Goal: Information Seeking & Learning: Learn about a topic

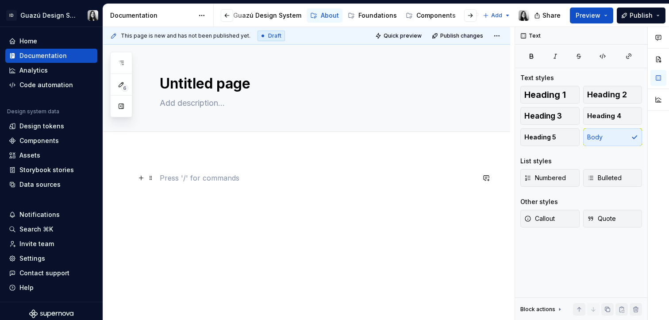
scroll to position [0, 23]
click at [37, 257] on div "Settings" at bounding box center [32, 258] width 26 height 9
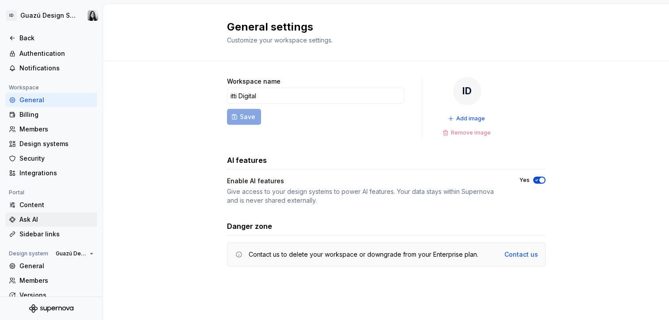
scroll to position [70, 0]
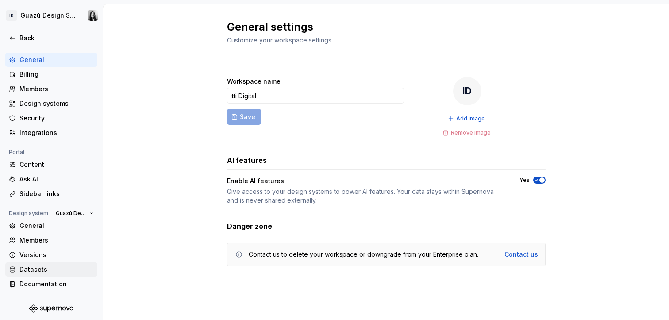
click at [35, 264] on div "Datasets" at bounding box center [51, 270] width 92 height 14
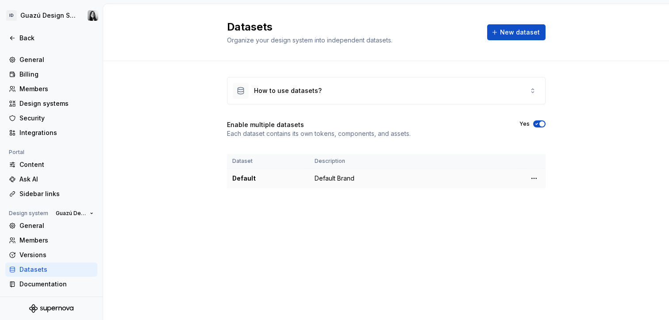
click at [247, 179] on div "Default" at bounding box center [268, 178] width 72 height 9
click at [524, 96] on div "How to use datasets?" at bounding box center [387, 90] width 318 height 27
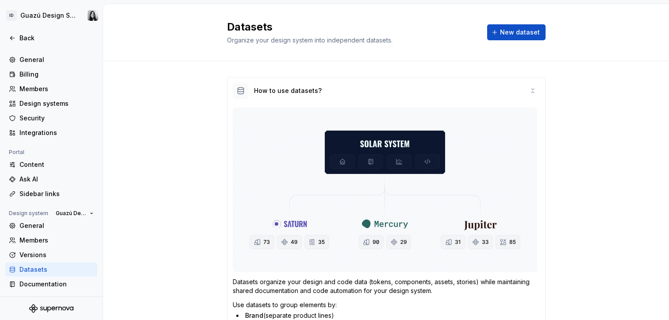
click at [565, 114] on div "How to use datasets? Datasets organize your design and code data (tokens, compo…" at bounding box center [386, 284] width 566 height 446
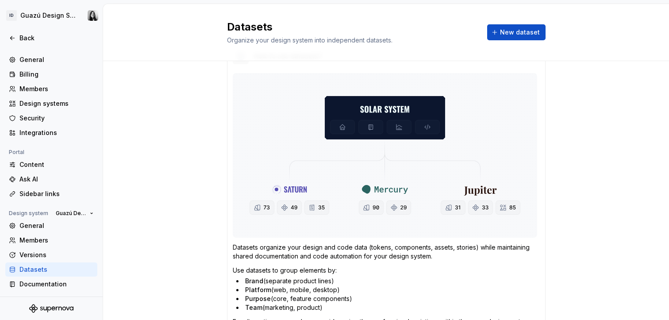
scroll to position [35, 0]
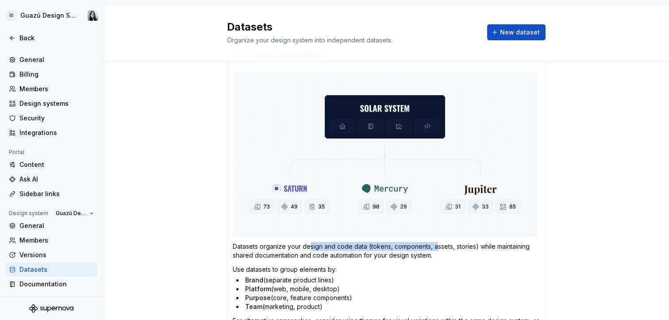
drag, startPoint x: 305, startPoint y: 248, endPoint x: 431, endPoint y: 249, distance: 125.7
click at [431, 249] on p "Datasets organize your design and code data (tokens, components, assets, storie…" at bounding box center [386, 251] width 307 height 18
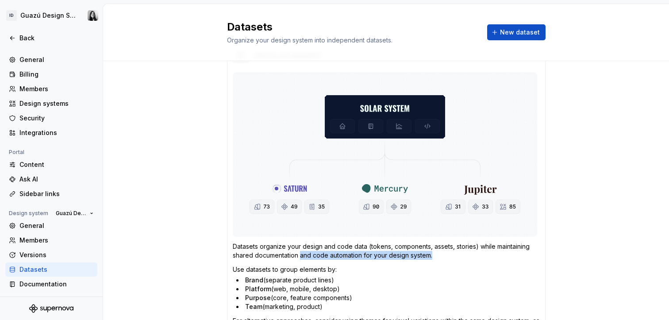
drag, startPoint x: 367, startPoint y: 255, endPoint x: 452, endPoint y: 251, distance: 84.6
click at [452, 251] on p "Datasets organize your design and code data (tokens, components, assets, storie…" at bounding box center [386, 251] width 307 height 18
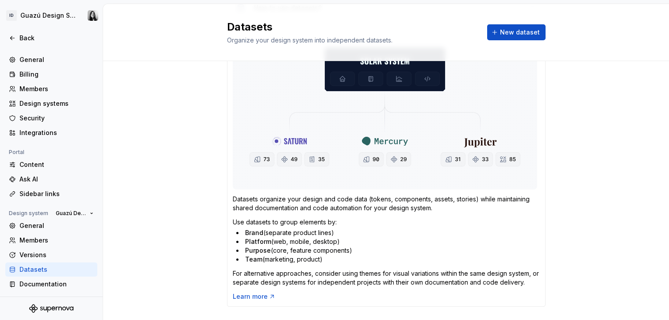
scroll to position [85, 0]
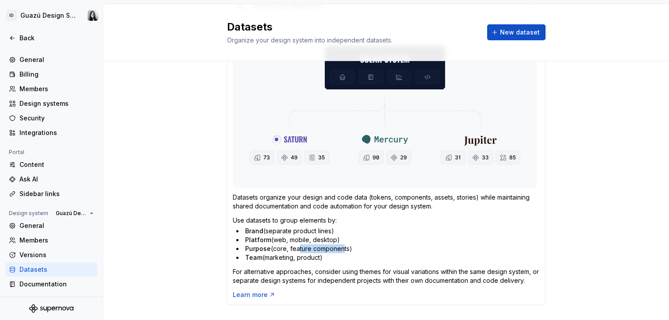
drag, startPoint x: 292, startPoint y: 249, endPoint x: 338, endPoint y: 250, distance: 45.6
click at [338, 250] on li "Purpose (core, feature components)" at bounding box center [388, 248] width 304 height 9
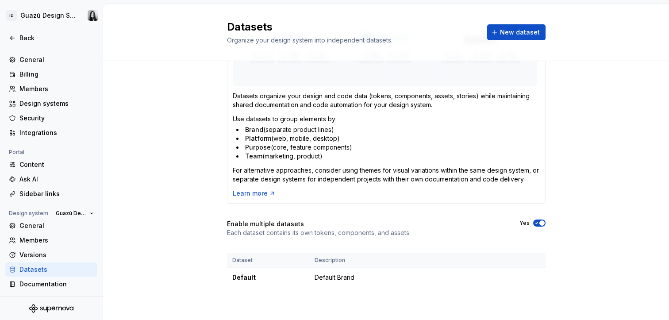
scroll to position [187, 0]
click at [318, 279] on td "Default Brand" at bounding box center [415, 277] width 213 height 20
click at [533, 277] on html "ID Guazú Design System Back Account Profile Authentication Notifications Worksp…" at bounding box center [334, 160] width 669 height 320
click at [545, 294] on div "Edit details" at bounding box center [570, 294] width 58 height 9
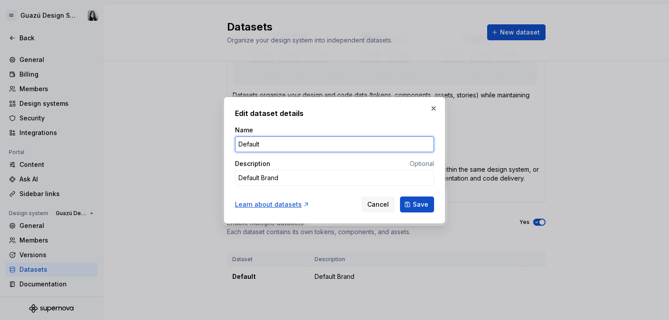
click at [248, 147] on input "Default" at bounding box center [334, 144] width 199 height 16
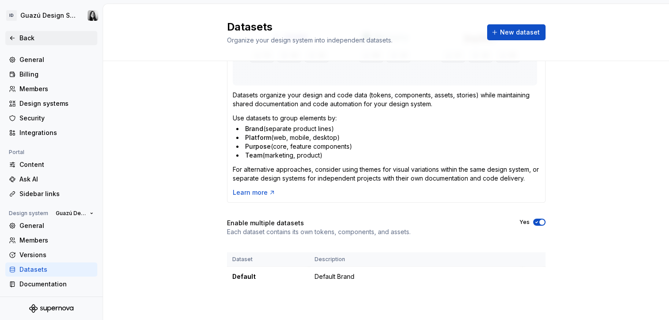
click at [11, 35] on icon at bounding box center [12, 38] width 7 height 7
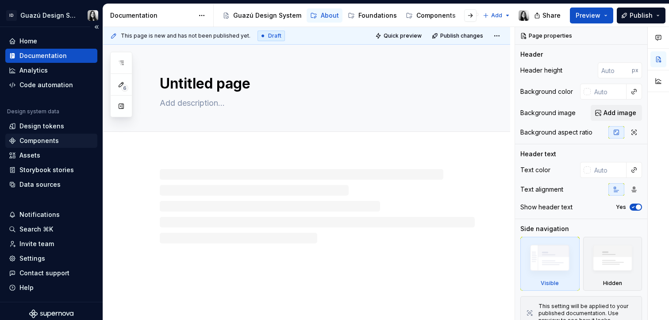
click at [41, 139] on div "Components" at bounding box center [38, 140] width 39 height 9
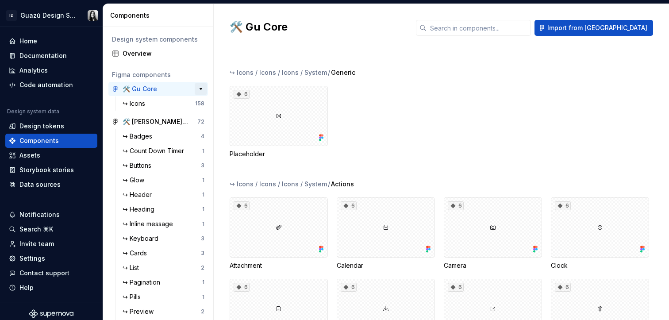
click at [196, 89] on button "button" at bounding box center [201, 89] width 12 height 12
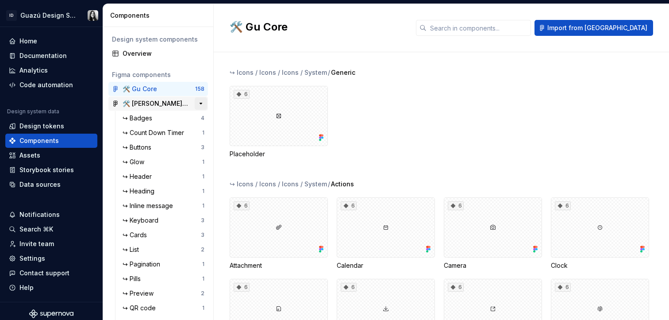
click at [197, 102] on button "button" at bounding box center [201, 103] width 12 height 12
click at [141, 148] on div "↪ Alerts" at bounding box center [136, 147] width 27 height 9
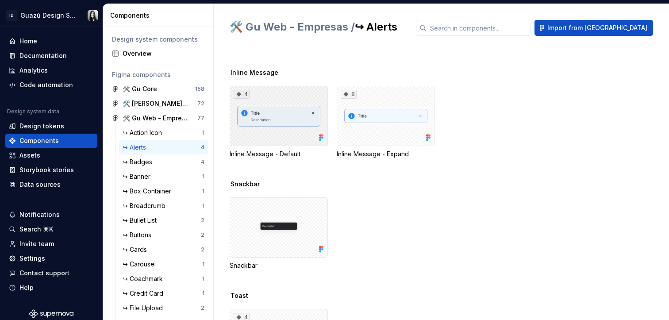
click at [290, 117] on div "4" at bounding box center [279, 116] width 98 height 60
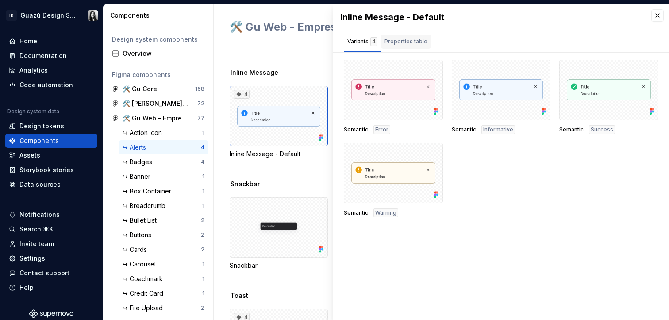
click at [406, 41] on div "Properties table" at bounding box center [406, 41] width 43 height 9
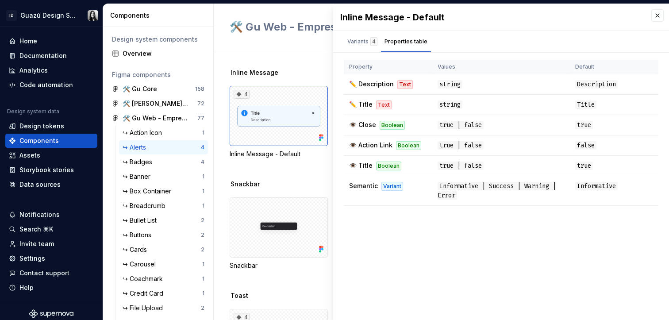
click at [421, 251] on div "Inline Message - Default Variants 4 Properties table Semantic Error Semantic In…" at bounding box center [501, 162] width 336 height 316
click at [366, 45] on div "Variants 4" at bounding box center [363, 41] width 30 height 9
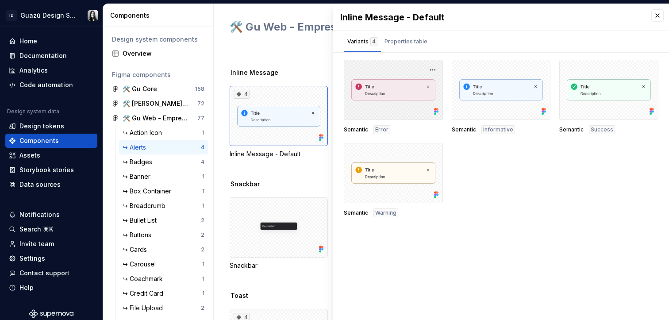
click at [402, 109] on div at bounding box center [393, 90] width 99 height 60
click at [433, 70] on button "button" at bounding box center [433, 70] width 12 height 12
click at [519, 164] on div "Semantic Error Semantic Informative Semantic Success Semantic Warning" at bounding box center [501, 139] width 315 height 158
click at [658, 17] on button "button" at bounding box center [658, 15] width 12 height 12
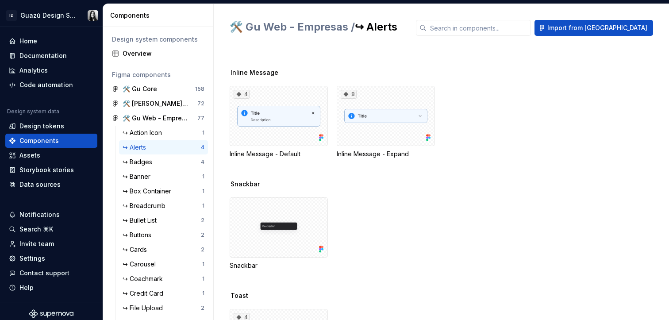
click at [596, 100] on div "4 Inline Message - Default 8 Inline Message - Expand" at bounding box center [450, 122] width 440 height 73
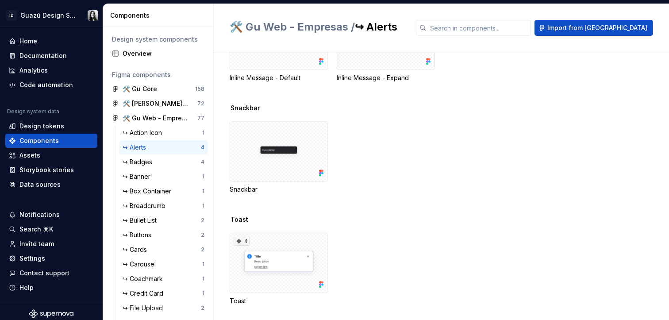
scroll to position [83, 0]
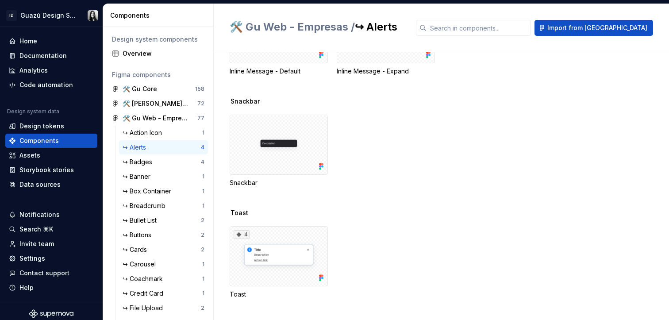
click at [405, 241] on div "4 Toast" at bounding box center [450, 262] width 440 height 73
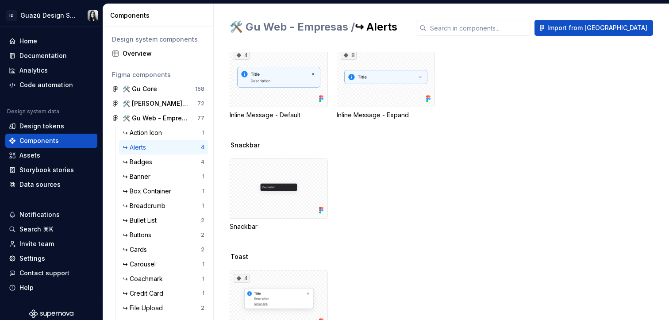
scroll to position [0, 0]
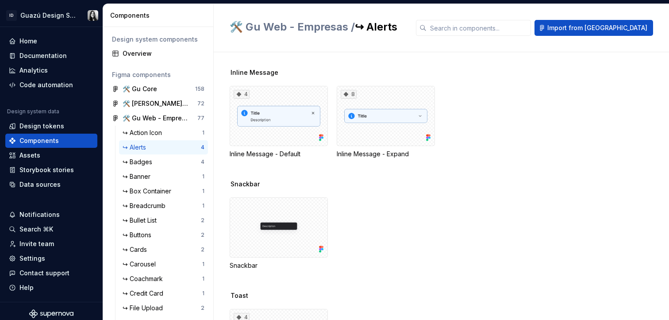
click at [307, 56] on div "Inline Message 4 Inline Message - Default 8 Inline Message - Expand Snackbar Sn…" at bounding box center [450, 186] width 440 height 268
click at [145, 57] on div "Overview" at bounding box center [164, 53] width 82 height 9
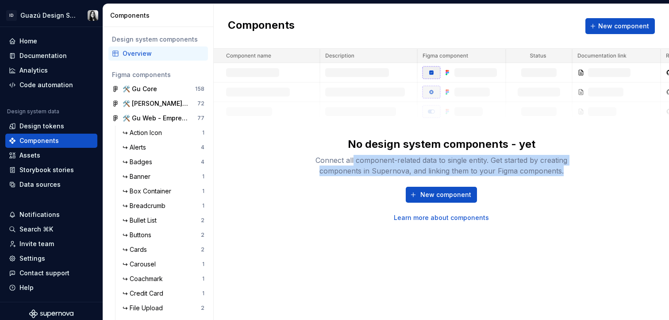
drag, startPoint x: 352, startPoint y: 159, endPoint x: 582, endPoint y: 173, distance: 230.2
click at [582, 173] on div "Connect all component-related data to single entity. Get started by creating co…" at bounding box center [441, 165] width 283 height 21
click at [582, 172] on div "Connect all component-related data to single entity. Get started by creating co…" at bounding box center [441, 165] width 283 height 21
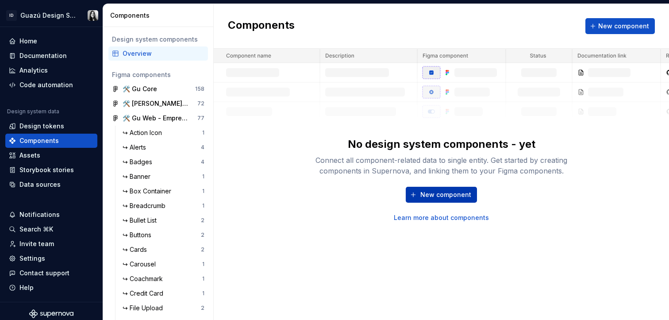
click at [429, 190] on span "New component" at bounding box center [446, 194] width 51 height 9
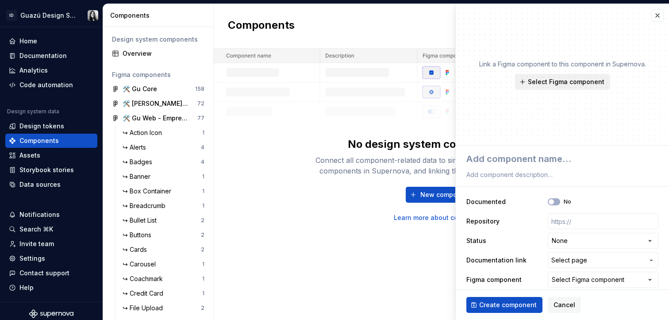
click at [570, 86] on button "Select Figma component" at bounding box center [562, 82] width 95 height 16
type textarea "*"
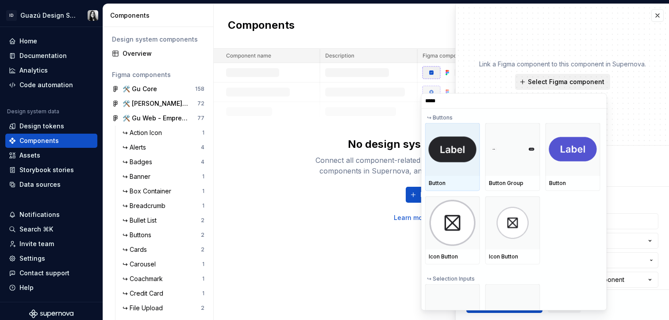
type input "******"
click at [463, 148] on img at bounding box center [453, 149] width 48 height 26
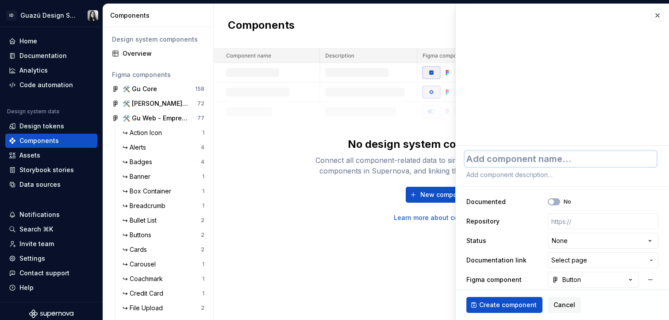
click at [553, 160] on textarea at bounding box center [561, 159] width 192 height 16
type textarea "*"
type textarea "B"
type textarea "*"
type textarea "Bu"
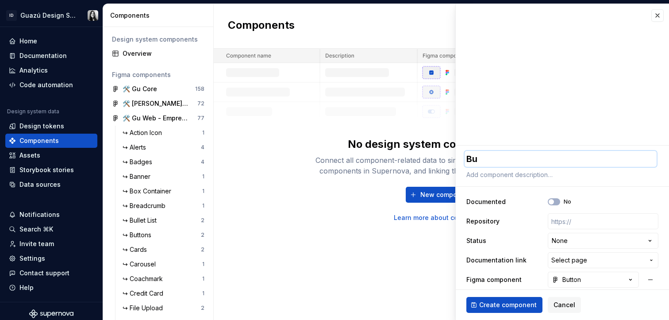
type textarea "*"
type textarea "But"
type textarea "*"
type textarea "Butt"
type textarea "*"
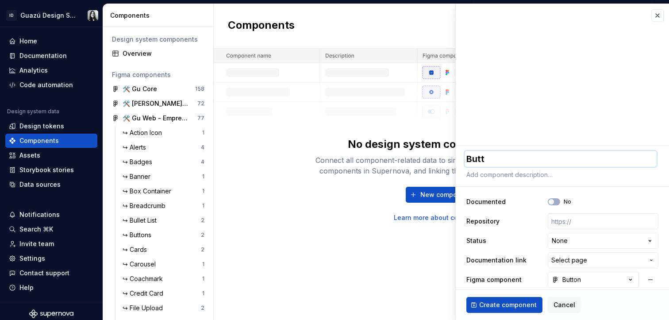
type textarea "Butto"
type textarea "*"
type textarea "Button"
type textarea "*"
type textarea "I"
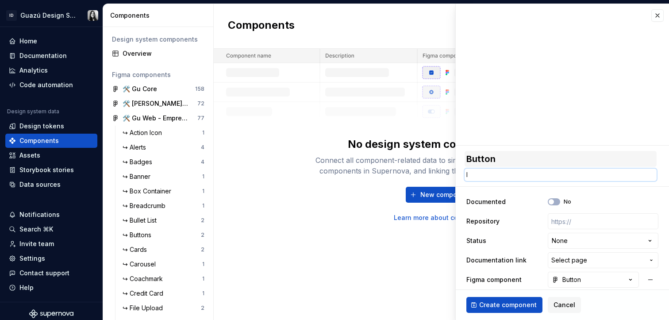
type textarea "*"
type textarea "In"
type textarea "*"
type textarea "Ind"
type textarea "*"
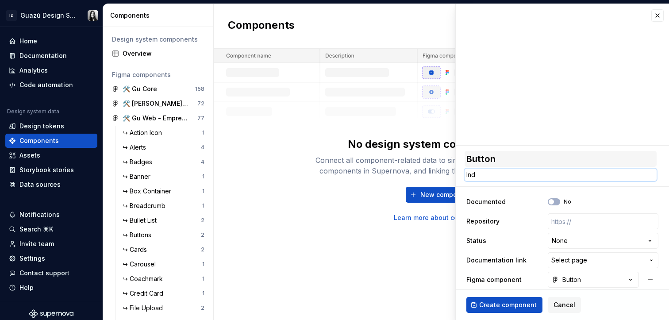
type textarea "Indi"
type textarea "*"
type textarea "Indic"
type textarea "*"
type textarea "Indica"
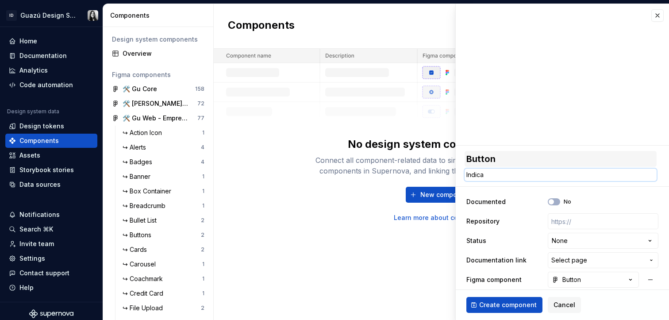
type textarea "*"
type textarea "Indica"
type textarea "*"
type textarea "Indica ac"
type textarea "*"
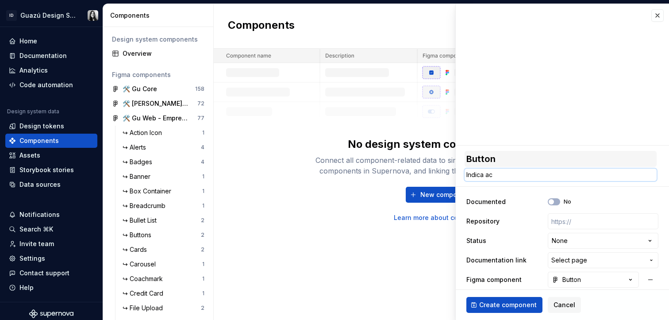
type textarea "Indica acc"
type textarea "*"
type textarea "Indica acci"
type textarea "*"
type textarea "Indica accio"
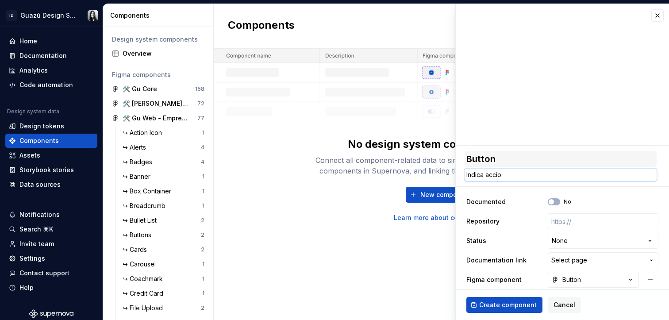
type textarea "*"
type textarea "Indica accione"
type textarea "*"
type textarea "Indica acciones"
type textarea "*"
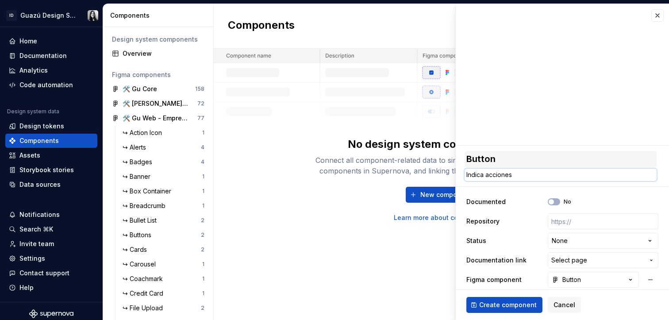
type textarea "Indica acciones"
type textarea "*"
type textarea "Indica acciones o"
type textarea "*"
type textarea "Indica acciones o"
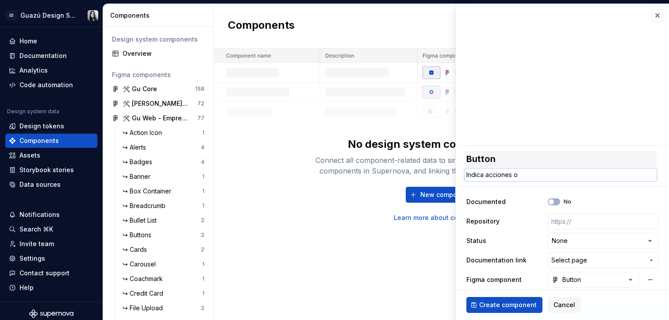
type textarea "*"
type textarea "Indica acciones o d"
type textarea "*"
type textarea "Indica acciones o de"
type textarea "*"
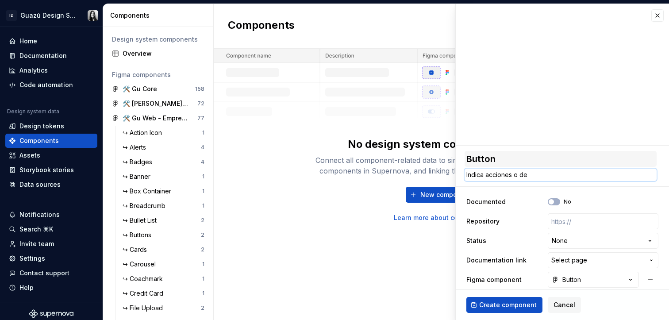
type textarea "Indica acciones o des"
type textarea "*"
type textarea "Indica acciones o desc"
type textarea "*"
type textarea "Indica acciones o desca"
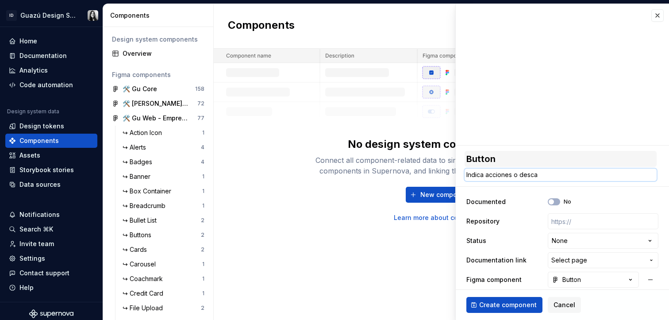
type textarea "*"
type textarea "Indica acciones o descar"
type textarea "*"
type textarea "Indica acciones o descarg"
type textarea "*"
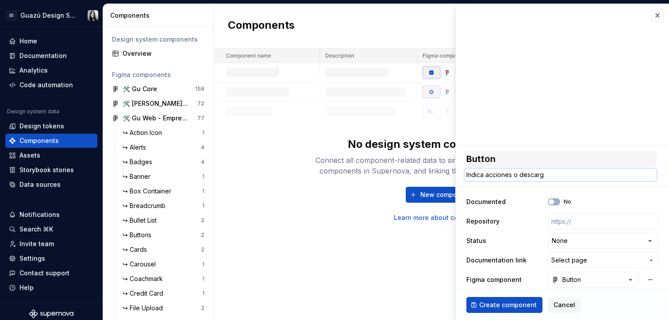
type textarea "Indica acciones o descarga"
type textarea "*"
type textarea "Indica acciones o descargas"
type textarea "*"
type textarea "Indica acciones o descargas."
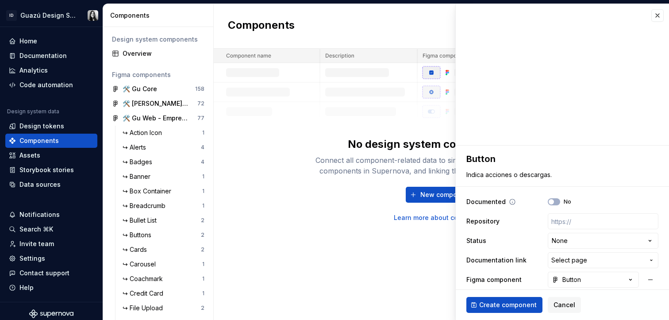
click at [619, 195] on div "Documented No" at bounding box center [563, 202] width 192 height 16
click at [548, 201] on icon "button" at bounding box center [551, 201] width 7 height 5
click at [624, 200] on div "Yes" at bounding box center [603, 201] width 111 height 7
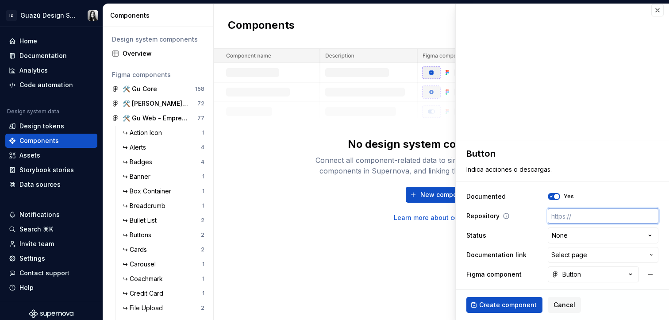
click at [569, 222] on input "text" at bounding box center [603, 216] width 111 height 16
type textarea "*"
click at [590, 240] on html "ID Guazú Design System Home Documentation Analytics Code automation Design syst…" at bounding box center [334, 160] width 669 height 320
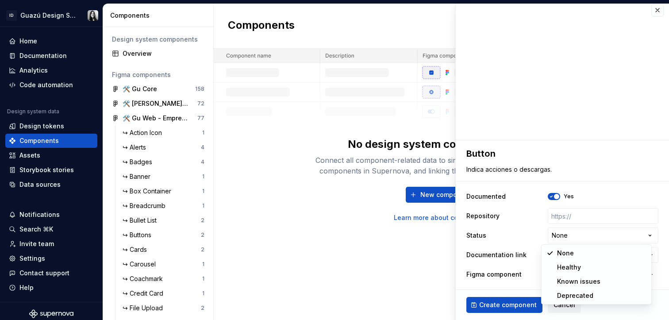
select select "**********"
click at [587, 262] on button "Select page" at bounding box center [603, 255] width 111 height 16
click at [511, 258] on html "ID Guazú Design System Home Documentation Analytics Code automation Design syst…" at bounding box center [334, 160] width 669 height 320
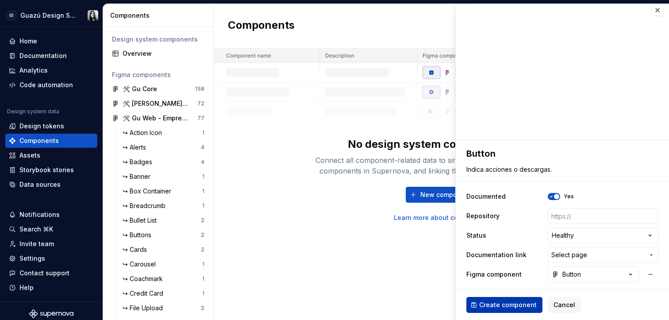
click at [513, 301] on span "Create component" at bounding box center [508, 305] width 58 height 9
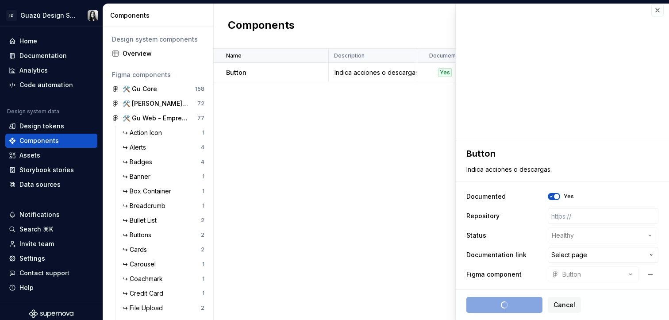
type textarea "*"
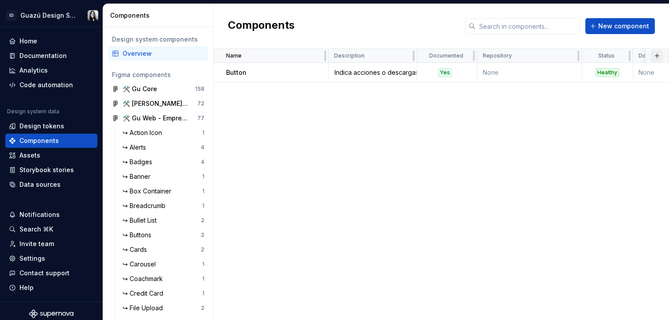
click at [659, 57] on button "button" at bounding box center [657, 56] width 12 height 12
drag, startPoint x: 328, startPoint y: 56, endPoint x: 268, endPoint y: 55, distance: 59.8
click at [268, 55] on div "Name" at bounding box center [271, 56] width 115 height 14
click at [314, 55] on html "ID Guazú Design System Home Documentation Analytics Code automation Design syst…" at bounding box center [334, 160] width 669 height 320
drag, startPoint x: 306, startPoint y: 115, endPoint x: 307, endPoint y: 107, distance: 8.5
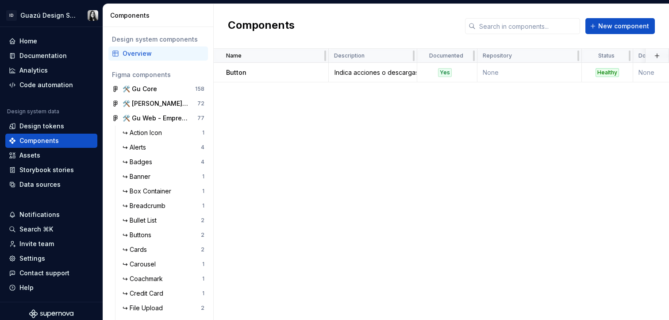
click at [306, 115] on div "Name Description Documented Repository Status Documentation link Figma componen…" at bounding box center [442, 184] width 456 height 271
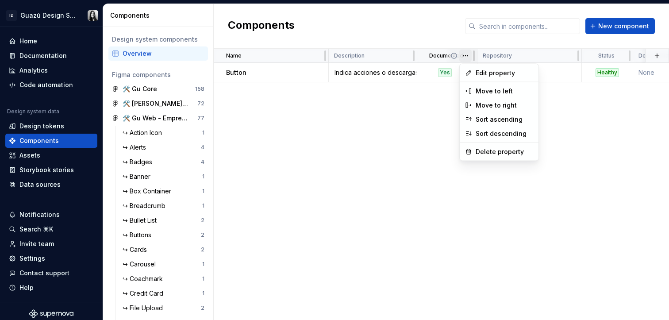
click at [464, 57] on html "ID Guazú Design System Home Documentation Analytics Code automation Design syst…" at bounding box center [334, 160] width 669 height 320
click at [402, 99] on html "ID Guazú Design System Home Documentation Analytics Code automation Design syst…" at bounding box center [334, 160] width 669 height 320
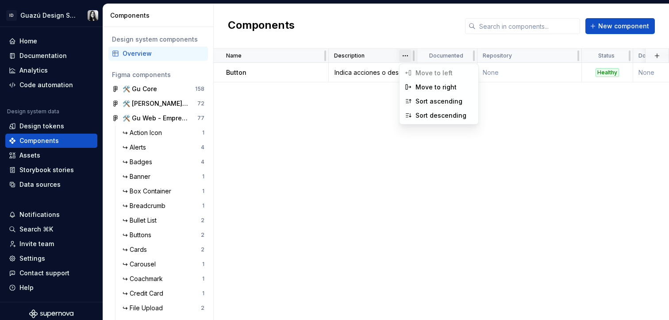
click at [406, 56] on html "ID Guazú Design System Home Documentation Analytics Code automation Design syst…" at bounding box center [334, 160] width 669 height 320
click at [354, 65] on html "ID Guazú Design System Home Documentation Analytics Code automation Design syst…" at bounding box center [334, 160] width 669 height 320
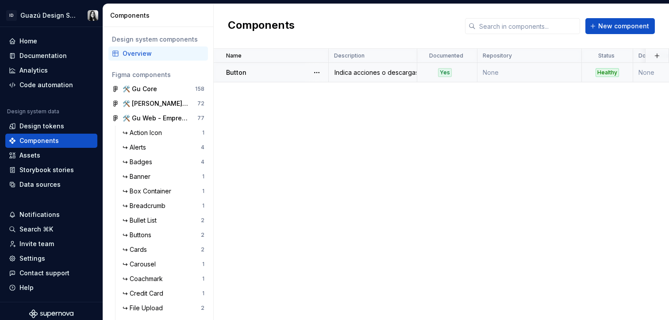
click at [358, 73] on div "Indica acciones o descargas." at bounding box center [372, 72] width 87 height 9
click at [540, 70] on td "None" at bounding box center [530, 72] width 104 height 19
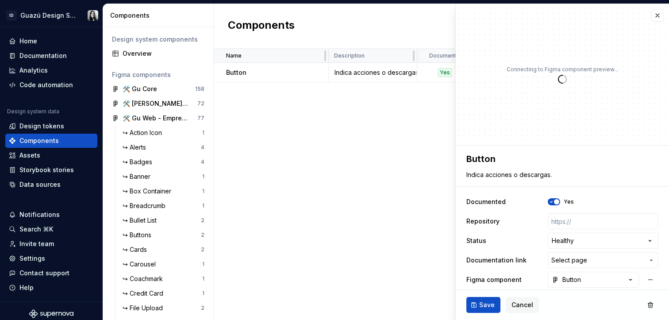
type textarea "*"
click at [653, 12] on button "button" at bounding box center [658, 15] width 12 height 12
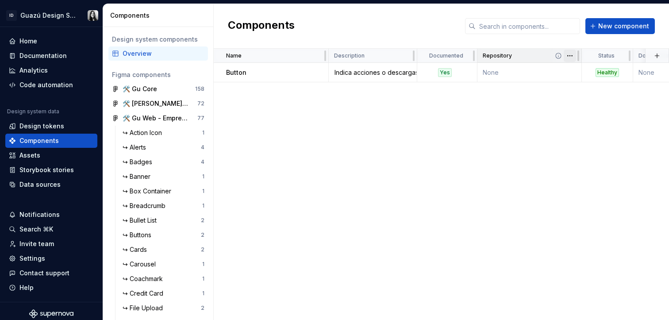
click at [568, 57] on html "ID Guazú Design System Home Documentation Analytics Code automation Design syst…" at bounding box center [334, 160] width 669 height 320
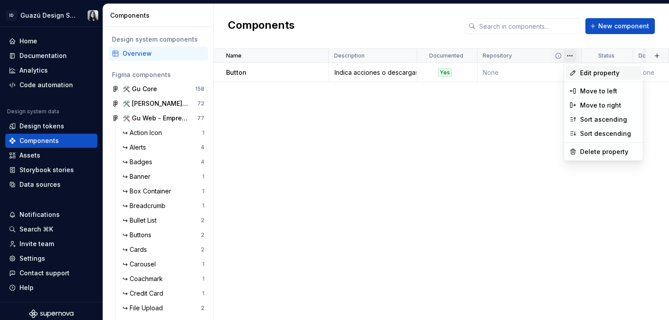
click at [574, 68] on div "Edit property" at bounding box center [603, 73] width 75 height 14
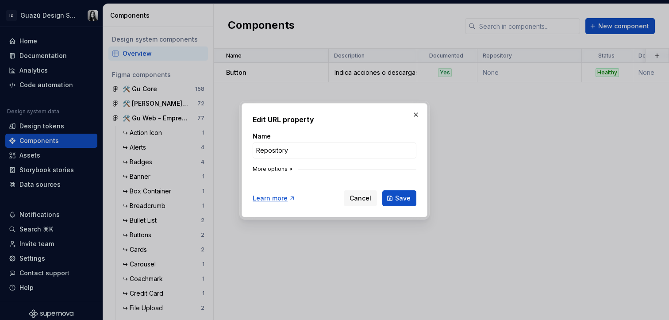
click at [285, 166] on button "More options" at bounding box center [274, 169] width 42 height 7
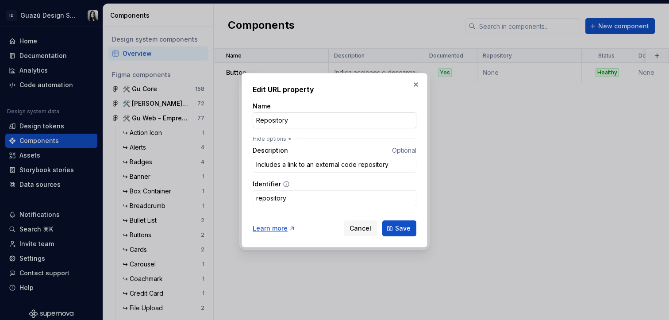
click at [278, 123] on input "Repository" at bounding box center [335, 120] width 164 height 16
type input "Storybook"
click at [402, 225] on span "Save" at bounding box center [402, 228] width 15 height 9
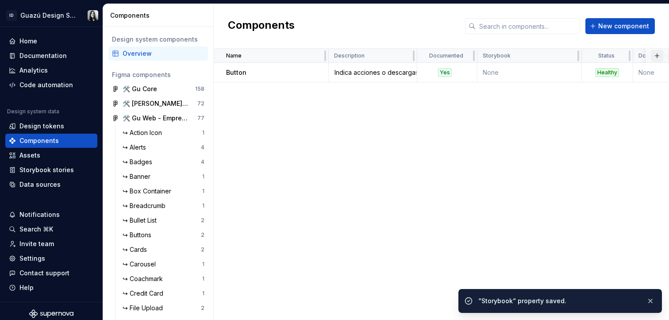
click at [659, 55] on button "button" at bounding box center [657, 56] width 12 height 12
click at [626, 73] on div "New custom property" at bounding box center [607, 73] width 66 height 9
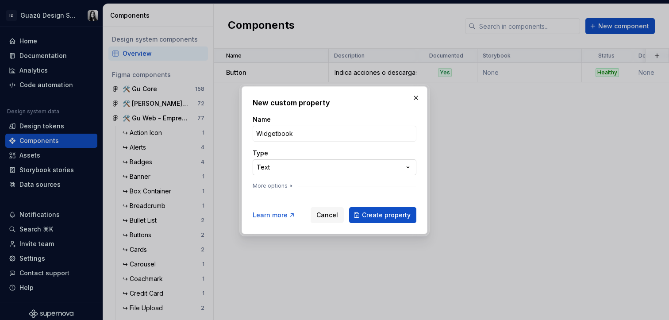
type input "Widgetbook"
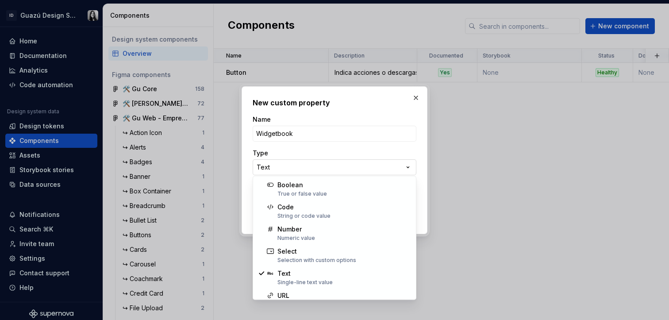
click at [378, 170] on div "**********" at bounding box center [334, 160] width 669 height 320
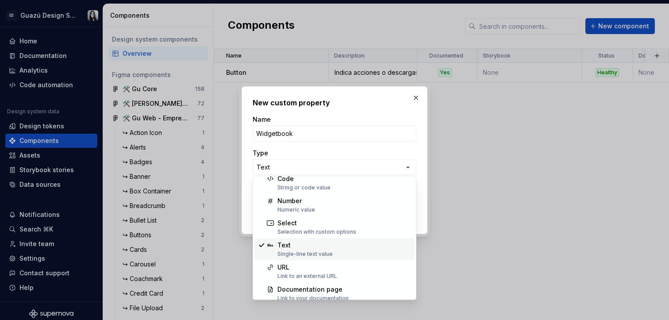
scroll to position [41, 0]
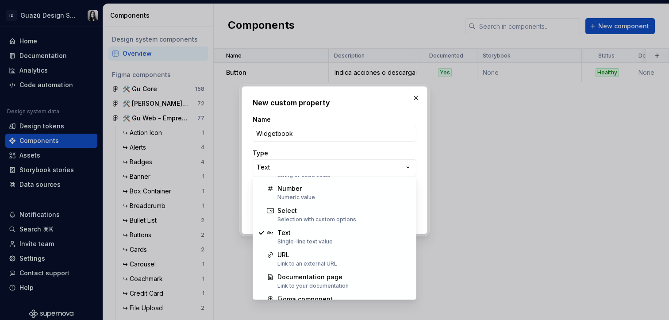
select select "***"
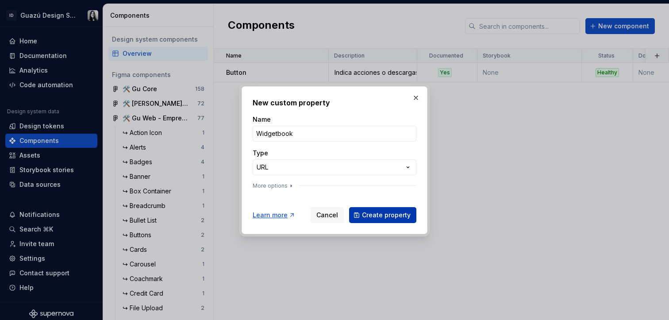
click at [396, 219] on button "Create property" at bounding box center [382, 215] width 67 height 16
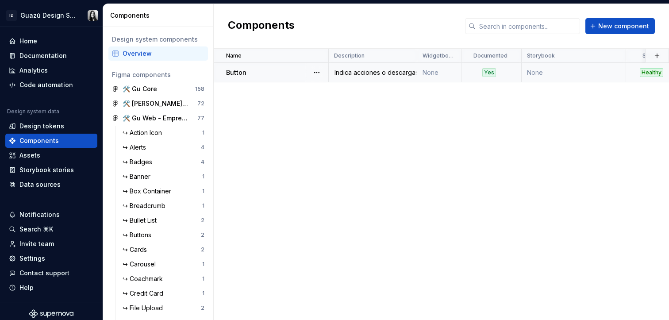
click at [557, 71] on td "None" at bounding box center [574, 72] width 104 height 19
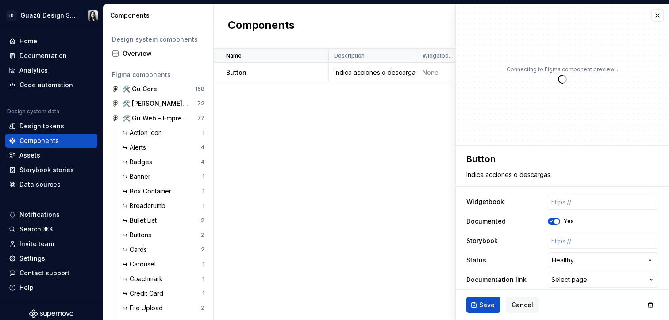
click at [430, 100] on div "Name Description Widgetbook Documented Storybook Status Documentation link Figm…" at bounding box center [442, 184] width 456 height 271
click at [655, 15] on button "button" at bounding box center [658, 15] width 12 height 12
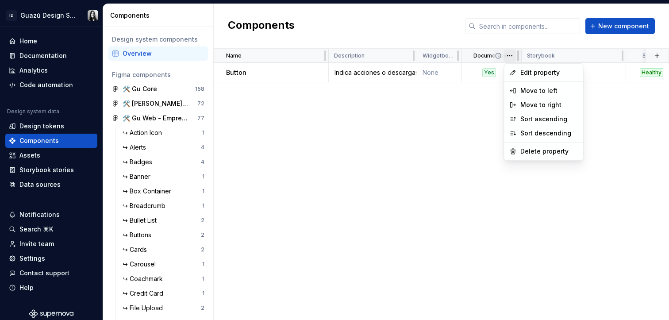
click at [463, 55] on html "ID Guazú Design System Home Documentation Analytics Code automation Design syst…" at bounding box center [334, 160] width 669 height 320
click at [526, 87] on div "Move to left" at bounding box center [550, 90] width 58 height 9
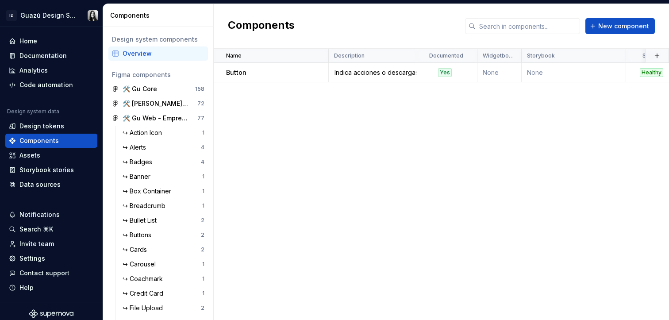
click at [523, 116] on div "Name Description Documented Widgetbook Storybook Status Documentation link Figm…" at bounding box center [442, 184] width 456 height 271
click at [499, 70] on td "None" at bounding box center [500, 72] width 44 height 19
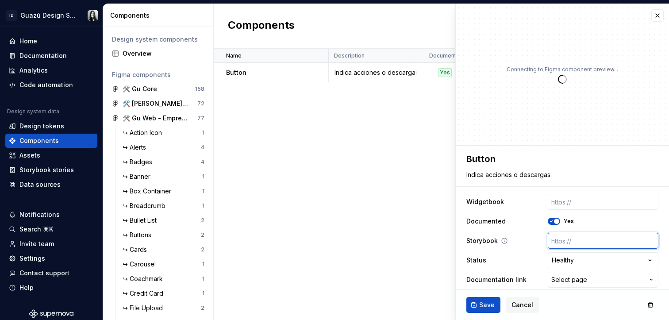
click at [552, 243] on input "text" at bounding box center [603, 241] width 111 height 16
type textarea "*"
type input "w"
type textarea "*"
type input "ww"
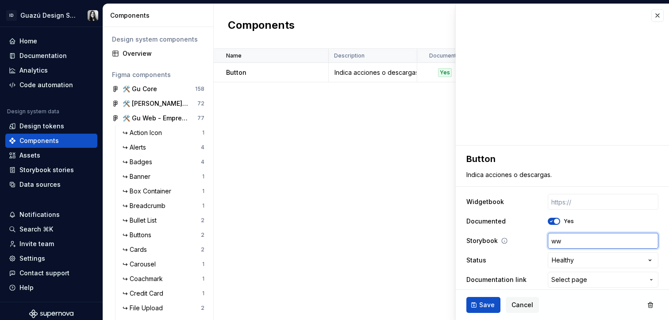
type textarea "*"
type input "www"
type textarea "*"
type input "www."
type textarea "*"
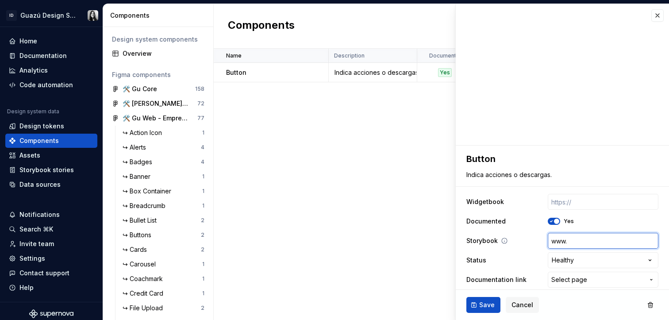
type input "www.g"
type textarea "*"
type input "www.go"
type textarea "*"
type input "[DOMAIN_NAME]"
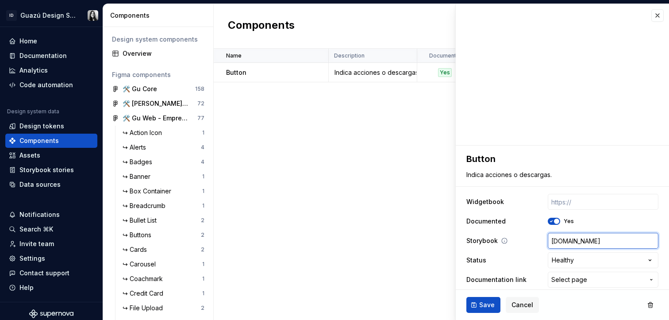
type textarea "*"
type input "[DOMAIN_NAME]"
type textarea "*"
type input "www.googl"
type textarea "*"
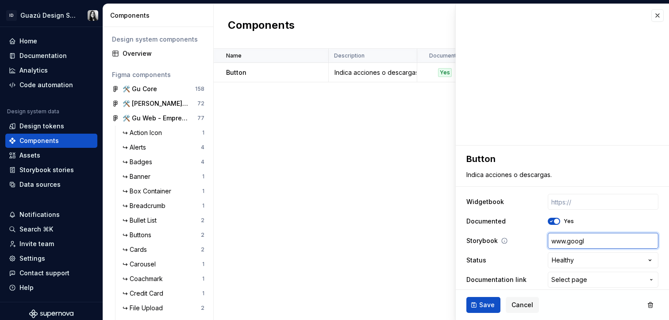
type input "[DOMAIN_NAME]"
type textarea "*"
type input "[DOMAIN_NAME]."
type textarea "*"
type input "www.google.c"
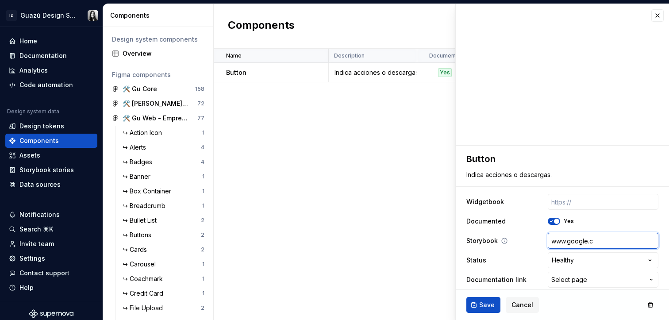
type textarea "*"
type input "[DOMAIN_NAME]"
type textarea "*"
type input "[DOMAIN_NAME]"
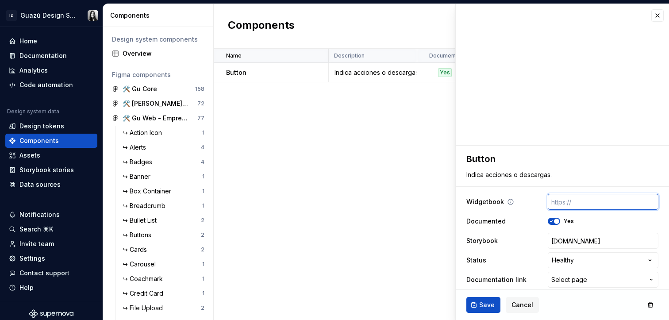
click at [565, 201] on input "text" at bounding box center [603, 202] width 111 height 16
type textarea "*"
type input "w"
type textarea "*"
type input "ww"
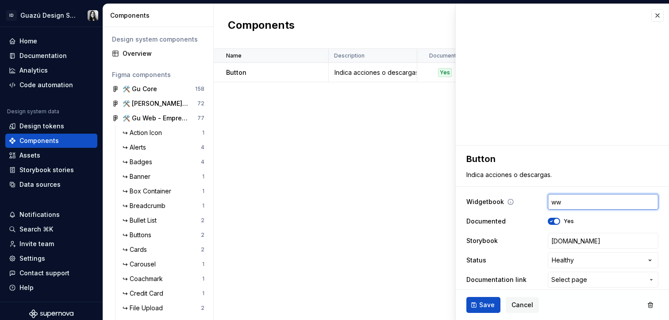
type textarea "*"
type input "www"
type textarea "*"
type input "www."
type textarea "*"
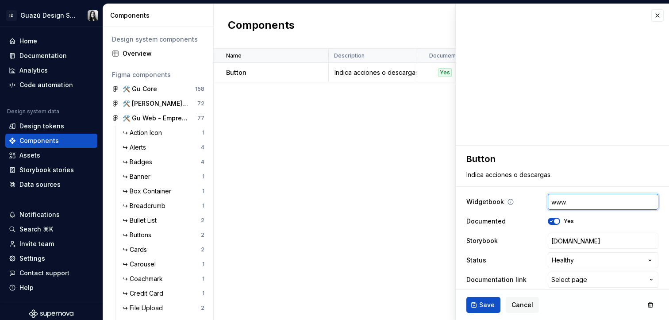
type input "www.g"
type textarea "*"
type input "www.go"
type textarea "*"
type input "[DOMAIN_NAME]"
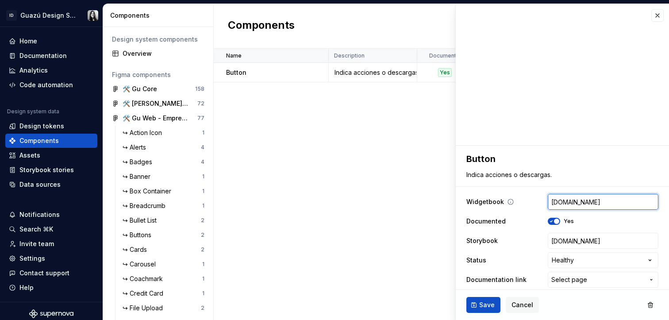
type textarea "*"
type input "[DOMAIN_NAME]"
type textarea "*"
type input "www.googl"
type textarea "*"
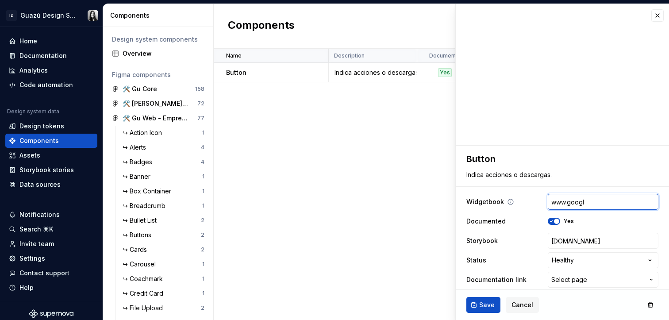
type input "[DOMAIN_NAME]"
type textarea "*"
type input "[DOMAIN_NAME]."
type textarea "*"
type input "www.google.c"
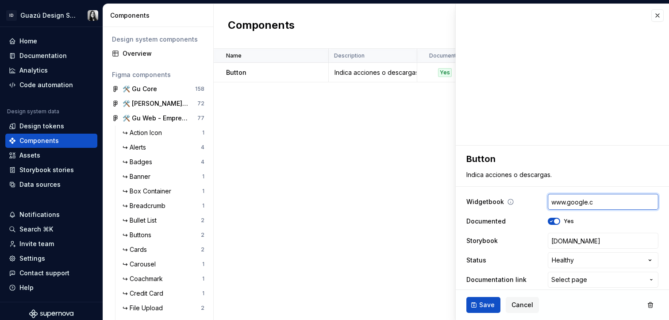
type textarea "*"
type input "[DOMAIN_NAME]"
type textarea "*"
type input "[DOMAIN_NAME]"
click at [488, 301] on span "Save" at bounding box center [486, 305] width 15 height 9
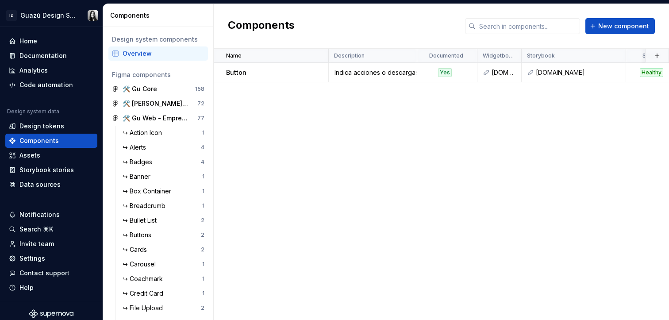
click at [292, 136] on div "Name Description Documented Widgetbook Storybook Status Documentation link Figm…" at bounding box center [442, 184] width 456 height 271
click at [40, 57] on div "Documentation" at bounding box center [42, 55] width 47 height 9
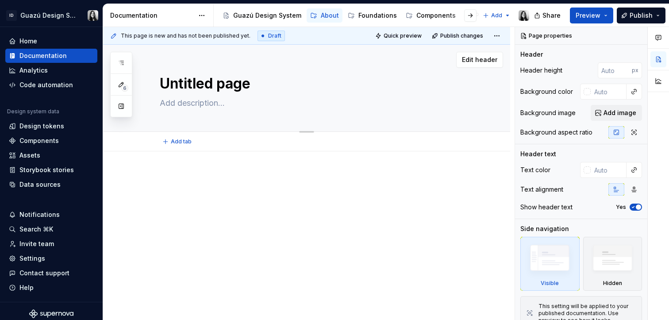
click at [211, 86] on textarea "Untitled page" at bounding box center [315, 83] width 315 height 21
type textarea "*"
type textarea "A"
type textarea "*"
type textarea "Ab"
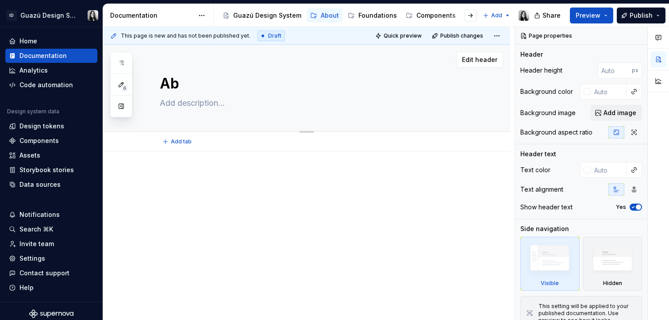
type textarea "*"
type textarea "Abo"
type textarea "*"
type textarea "Abou"
type textarea "*"
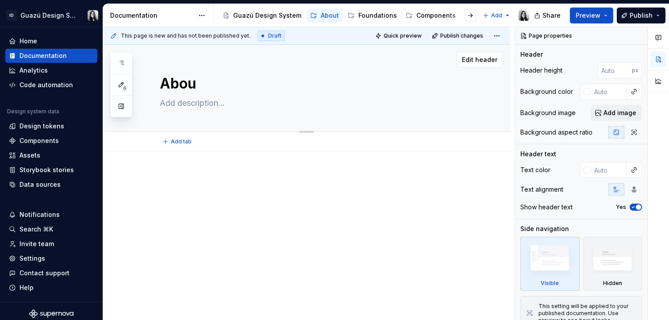
type textarea "About"
type textarea "*"
type textarea "About"
type textarea "*"
type textarea "About G"
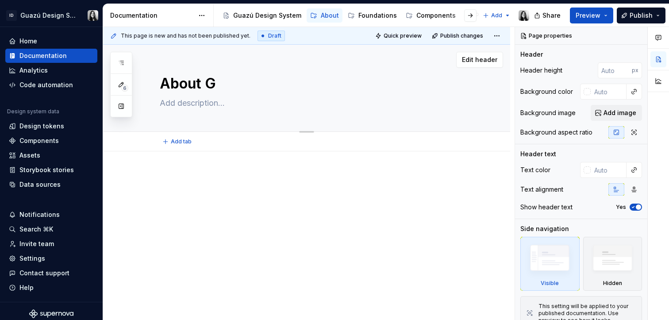
type textarea "*"
type textarea "About Gu"
type textarea "*"
type textarea "About Gua"
type textarea "*"
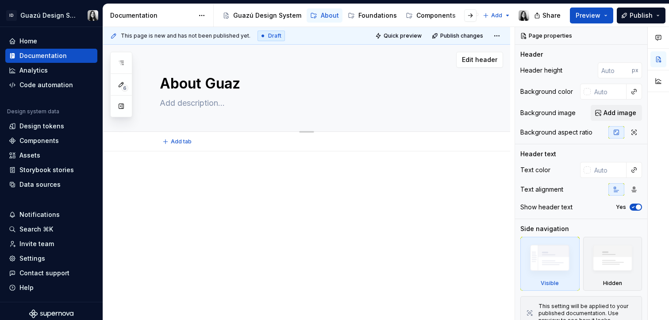
type textarea "About Guaz´"
type textarea "*"
type textarea "About Guazí"
type textarea "*"
type textarea "About Guazíu"
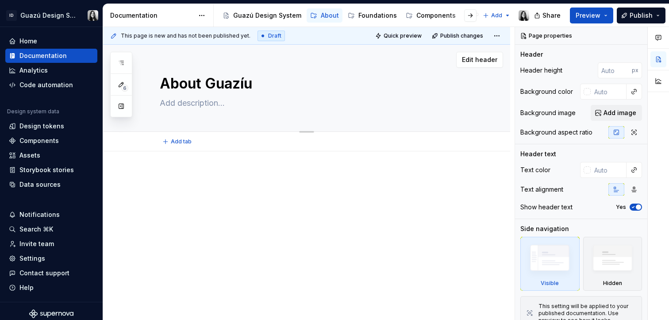
type textarea "*"
type textarea "About Guazí"
type textarea "*"
type textarea "About Guaz"
type textarea "*"
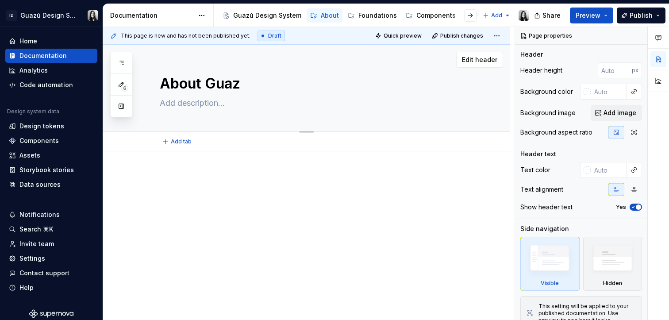
type textarea "About Guaz´"
type textarea "*"
type textarea "About Guazó"
type textarea "*"
type textarea "About Guaz"
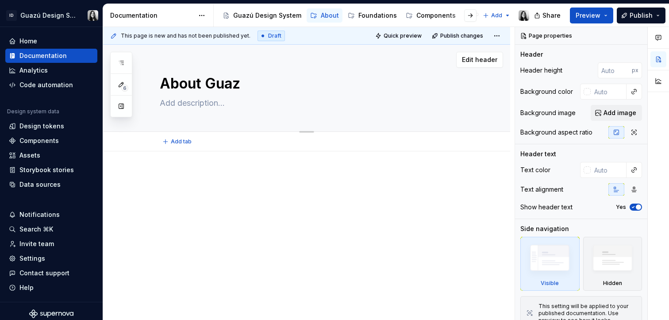
type textarea "*"
type textarea "About Guaz´"
type textarea "*"
type textarea "About Guazú"
type textarea "*"
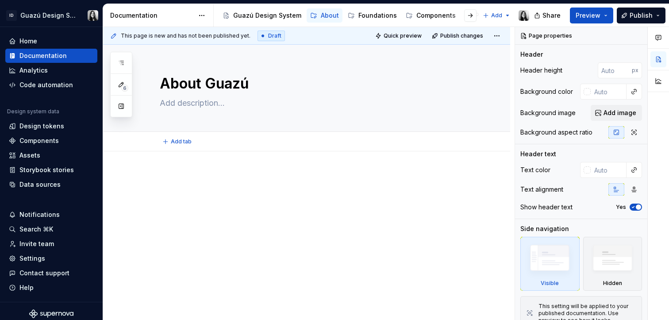
type textarea "About Guazú"
click at [250, 209] on div at bounding box center [317, 195] width 315 height 44
click at [315, 15] on button "Page tree" at bounding box center [315, 15] width 11 height 11
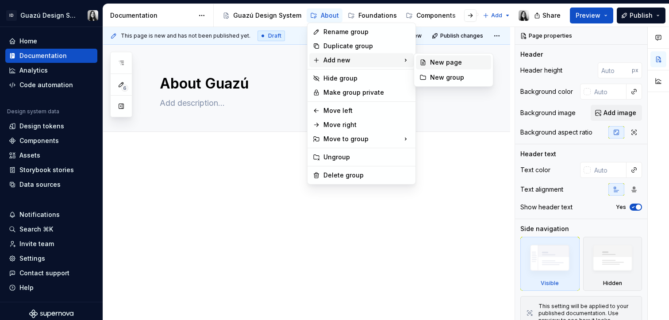
type textarea "*"
click at [439, 62] on div "New page" at bounding box center [459, 62] width 58 height 9
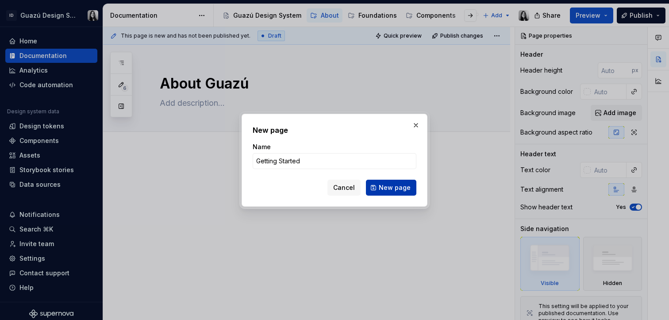
type input "Getting Started"
click at [397, 186] on span "New page" at bounding box center [395, 187] width 32 height 9
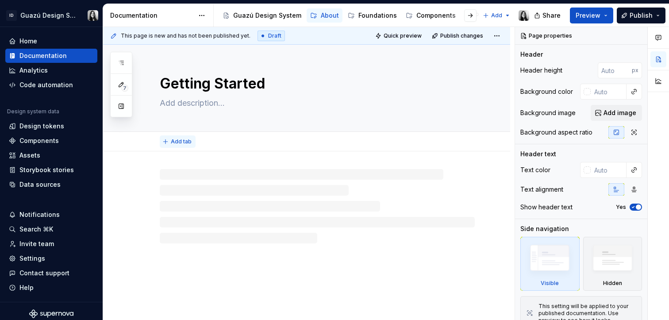
click at [187, 143] on span "Add tab" at bounding box center [181, 141] width 21 height 7
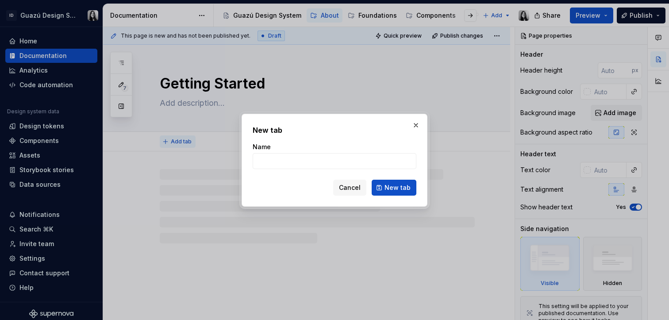
type textarea "*"
type input "Designers"
click at [398, 183] on span "New tab" at bounding box center [398, 187] width 26 height 9
type textarea "*"
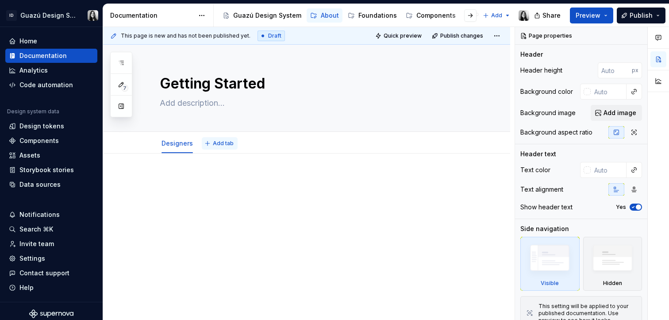
click at [217, 144] on span "Add tab" at bounding box center [223, 143] width 21 height 7
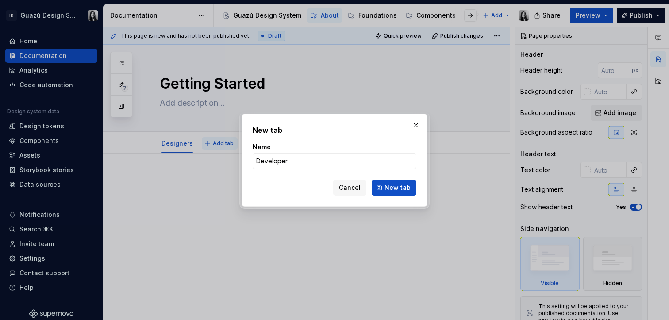
type input "Developers"
type textarea "*"
type input "Developers"
click at [394, 193] on button "New tab" at bounding box center [394, 188] width 45 height 16
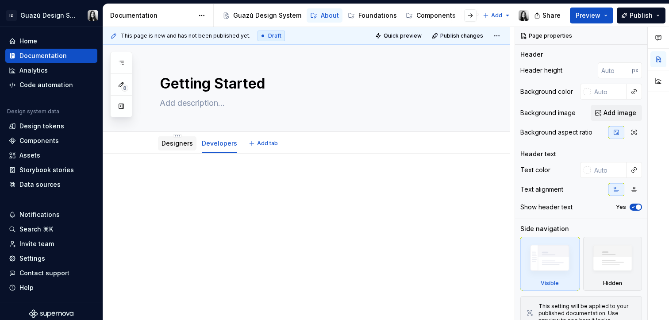
click at [174, 146] on link "Designers" at bounding box center [177, 143] width 31 height 8
type textarea "*"
click at [185, 179] on p at bounding box center [317, 180] width 315 height 11
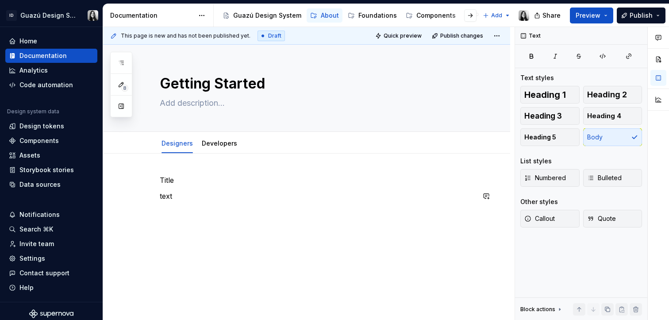
click at [171, 185] on p "Title" at bounding box center [317, 180] width 315 height 11
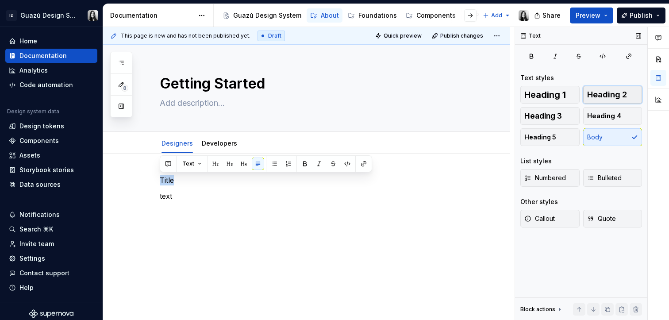
click at [599, 90] on span "Heading 2" at bounding box center [607, 94] width 40 height 9
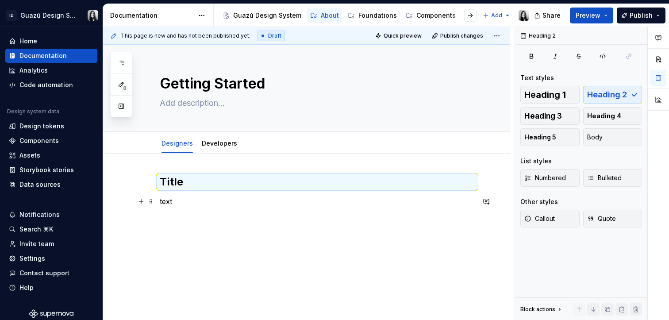
click at [166, 201] on p "text" at bounding box center [317, 201] width 315 height 11
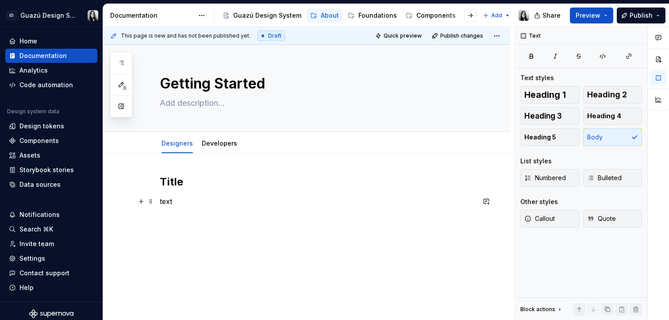
click at [166, 201] on p "text" at bounding box center [317, 201] width 315 height 11
click at [166, 265] on div "This page is new and has not been published yet. Draft Quick preview Publish ch…" at bounding box center [309, 174] width 412 height 294
click at [224, 143] on link "Developers" at bounding box center [219, 143] width 35 height 8
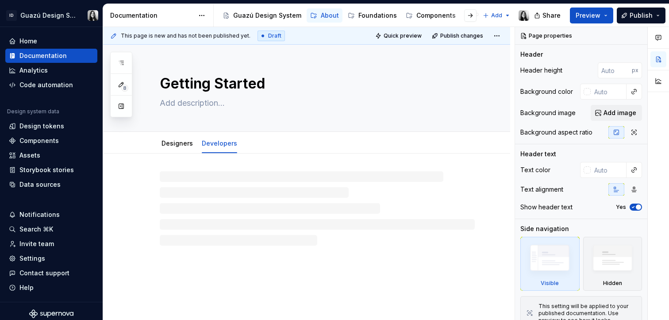
type textarea "*"
click at [173, 177] on p at bounding box center [317, 180] width 315 height 11
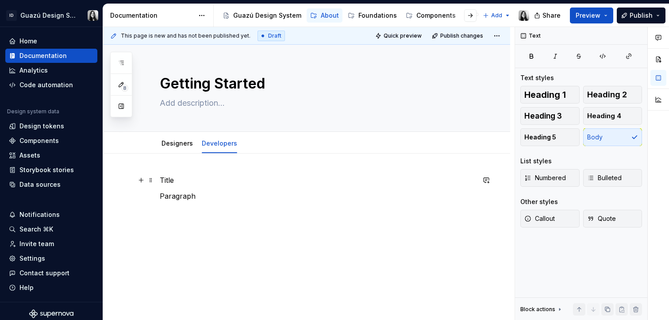
click at [167, 180] on p "Title" at bounding box center [317, 180] width 315 height 11
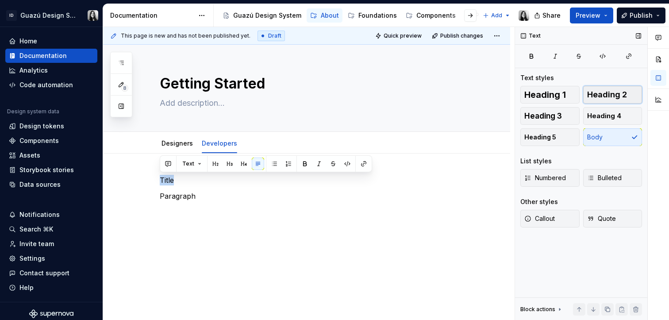
click at [616, 94] on span "Heading 2" at bounding box center [607, 94] width 40 height 9
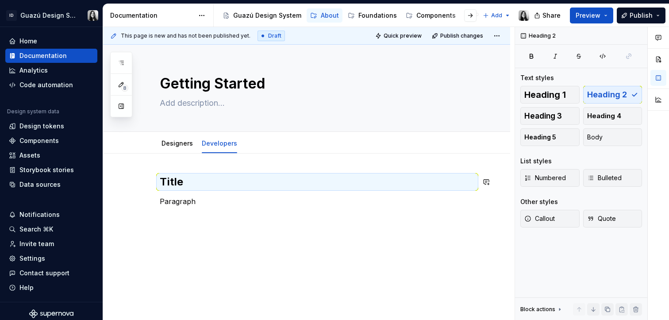
click at [401, 220] on div "Title Paragraph" at bounding box center [306, 235] width 407 height 162
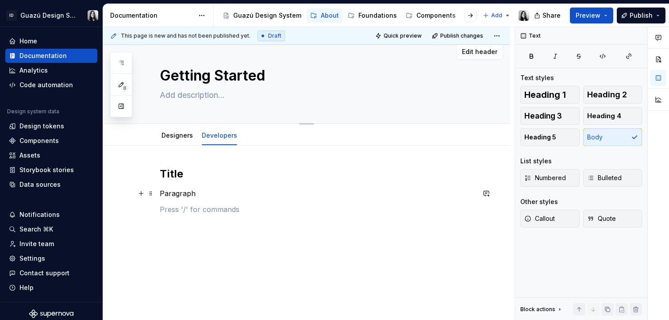
scroll to position [9, 0]
click at [412, 40] on button "Quick preview" at bounding box center [399, 36] width 53 height 12
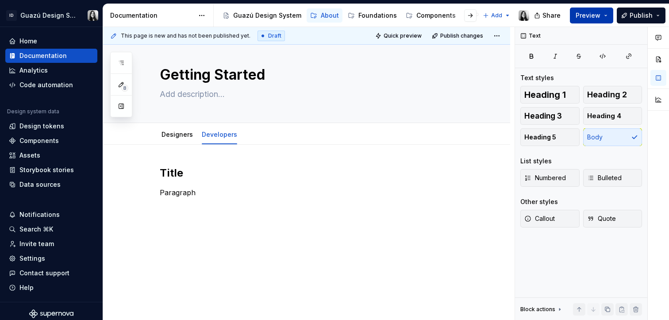
click at [585, 16] on span "Preview" at bounding box center [588, 15] width 25 height 9
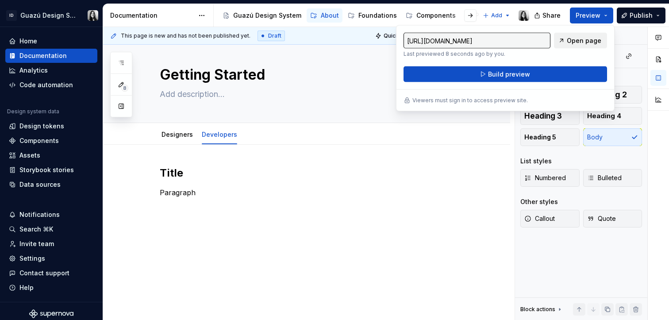
click at [569, 39] on span "Open page" at bounding box center [584, 40] width 35 height 9
click at [339, 190] on p "Paragraph" at bounding box center [317, 192] width 315 height 11
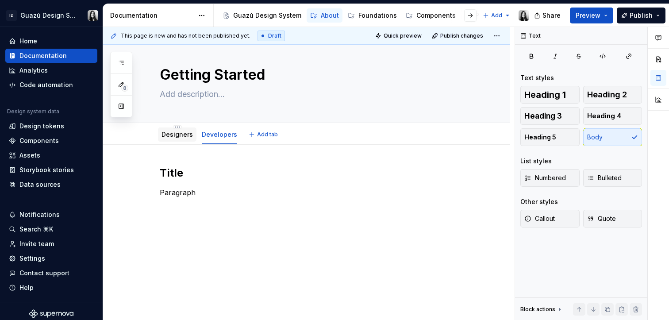
click at [176, 138] on div "Designers" at bounding box center [177, 134] width 31 height 9
click at [170, 132] on link "Designers" at bounding box center [177, 135] width 31 height 8
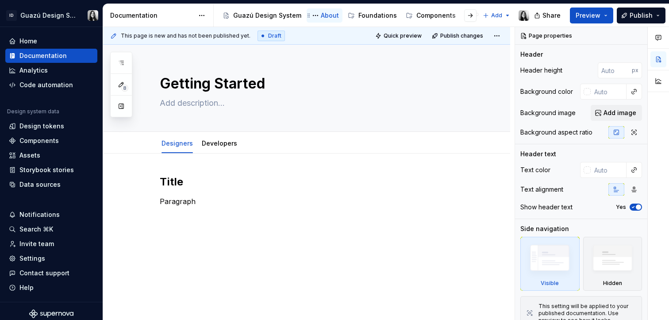
click at [325, 14] on div "About" at bounding box center [330, 15] width 18 height 9
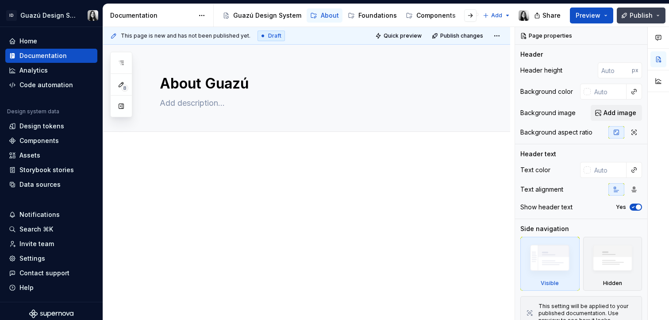
click at [633, 17] on span "Publish" at bounding box center [641, 15] width 23 height 9
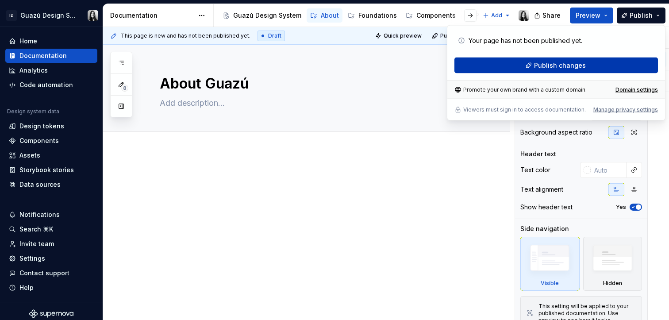
click at [590, 67] on button "Publish changes" at bounding box center [557, 66] width 204 height 16
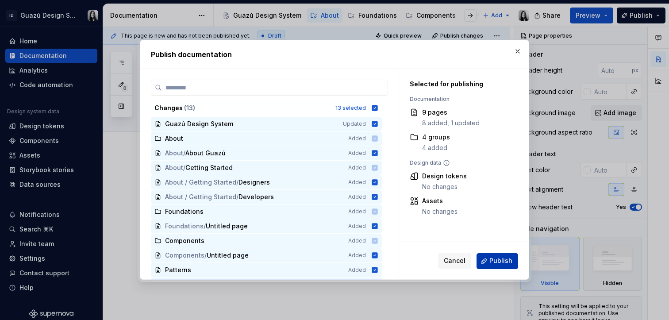
click at [492, 256] on button "Publish" at bounding box center [498, 261] width 42 height 16
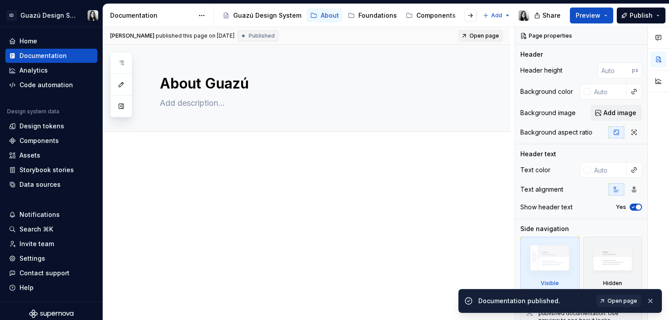
click at [483, 37] on span "Open page" at bounding box center [485, 35] width 30 height 7
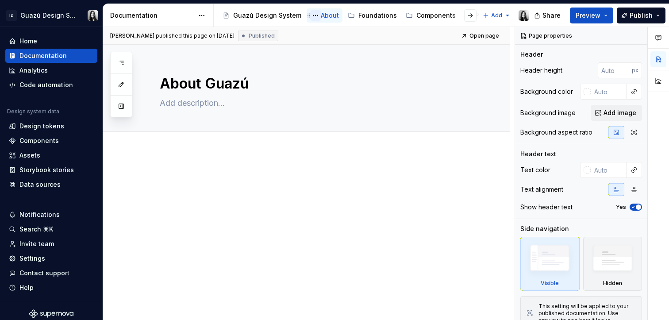
click at [315, 14] on button "Page tree" at bounding box center [315, 15] width 11 height 11
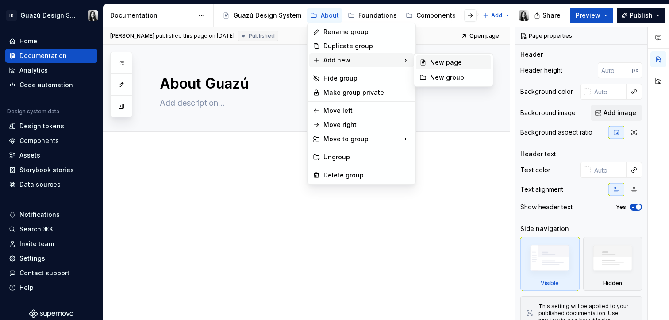
click at [460, 62] on div "New page" at bounding box center [459, 62] width 58 height 9
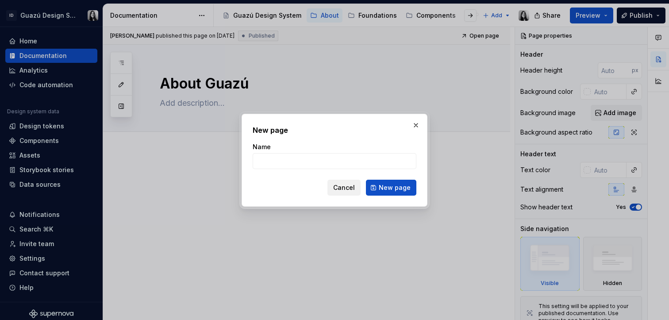
click at [345, 194] on button "Cancel" at bounding box center [344, 188] width 33 height 16
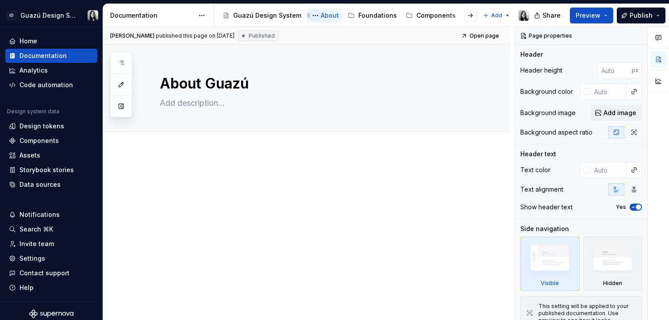
click at [311, 15] on button "Page tree" at bounding box center [315, 15] width 11 height 11
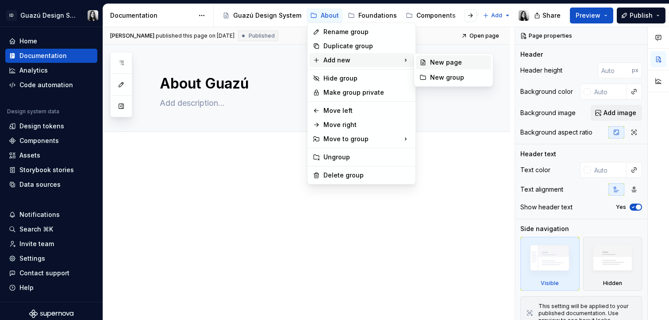
click at [451, 59] on div "New page" at bounding box center [459, 62] width 58 height 9
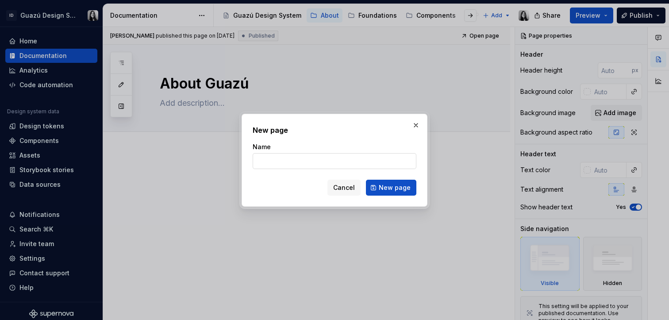
type textarea "*"
type input "Our Principles"
click button "New page" at bounding box center [391, 188] width 50 height 16
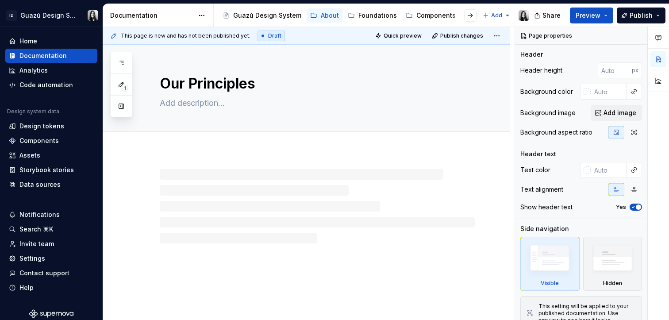
click at [224, 190] on div at bounding box center [317, 206] width 315 height 74
type textarea "*"
click at [179, 177] on p at bounding box center [317, 178] width 315 height 11
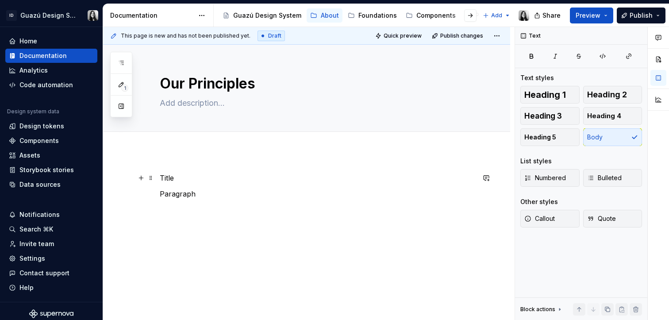
click at [164, 176] on p "Title" at bounding box center [317, 178] width 315 height 11
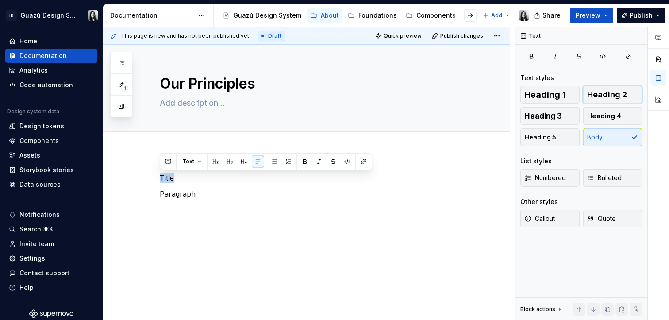
drag, startPoint x: 610, startPoint y: 94, endPoint x: 482, endPoint y: 158, distance: 143.5
click at [610, 94] on span "Heading 2" at bounding box center [607, 94] width 40 height 9
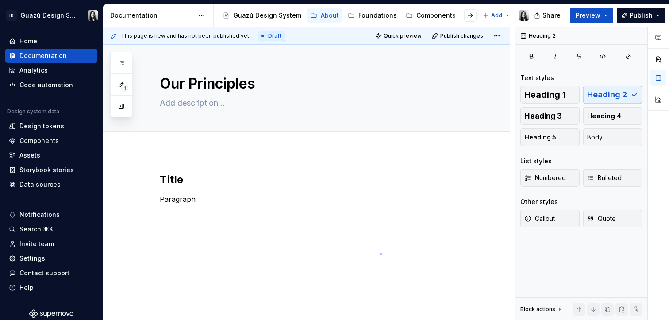
click at [381, 255] on div "This page is new and has not been published yet. Draft Quick preview Publish ch…" at bounding box center [309, 174] width 412 height 294
click at [326, 15] on div "About" at bounding box center [330, 15] width 18 height 9
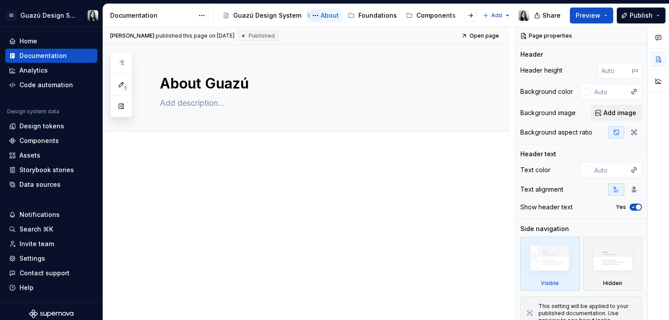
click at [311, 17] on button "Page tree" at bounding box center [315, 15] width 11 height 11
type textarea "*"
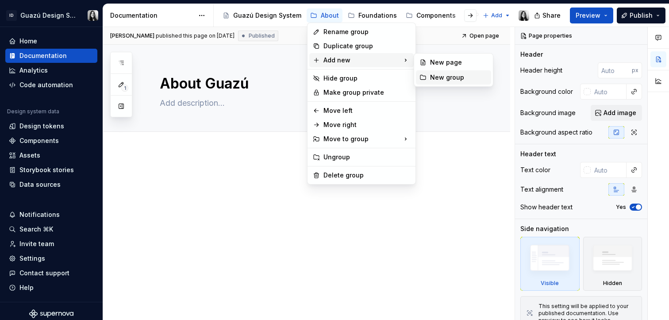
click at [461, 78] on div "New group" at bounding box center [459, 77] width 58 height 9
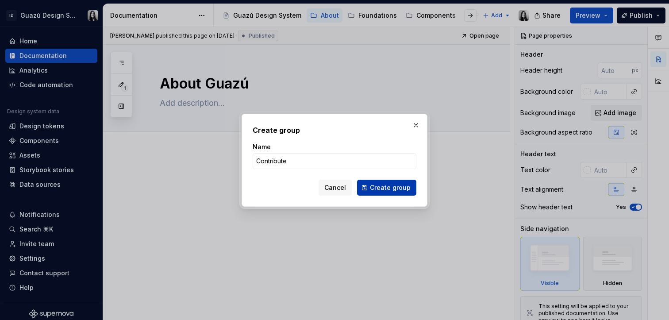
type input "Contribute"
click at [380, 191] on span "Create group" at bounding box center [390, 187] width 41 height 9
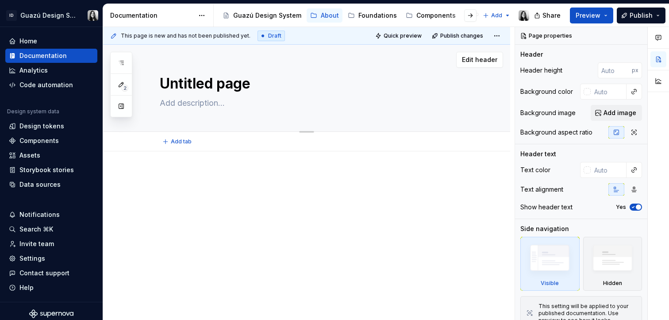
click at [224, 85] on textarea "Untitled page" at bounding box center [315, 83] width 315 height 21
type textarea "*"
type textarea "C"
type textarea "*"
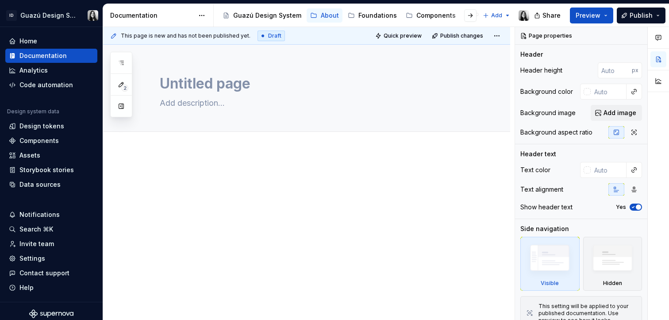
type textarea "Untitled page"
click at [245, 88] on textarea "Untitled page" at bounding box center [315, 83] width 315 height 21
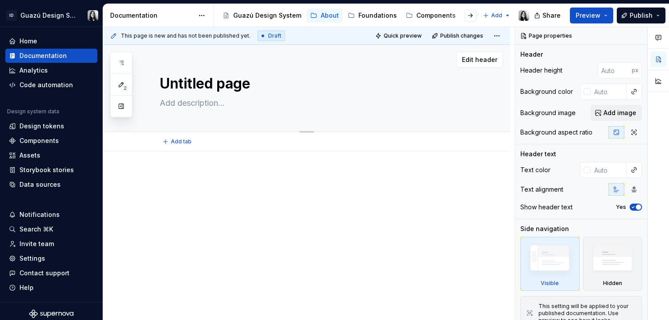
click at [245, 88] on textarea "Untitled page" at bounding box center [315, 83] width 315 height 21
type textarea "*"
type textarea "C"
type textarea "*"
type textarea "Co"
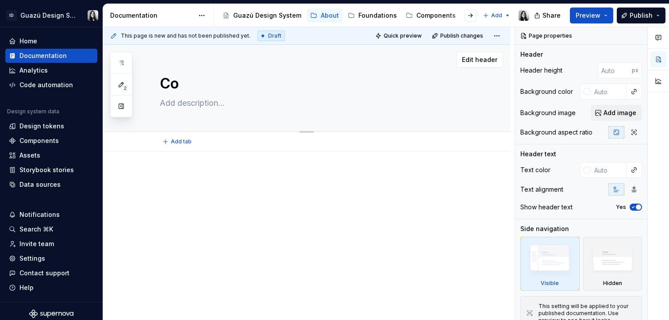
type textarea "*"
click at [211, 102] on textarea at bounding box center [315, 103] width 315 height 14
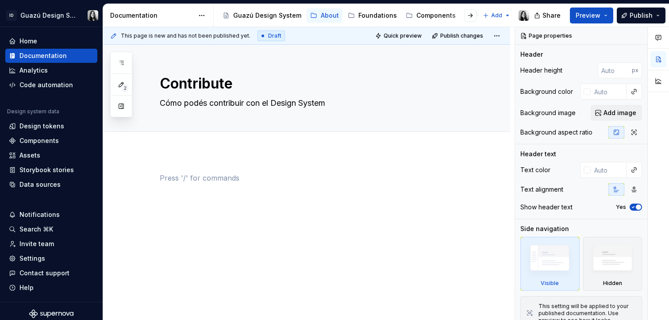
click at [212, 202] on div at bounding box center [317, 190] width 315 height 34
click at [296, 207] on div at bounding box center [317, 195] width 315 height 44
click at [205, 166] on div at bounding box center [306, 232] width 407 height 162
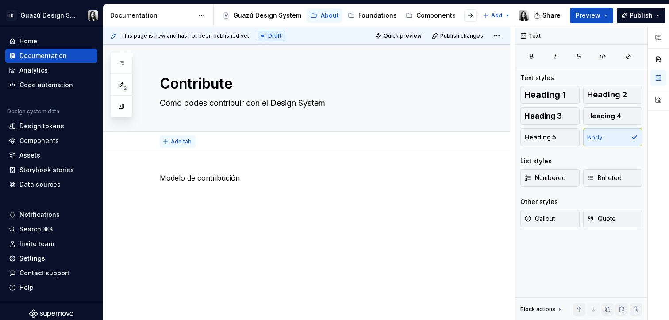
click at [178, 139] on span "Add tab" at bounding box center [181, 141] width 21 height 7
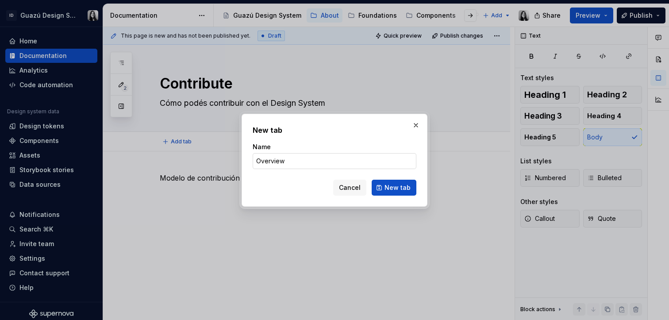
click button "New tab" at bounding box center [394, 188] width 45 height 16
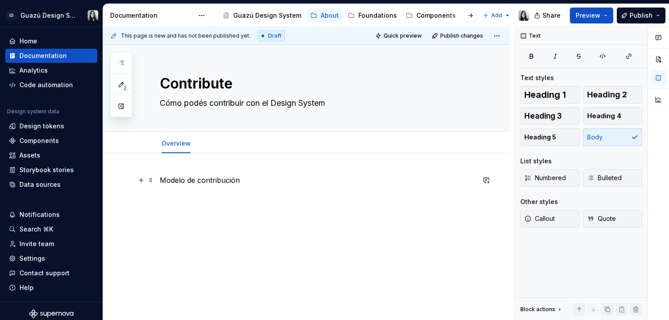
click at [202, 180] on p "Modelo de contribución" at bounding box center [317, 180] width 315 height 11
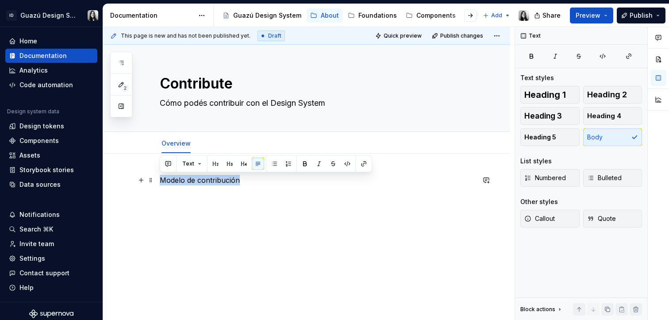
click at [202, 180] on p "Modelo de contribución" at bounding box center [317, 180] width 315 height 11
click at [215, 166] on button "button" at bounding box center [215, 164] width 12 height 12
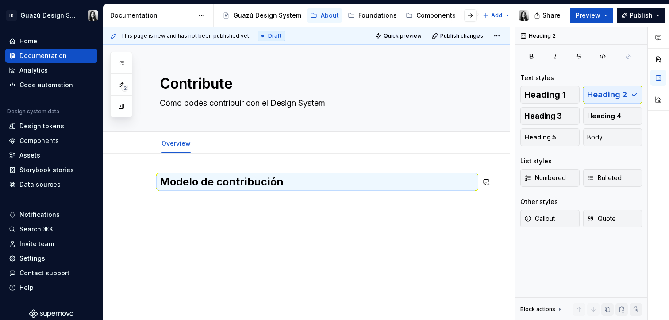
click at [225, 222] on div "Modelo de contribución" at bounding box center [306, 235] width 407 height 162
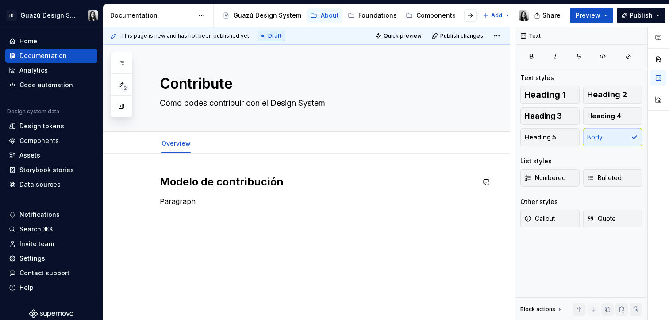
click at [243, 257] on div "Modelo de contribución Paragraph" at bounding box center [306, 235] width 407 height 162
click at [243, 250] on div "Modelo de contribución Paragraph" at bounding box center [306, 242] width 407 height 176
click at [401, 38] on span "Quick preview" at bounding box center [403, 35] width 38 height 7
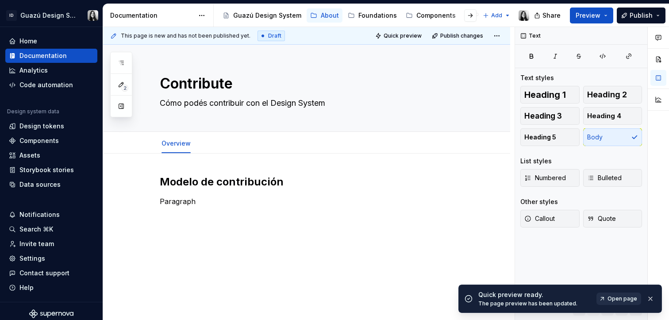
click at [626, 297] on span "Open page" at bounding box center [623, 298] width 30 height 7
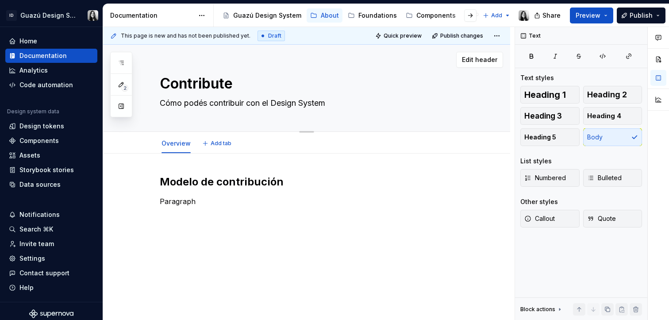
click at [207, 83] on textarea "Contribute" at bounding box center [315, 83] width 315 height 21
click at [256, 85] on textarea "Contribute" at bounding box center [315, 83] width 315 height 21
click at [323, 15] on div "About" at bounding box center [330, 15] width 18 height 9
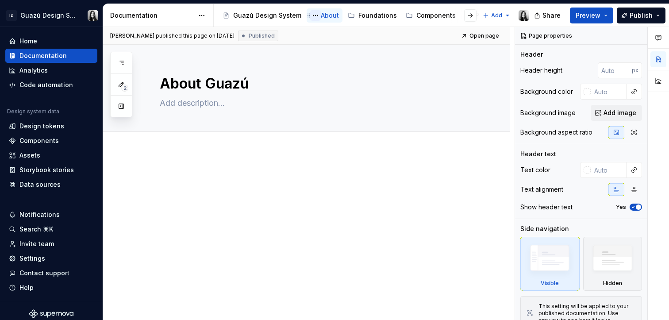
click at [311, 15] on button "Page tree" at bounding box center [315, 15] width 11 height 11
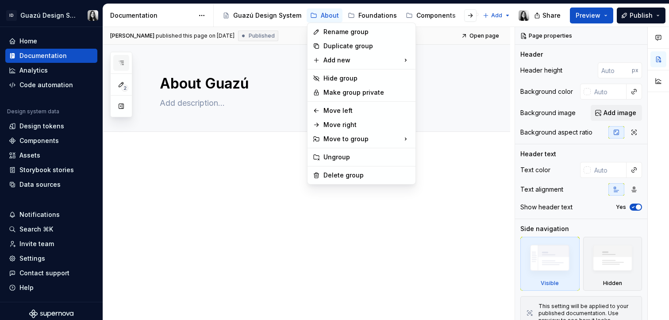
click at [123, 63] on div "2 Pages Add Accessibility guide for tree Page tree. Navigate the tree with the …" at bounding box center [121, 85] width 22 height 66
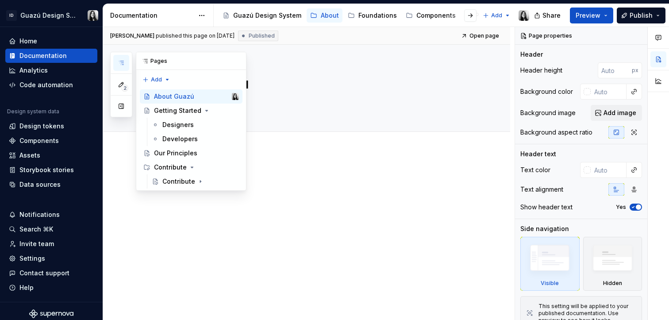
click at [124, 61] on icon "button" at bounding box center [121, 62] width 7 height 7
click at [171, 166] on div "Contribute" at bounding box center [170, 167] width 33 height 9
click at [220, 168] on button "Page tree" at bounding box center [220, 167] width 12 height 12
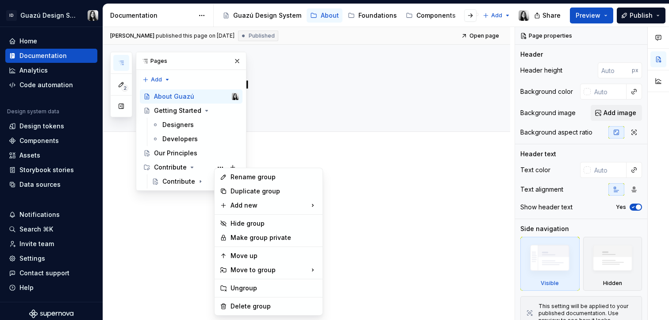
click at [177, 168] on div "2 Pages Add Accessibility guide for tree Page tree. Navigate the tree with the …" at bounding box center [178, 121] width 136 height 139
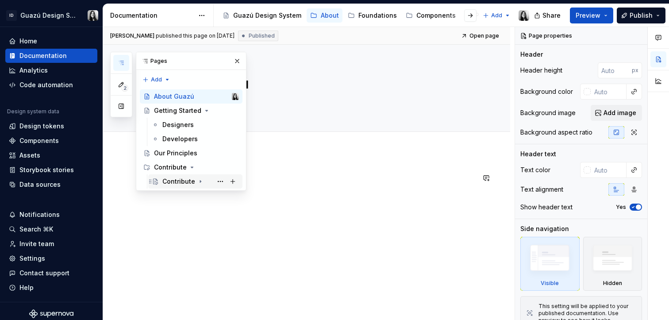
click at [199, 183] on icon "Page tree" at bounding box center [200, 181] width 7 height 7
click at [222, 184] on button "Page tree" at bounding box center [220, 181] width 12 height 12
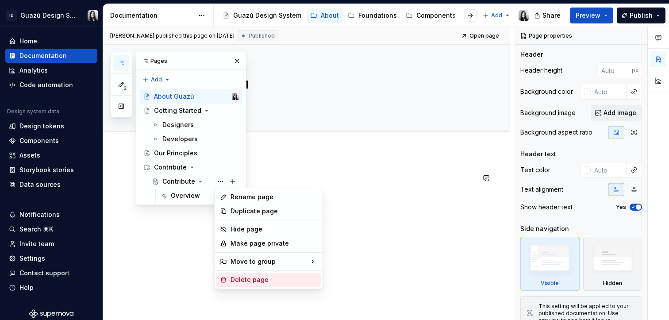
click at [266, 282] on div "Delete page" at bounding box center [274, 279] width 87 height 9
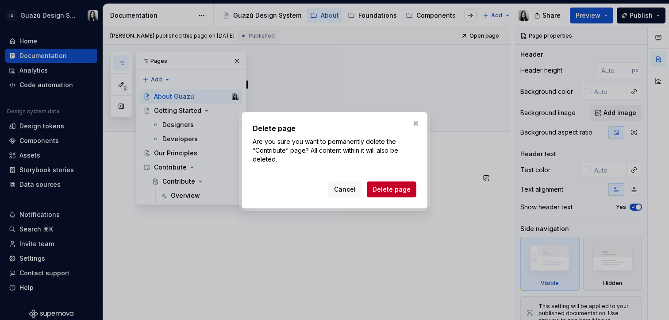
click at [390, 189] on span "Delete page" at bounding box center [392, 189] width 38 height 9
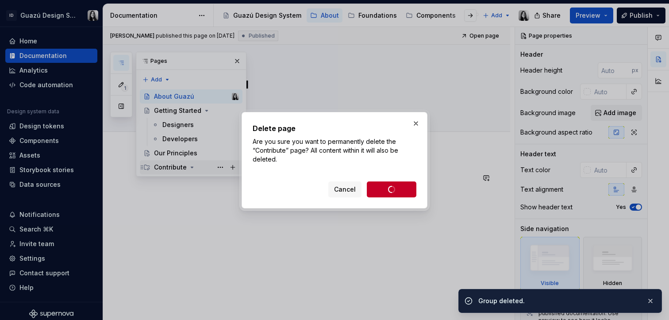
drag, startPoint x: 174, startPoint y: 167, endPoint x: 158, endPoint y: 166, distance: 16.8
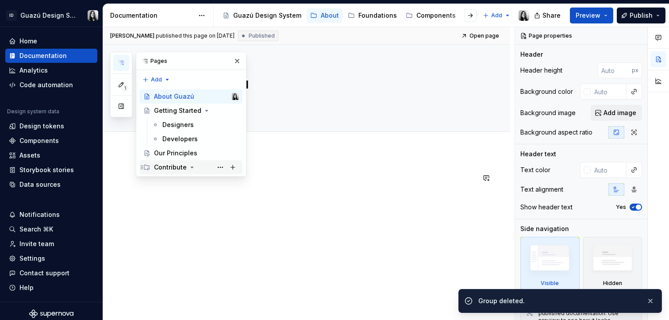
click at [189, 167] on icon "Page tree" at bounding box center [192, 167] width 7 height 7
click at [223, 170] on button "Page tree" at bounding box center [220, 167] width 12 height 12
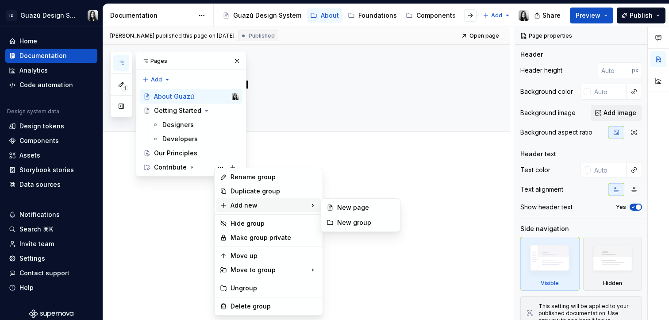
click at [299, 206] on div "Add new" at bounding box center [268, 205] width 104 height 14
click at [341, 208] on div "New page" at bounding box center [366, 207] width 58 height 9
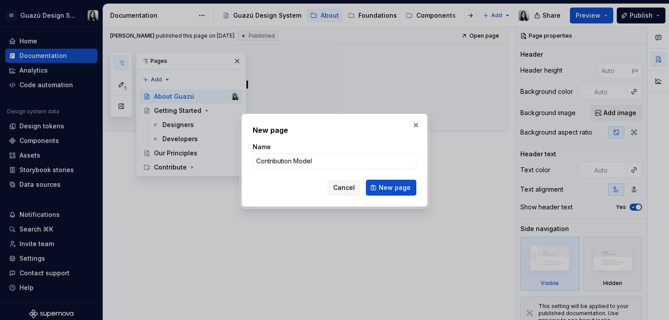
click button "New page" at bounding box center [391, 188] width 50 height 16
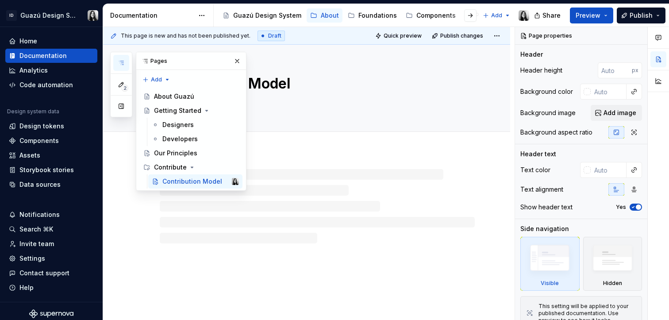
click at [449, 277] on div "Contribution Model" at bounding box center [306, 183] width 407 height 276
click at [243, 246] on div "This page is new and has not been published yet. Draft Quick preview Publish ch…" at bounding box center [309, 174] width 412 height 294
click at [223, 182] on button "Page tree" at bounding box center [220, 181] width 12 height 12
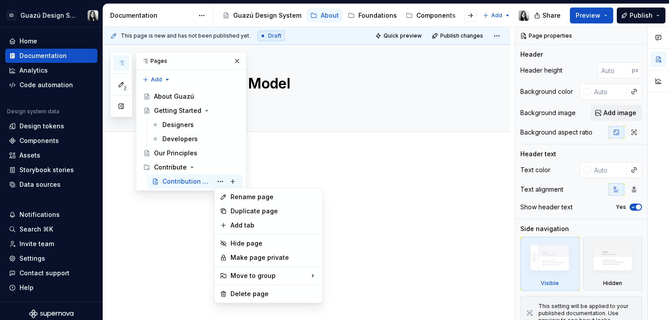
click at [193, 165] on div "2 Pages Add Accessibility guide for tree Page tree. Navigate the tree with the …" at bounding box center [178, 121] width 136 height 139
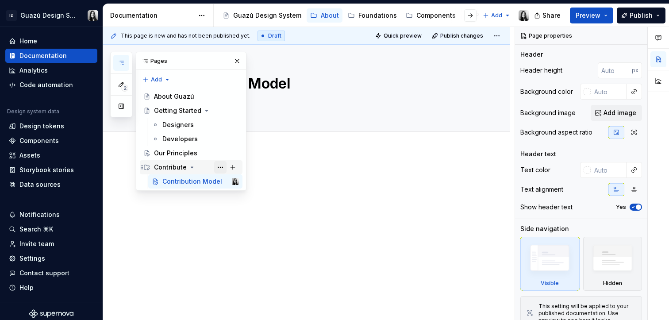
click at [223, 166] on button "Page tree" at bounding box center [220, 167] width 12 height 12
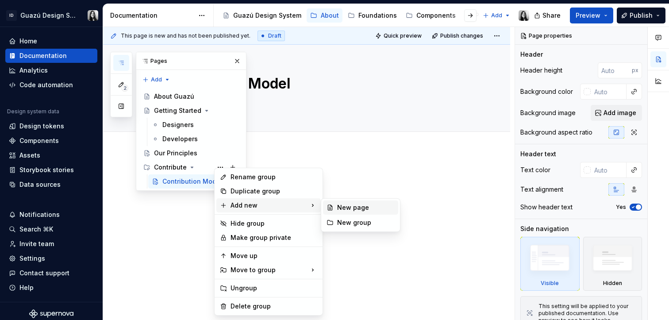
click at [370, 210] on div "New page" at bounding box center [366, 207] width 58 height 9
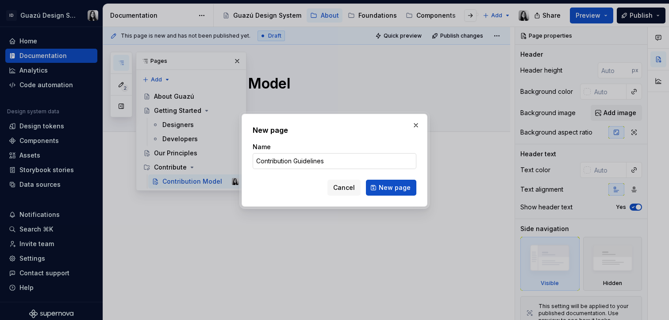
click button "New page" at bounding box center [391, 188] width 50 height 16
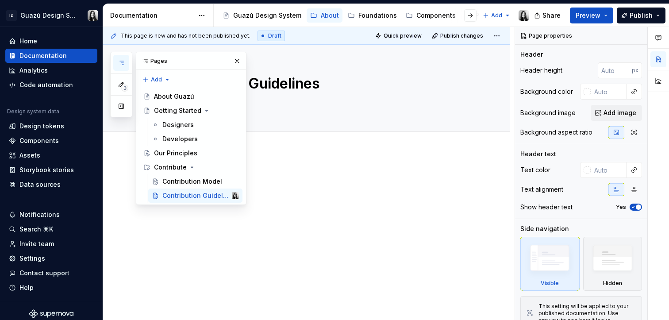
click at [344, 203] on div at bounding box center [317, 190] width 315 height 34
click at [237, 59] on button "button" at bounding box center [237, 61] width 12 height 12
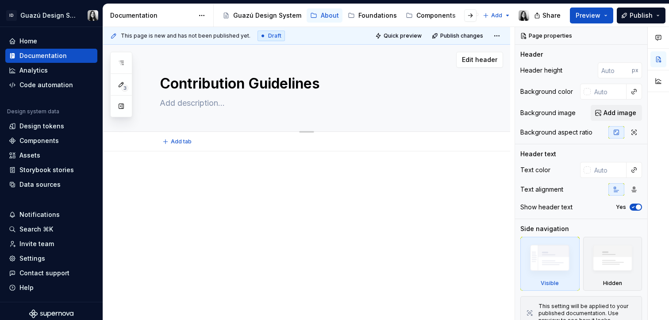
click at [206, 100] on textarea at bounding box center [315, 103] width 315 height 14
click at [190, 106] on textarea "Step by step gui" at bounding box center [315, 103] width 315 height 14
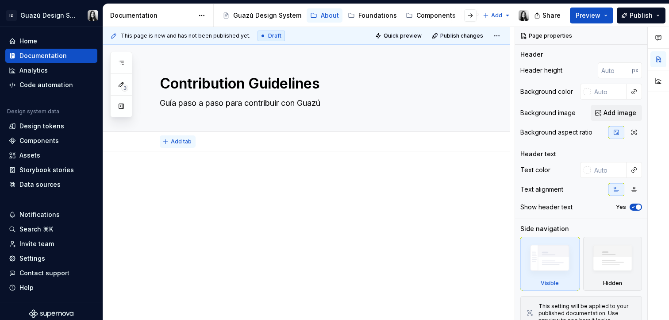
click at [181, 142] on span "Add tab" at bounding box center [181, 141] width 21 height 7
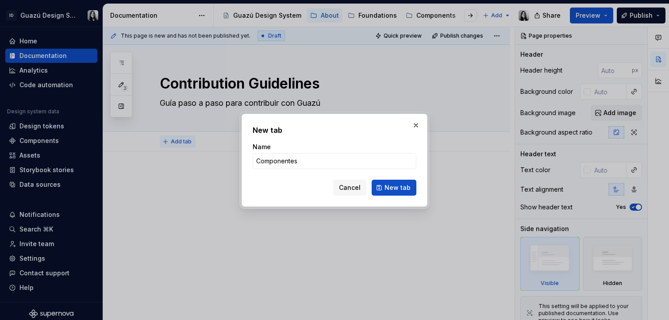
click button "New tab" at bounding box center [394, 188] width 45 height 16
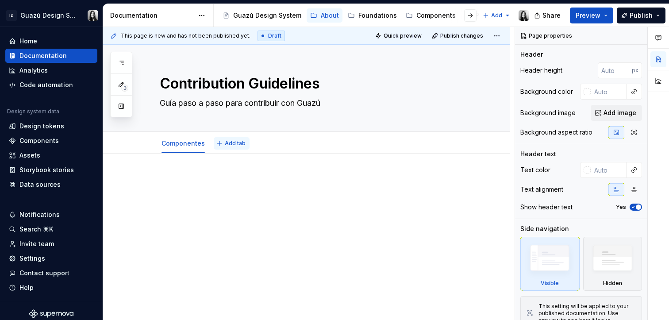
click at [231, 138] on button "Add tab" at bounding box center [232, 143] width 36 height 12
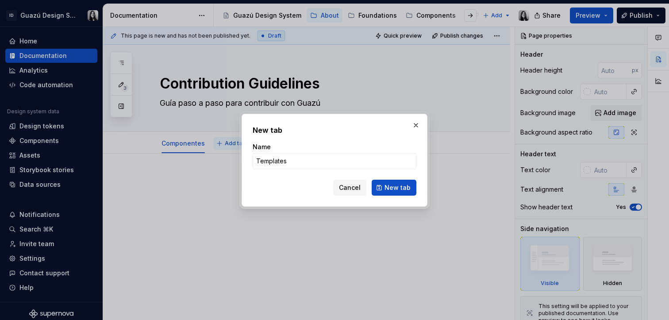
click button "New tab" at bounding box center [394, 188] width 45 height 16
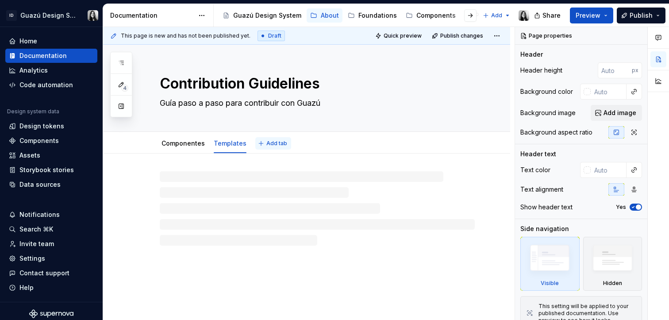
click at [267, 142] on span "Add tab" at bounding box center [277, 143] width 21 height 7
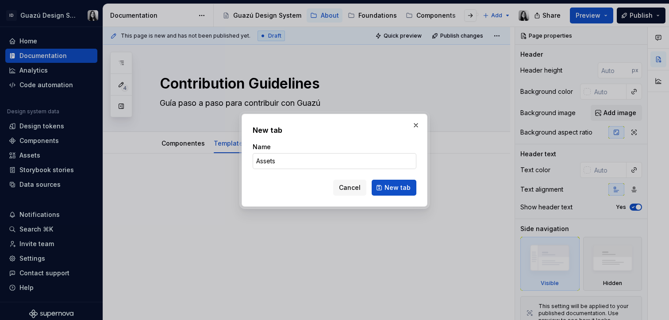
click button "New tab" at bounding box center [394, 188] width 45 height 16
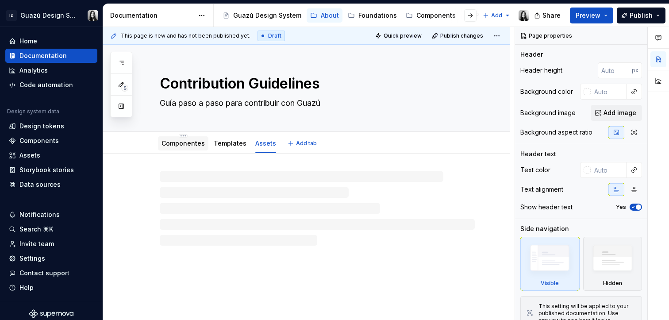
click at [183, 145] on link "Componentes" at bounding box center [183, 143] width 43 height 8
click at [201, 143] on link "Componentes" at bounding box center [183, 143] width 43 height 8
click at [182, 143] on link "Componentes" at bounding box center [183, 143] width 43 height 8
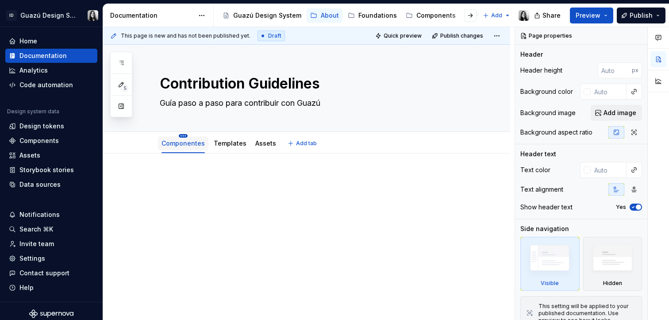
click at [184, 135] on html "ID Guazú Design System Home Documentation Analytics Code automation Design syst…" at bounding box center [334, 160] width 669 height 320
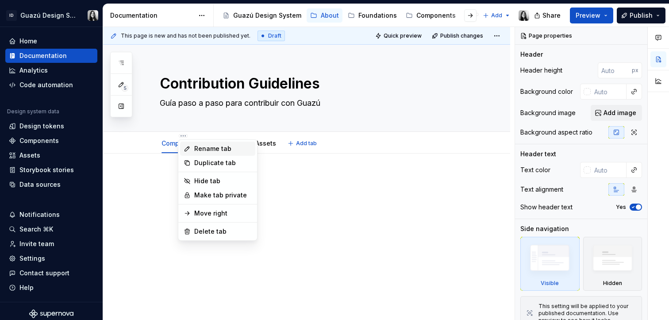
click at [224, 148] on div "Rename tab" at bounding box center [223, 148] width 58 height 9
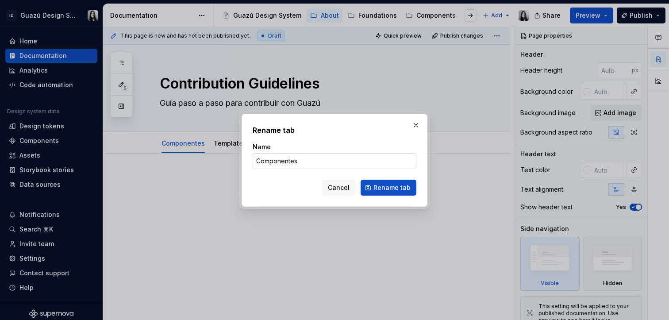
click at [291, 161] on input "Componentes" at bounding box center [335, 161] width 164 height 16
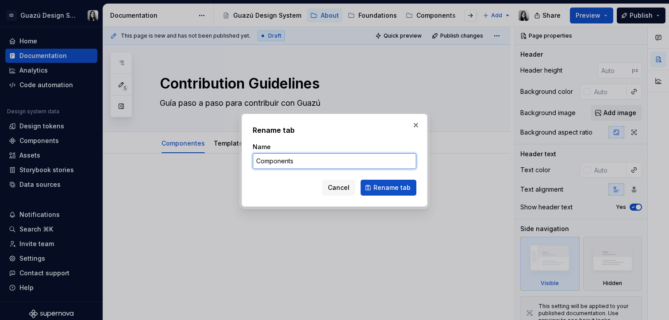
click button "Rename tab" at bounding box center [389, 188] width 56 height 16
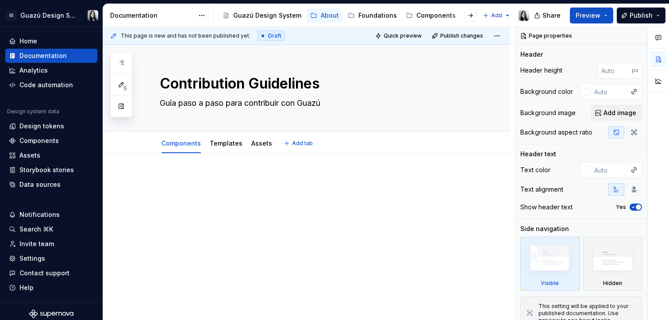
click at [290, 230] on div "This page is new and has not been published yet. Draft Quick preview Publish ch…" at bounding box center [309, 174] width 412 height 294
click at [237, 224] on div "This page is new and has not been published yet. Draft Quick preview Publish ch…" at bounding box center [309, 174] width 412 height 294
click at [331, 10] on div "About" at bounding box center [324, 15] width 29 height 11
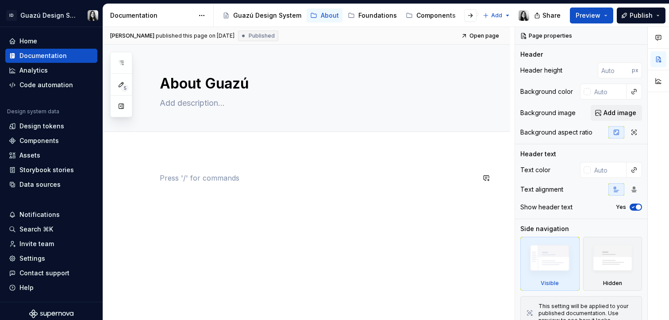
click at [228, 196] on div at bounding box center [317, 190] width 315 height 34
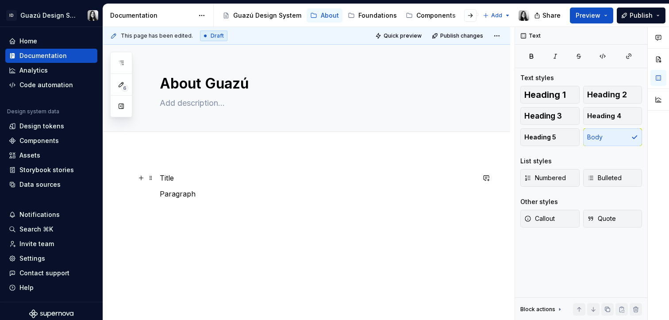
click at [169, 181] on p "Title" at bounding box center [317, 178] width 315 height 11
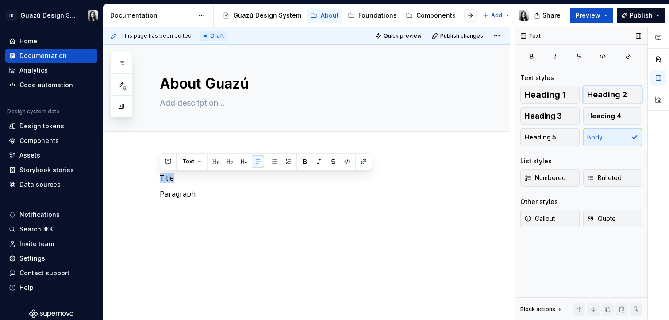
click at [598, 94] on span "Heading 2" at bounding box center [607, 94] width 40 height 9
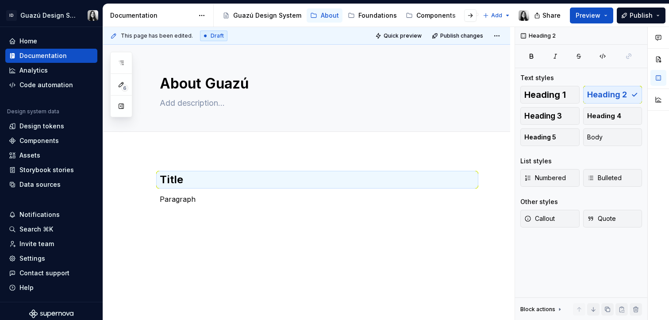
click at [403, 235] on div "Title Paragraph" at bounding box center [306, 232] width 407 height 162
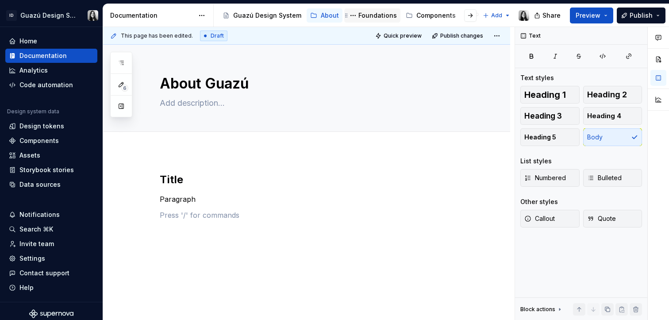
click at [377, 11] on div "Foundations" at bounding box center [378, 15] width 39 height 9
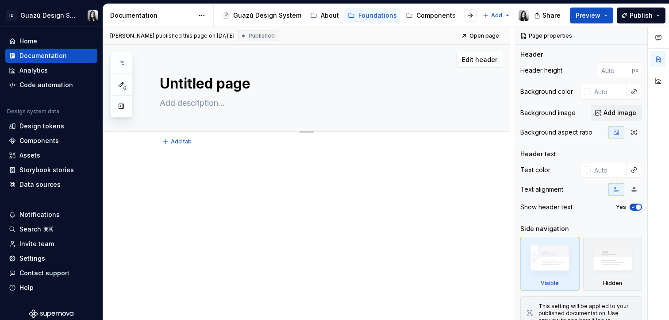
click at [206, 93] on textarea "Untitled page" at bounding box center [315, 83] width 315 height 21
click at [326, 12] on div "About" at bounding box center [330, 15] width 18 height 9
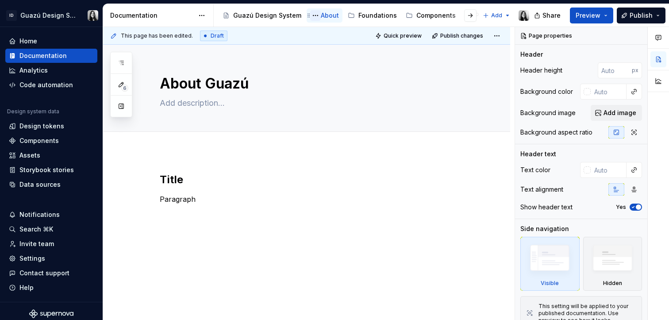
click at [313, 15] on button "Page tree" at bounding box center [315, 15] width 11 height 11
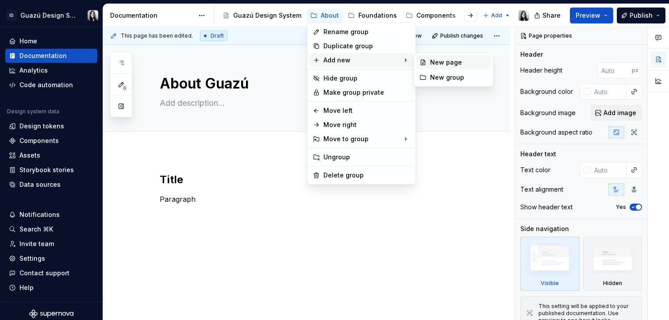
click at [468, 65] on div "New page" at bounding box center [459, 62] width 58 height 9
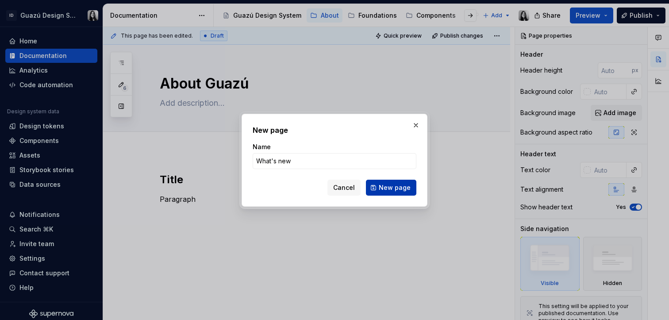
click at [411, 193] on button "New page" at bounding box center [391, 188] width 50 height 16
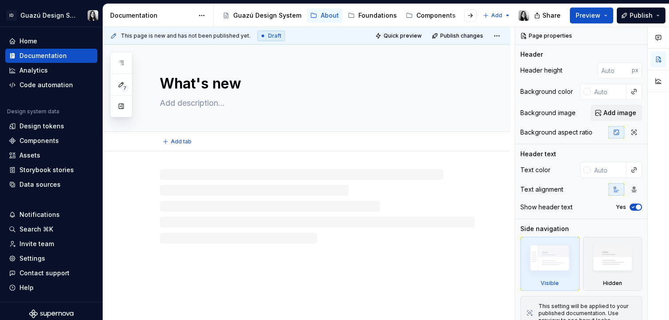
click at [210, 105] on textarea at bounding box center [315, 103] width 315 height 14
click at [191, 180] on p at bounding box center [317, 178] width 315 height 11
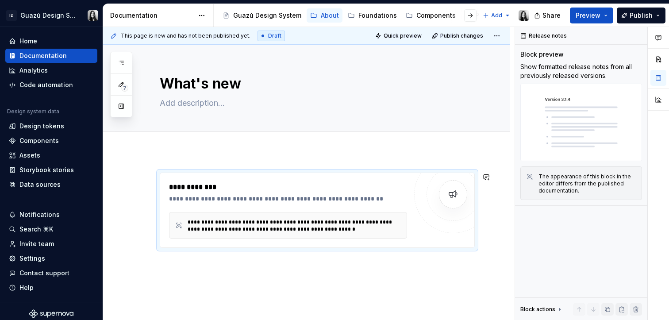
click at [325, 271] on div "**********" at bounding box center [306, 252] width 407 height 203
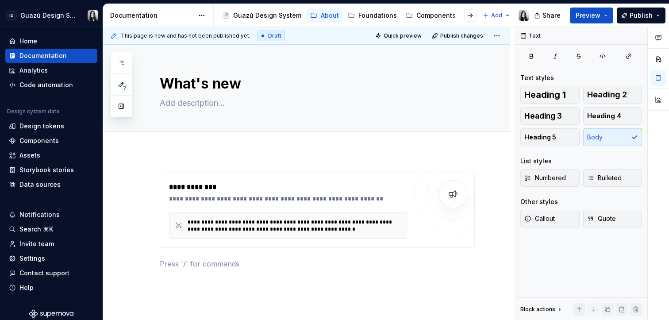
click at [192, 166] on div "**********" at bounding box center [306, 263] width 407 height 224
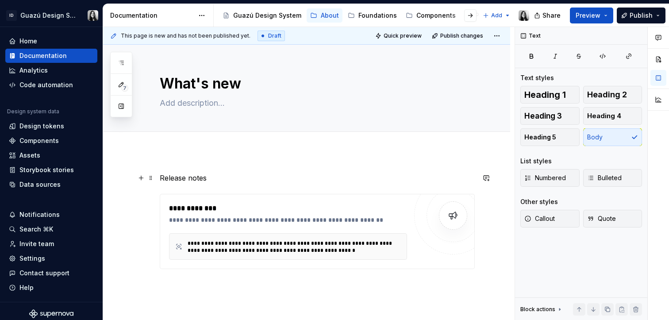
click at [183, 179] on p "Release notes" at bounding box center [317, 178] width 315 height 11
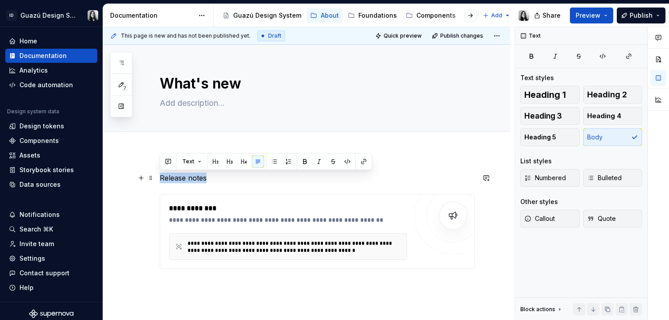
click at [182, 179] on p "Release notes" at bounding box center [317, 178] width 315 height 11
click at [601, 96] on span "Heading 2" at bounding box center [607, 94] width 40 height 9
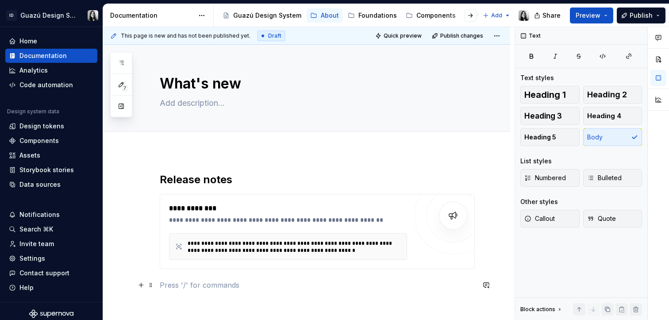
click at [402, 286] on p at bounding box center [317, 285] width 315 height 11
click at [184, 105] on textarea at bounding box center [315, 103] width 315 height 14
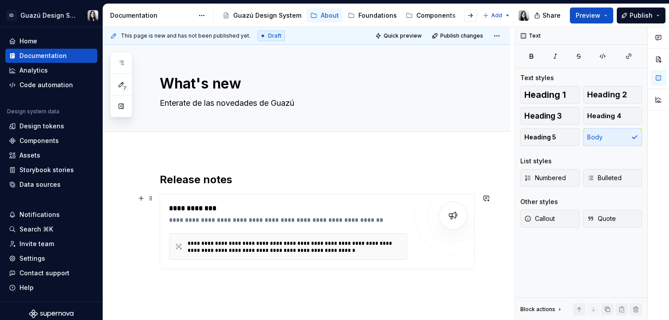
click at [127, 191] on div "**********" at bounding box center [309, 174] width 412 height 294
click at [0, 0] on button "Page tree" at bounding box center [0, 0] width 0 height 0
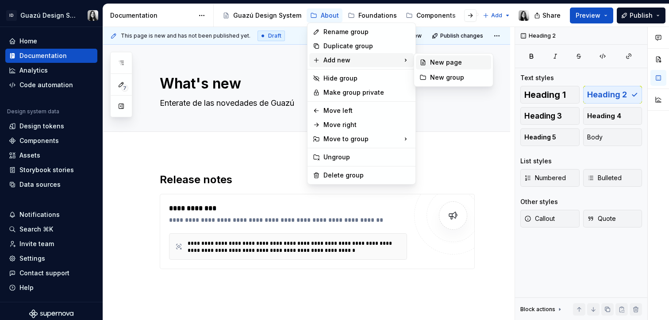
click at [451, 61] on div "New page" at bounding box center [459, 62] width 58 height 9
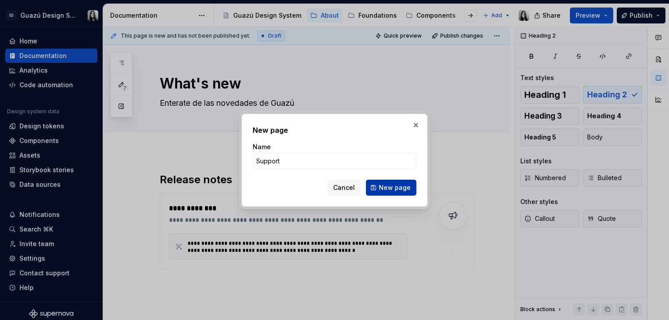
click at [400, 182] on button "New page" at bounding box center [391, 188] width 50 height 16
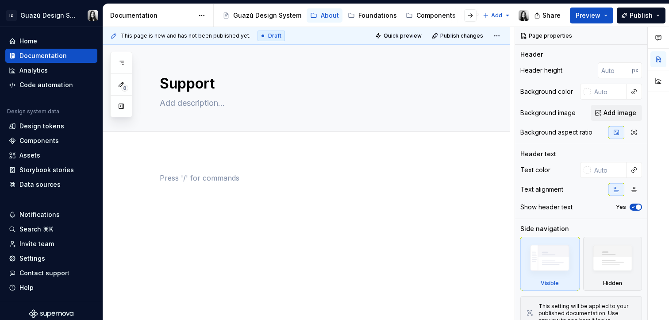
click at [218, 178] on p at bounding box center [317, 178] width 315 height 11
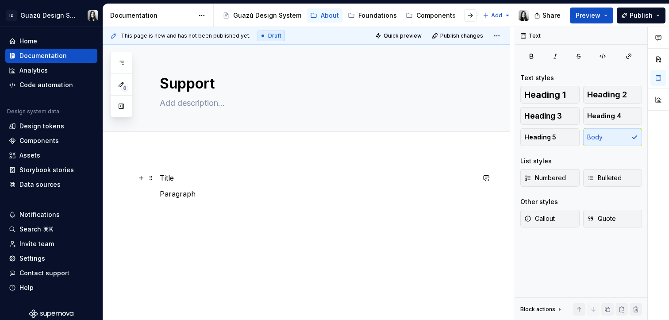
click at [163, 177] on p "Title" at bounding box center [317, 178] width 315 height 11
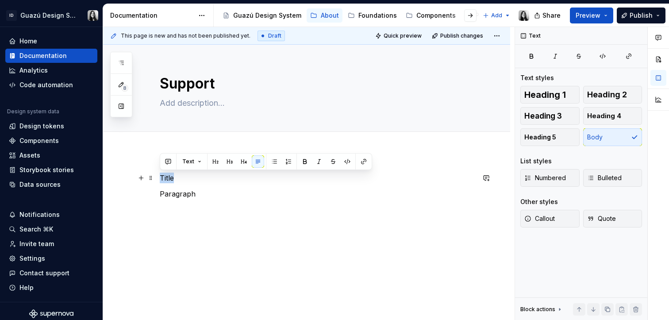
click at [163, 177] on p "Title" at bounding box center [317, 178] width 315 height 11
click at [589, 94] on span "Heading 2" at bounding box center [607, 94] width 40 height 9
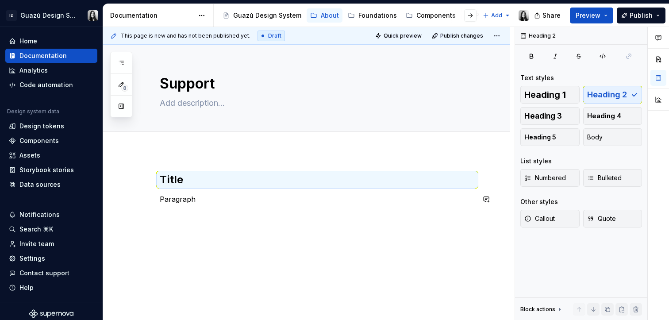
click at [386, 243] on div "Title Paragraph" at bounding box center [306, 232] width 407 height 162
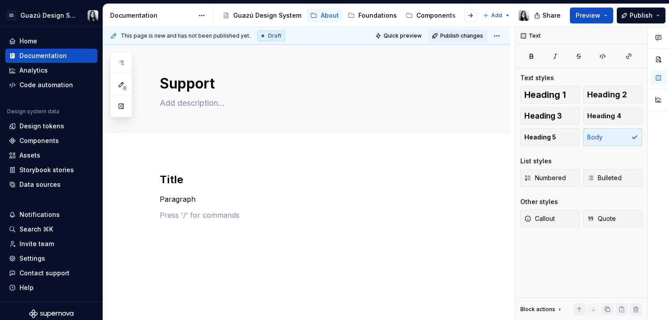
click at [467, 35] on span "Publish changes" at bounding box center [461, 35] width 43 height 7
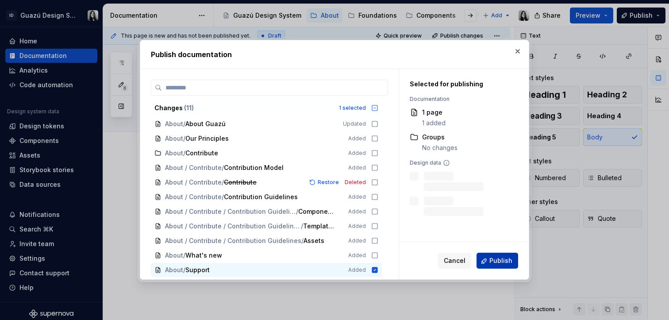
click at [498, 265] on span "Publish" at bounding box center [501, 261] width 23 height 9
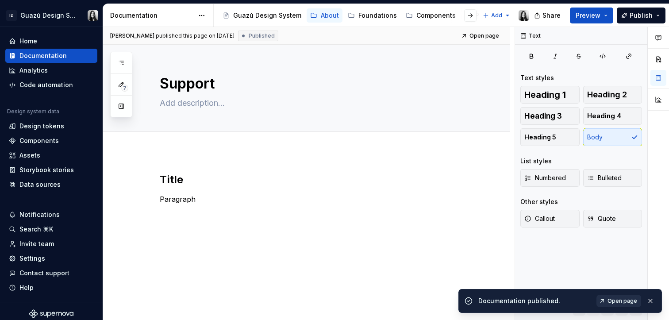
click at [621, 299] on span "Open page" at bounding box center [623, 300] width 30 height 7
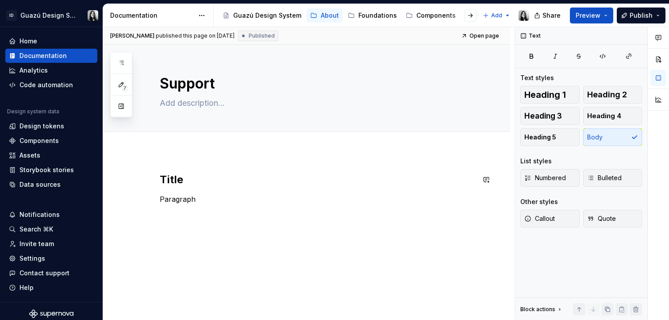
click at [306, 197] on p "Paragraph" at bounding box center [317, 199] width 315 height 11
click at [313, 15] on button "Page tree" at bounding box center [315, 15] width 11 height 11
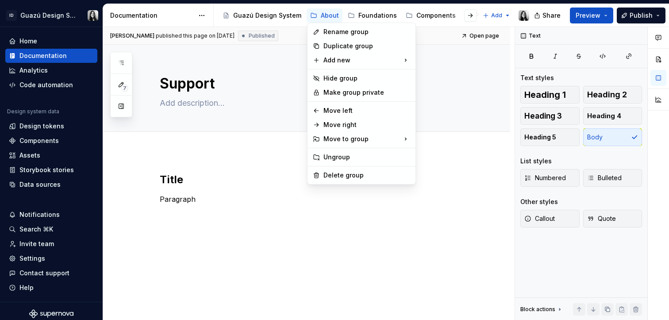
click at [121, 62] on div "7 Pages Add Accessibility guide for tree Page tree. Navigate the tree with the …" at bounding box center [121, 85] width 22 height 66
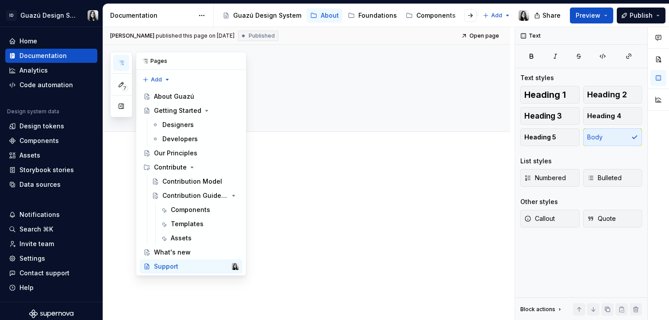
click at [124, 62] on icon "button" at bounding box center [121, 62] width 7 height 7
click at [178, 250] on div "What's new" at bounding box center [172, 252] width 37 height 9
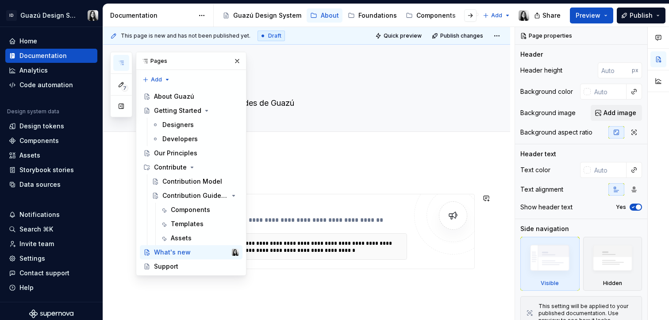
click at [499, 267] on div "**********" at bounding box center [306, 274] width 407 height 246
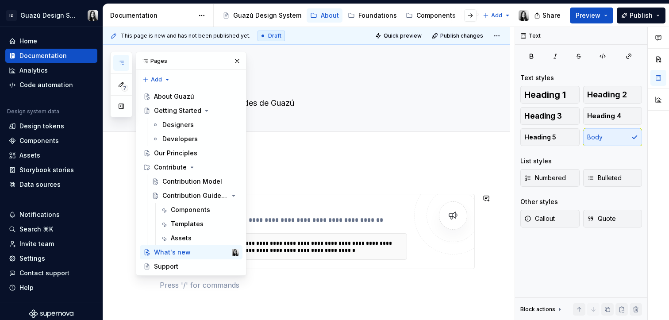
click at [371, 243] on div "**********" at bounding box center [295, 247] width 214 height 14
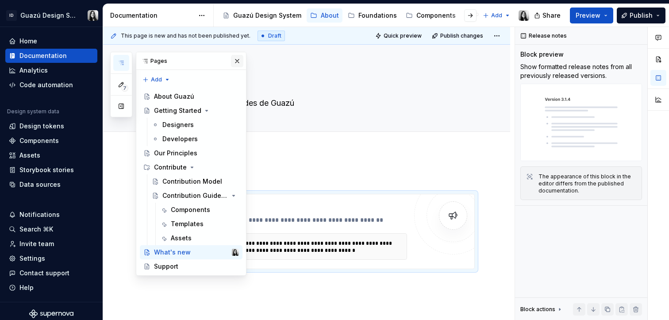
click at [240, 61] on button "button" at bounding box center [237, 61] width 12 height 12
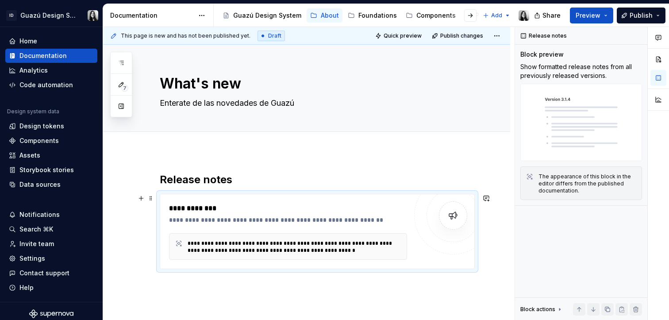
click at [225, 218] on div "**********" at bounding box center [288, 220] width 238 height 9
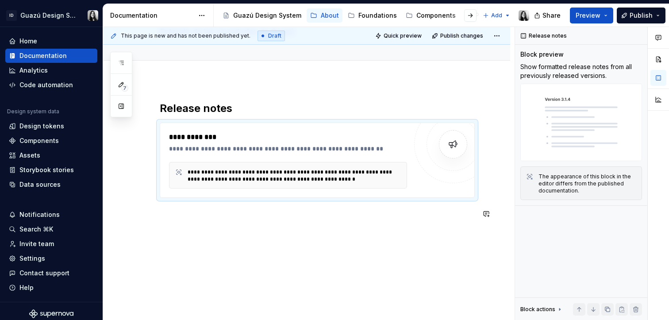
scroll to position [72, 0]
click at [462, 132] on div at bounding box center [453, 143] width 53 height 53
click at [404, 39] on span "Quick preview" at bounding box center [403, 35] width 38 height 7
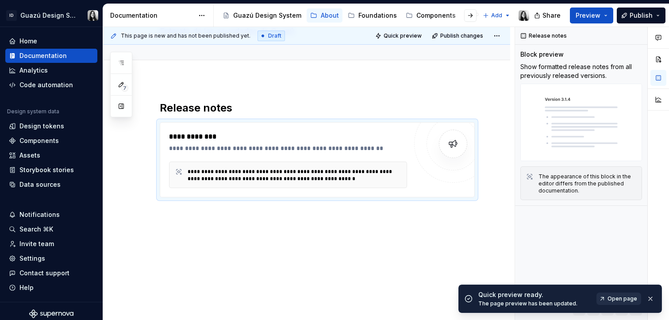
click at [633, 302] on span "Open page" at bounding box center [623, 298] width 30 height 7
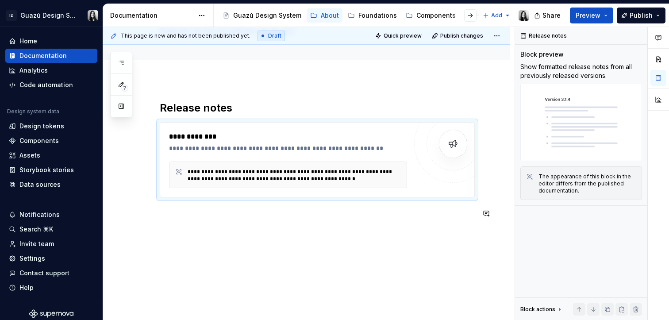
click at [340, 270] on div "**********" at bounding box center [306, 203] width 407 height 246
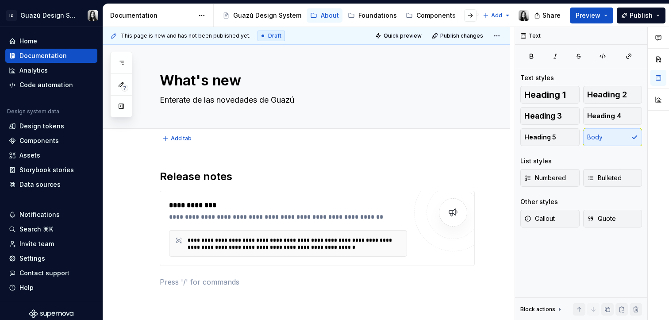
scroll to position [0, 0]
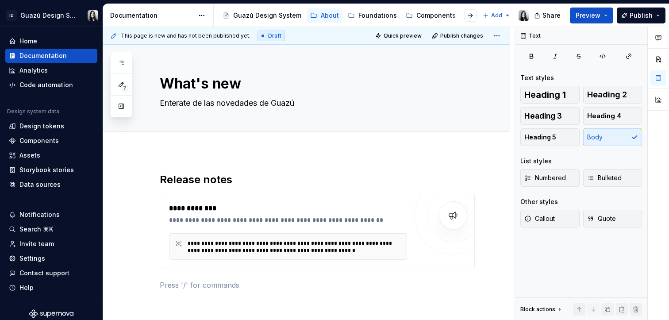
click at [268, 35] on span "Draft" at bounding box center [274, 35] width 13 height 7
click at [495, 37] on html "ID Guazú Design System Home Documentation Analytics Code automation Design syst…" at bounding box center [334, 160] width 669 height 320
click at [353, 33] on html "ID Guazú Design System Home Documentation Analytics Code automation Design syst…" at bounding box center [334, 160] width 669 height 320
click at [369, 18] on div "Foundations" at bounding box center [378, 15] width 39 height 9
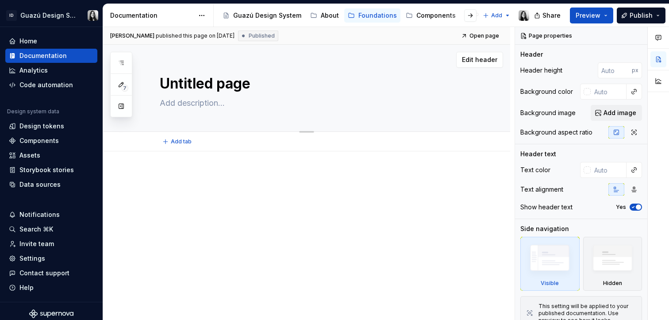
click at [220, 86] on textarea "Untitled page" at bounding box center [315, 83] width 315 height 21
click at [224, 162] on div at bounding box center [306, 232] width 407 height 162
click at [225, 89] on textarea "Untitled page" at bounding box center [315, 83] width 315 height 21
click at [348, 15] on button "Page tree" at bounding box center [353, 15] width 11 height 11
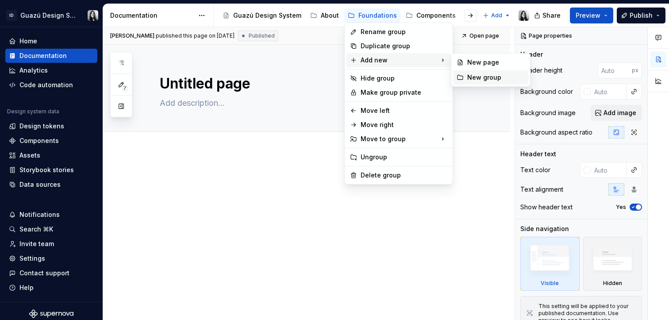
click at [484, 81] on div "New group" at bounding box center [496, 77] width 58 height 9
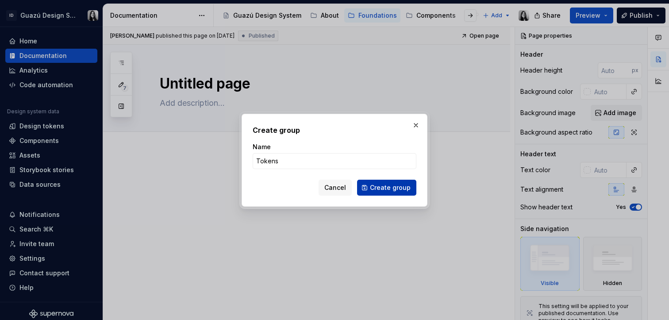
click at [400, 186] on span "Create group" at bounding box center [390, 187] width 41 height 9
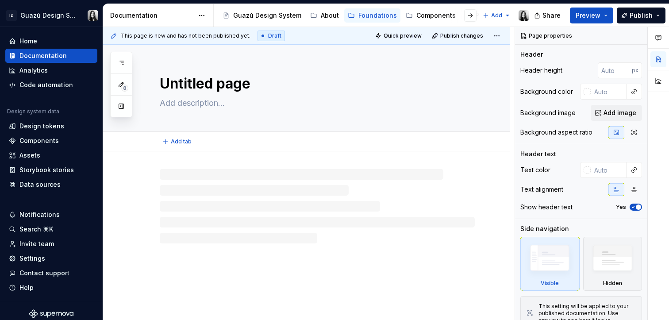
click at [235, 81] on textarea "Untitled page" at bounding box center [315, 83] width 315 height 21
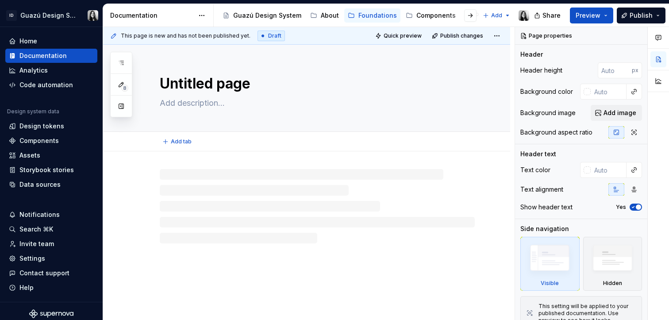
click at [235, 81] on textarea "Untitled page" at bounding box center [315, 83] width 315 height 21
click at [200, 86] on textarea "Untitled page" at bounding box center [315, 83] width 315 height 21
click at [197, 183] on p at bounding box center [317, 178] width 315 height 11
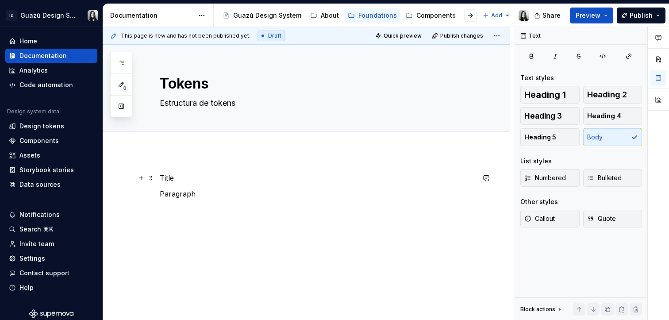
click at [169, 178] on p "Title" at bounding box center [317, 178] width 315 height 11
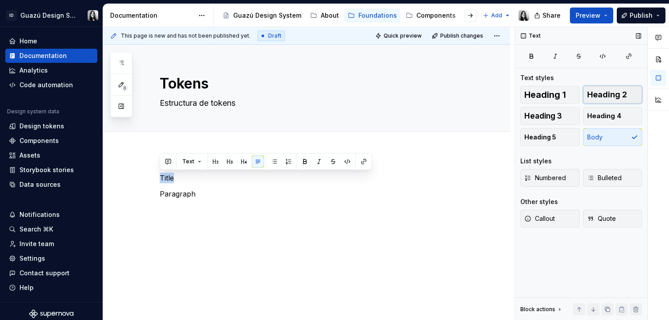
click at [603, 96] on span "Heading 2" at bounding box center [607, 94] width 40 height 9
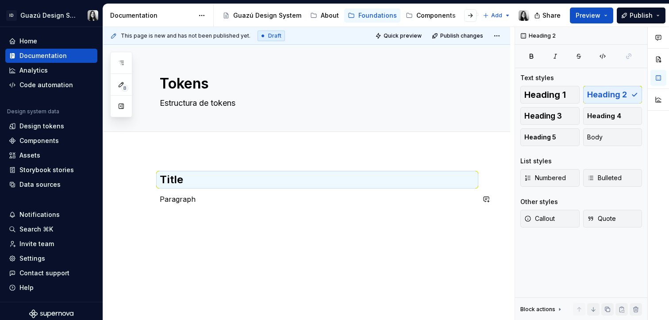
click at [406, 259] on div "Title Paragraph" at bounding box center [306, 232] width 407 height 162
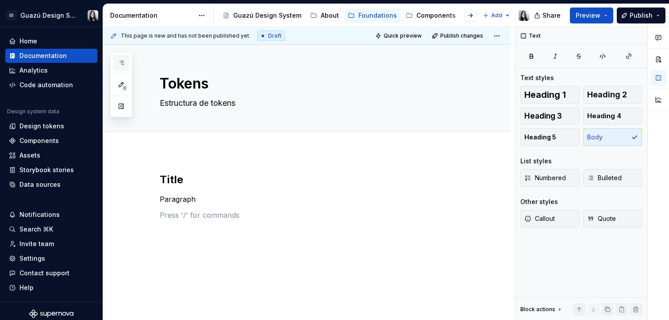
click at [122, 58] on button "button" at bounding box center [121, 63] width 16 height 16
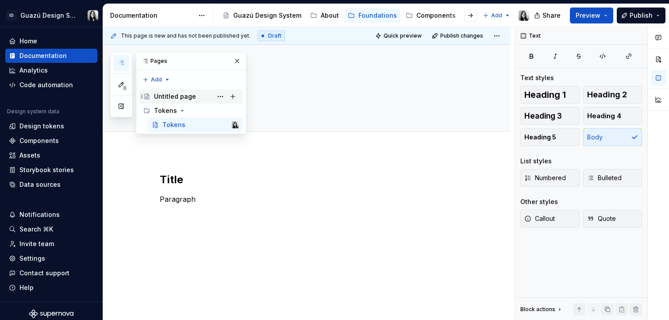
click at [179, 98] on div "Untitled page" at bounding box center [175, 96] width 42 height 9
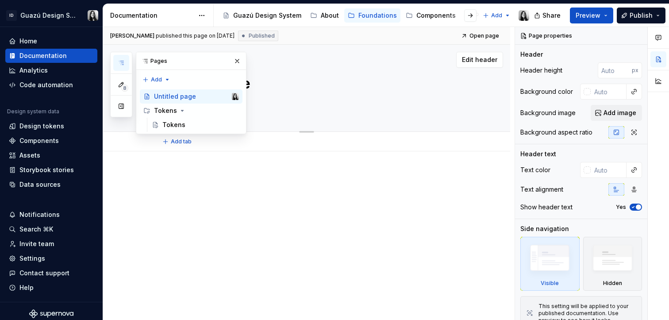
click at [265, 85] on textarea "Untitled page" at bounding box center [315, 83] width 315 height 21
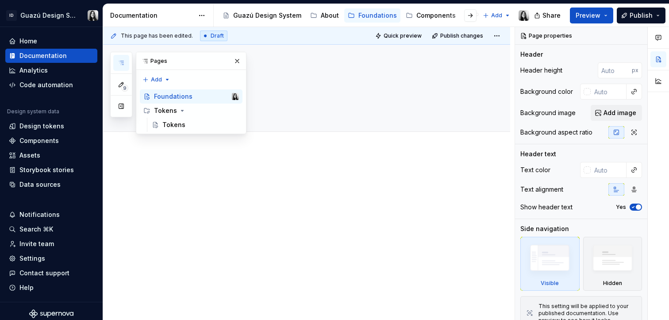
click at [280, 235] on div at bounding box center [306, 232] width 407 height 162
click at [169, 112] on div "Tokens" at bounding box center [165, 110] width 23 height 9
click at [175, 130] on div "Tokens" at bounding box center [200, 125] width 77 height 12
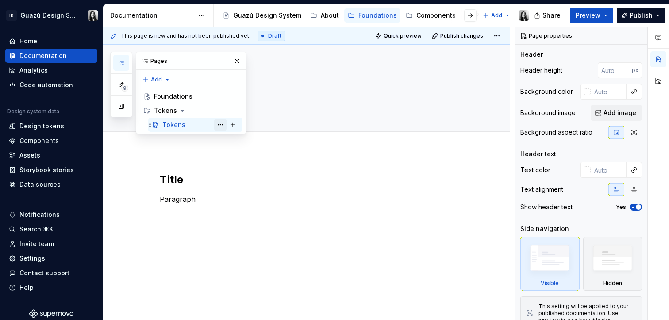
click at [221, 125] on button "Page tree" at bounding box center [220, 125] width 12 height 12
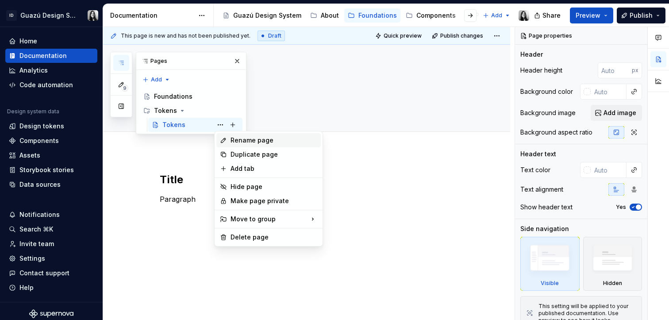
click at [227, 139] on div "Rename page" at bounding box center [268, 140] width 104 height 14
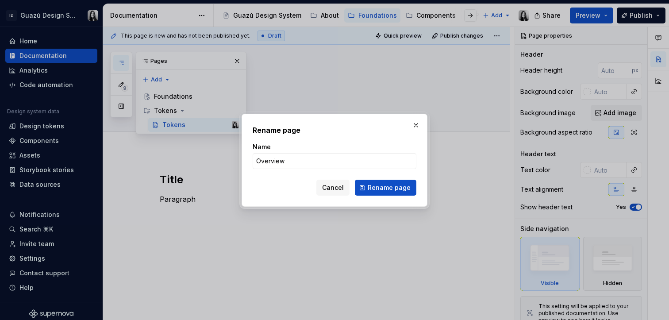
click button "Rename page" at bounding box center [386, 188] width 62 height 16
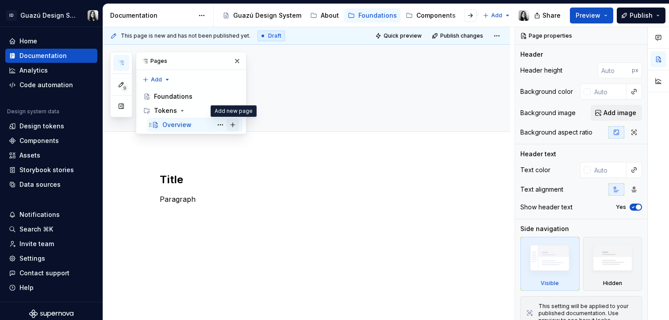
click at [234, 125] on button "Page tree" at bounding box center [233, 125] width 12 height 12
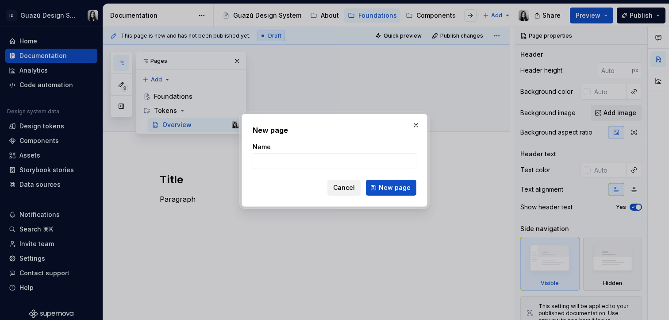
click at [353, 189] on span "Cancel" at bounding box center [344, 187] width 22 height 9
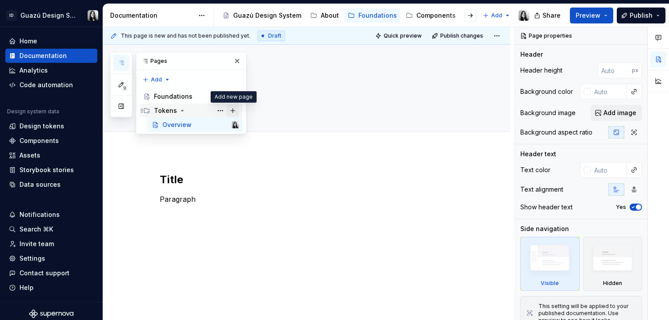
click at [236, 108] on button "Page tree" at bounding box center [233, 110] width 12 height 12
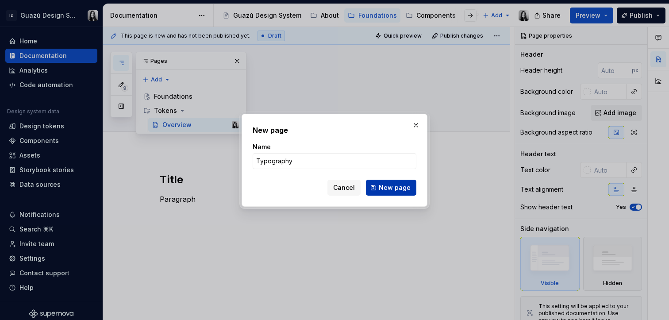
click at [401, 189] on span "New page" at bounding box center [395, 187] width 32 height 9
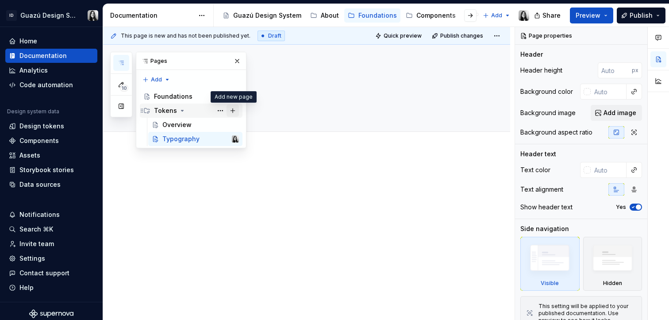
click at [236, 108] on button "Page tree" at bounding box center [233, 110] width 12 height 12
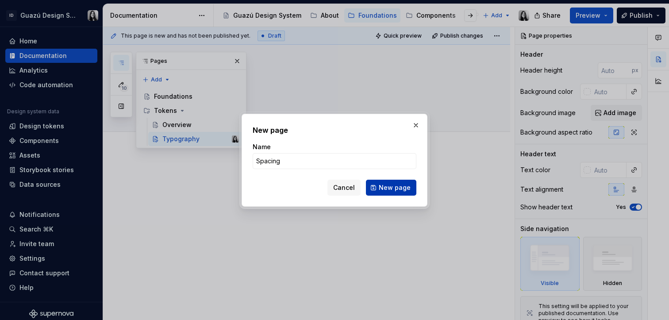
click at [386, 183] on span "New page" at bounding box center [395, 187] width 32 height 9
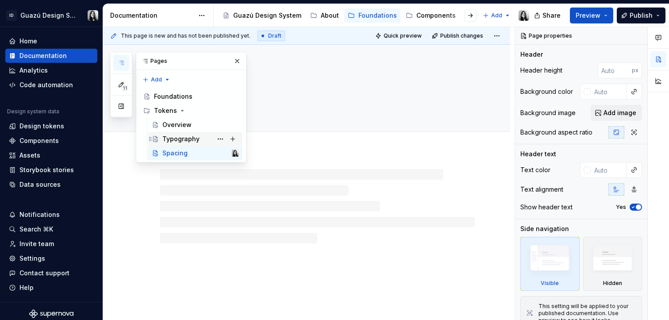
click at [191, 139] on div "Typography" at bounding box center [180, 139] width 37 height 9
click at [289, 212] on div at bounding box center [317, 195] width 315 height 44
click at [241, 62] on button "button" at bounding box center [237, 61] width 12 height 12
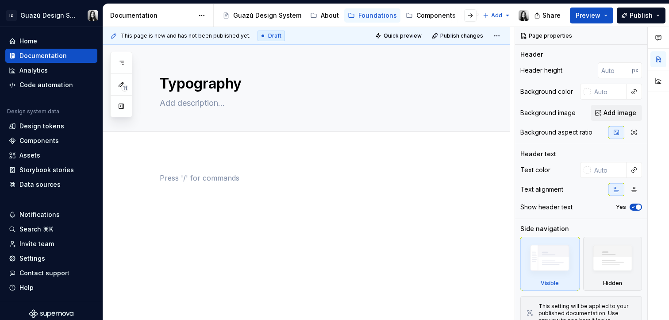
click at [182, 181] on p at bounding box center [317, 178] width 315 height 11
click at [178, 140] on span "Add tab" at bounding box center [181, 141] width 21 height 7
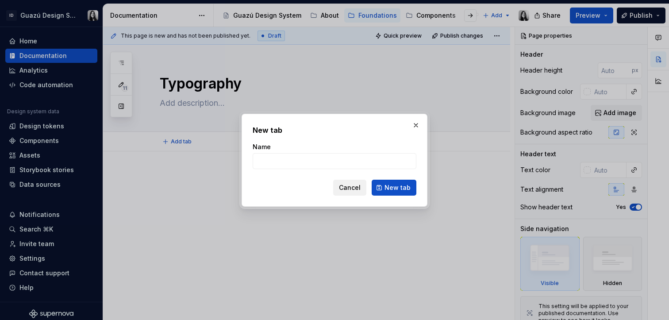
click at [358, 192] on button "Cancel" at bounding box center [349, 188] width 33 height 16
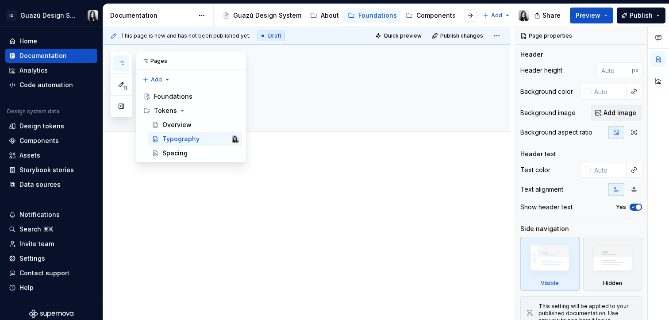
click at [120, 63] on icon "button" at bounding box center [121, 63] width 4 height 4
click at [170, 124] on div "Overview" at bounding box center [176, 124] width 29 height 9
click at [229, 216] on div at bounding box center [317, 206] width 315 height 74
drag, startPoint x: 148, startPoint y: 188, endPoint x: 132, endPoint y: 177, distance: 19.7
click at [147, 189] on div at bounding box center [306, 197] width 407 height 92
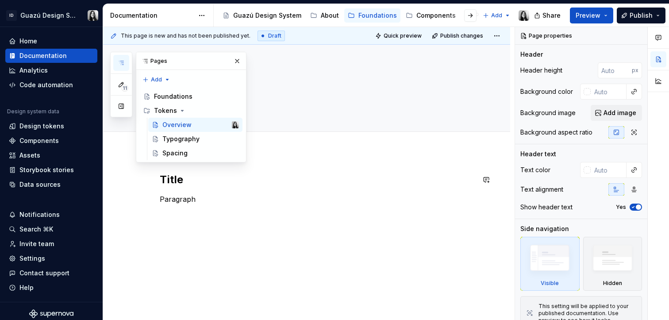
click at [147, 187] on div "Title Paragraph" at bounding box center [306, 239] width 407 height 176
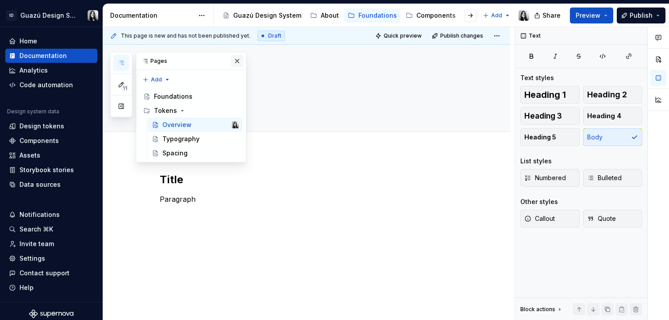
click at [239, 58] on button "button" at bounding box center [237, 61] width 12 height 12
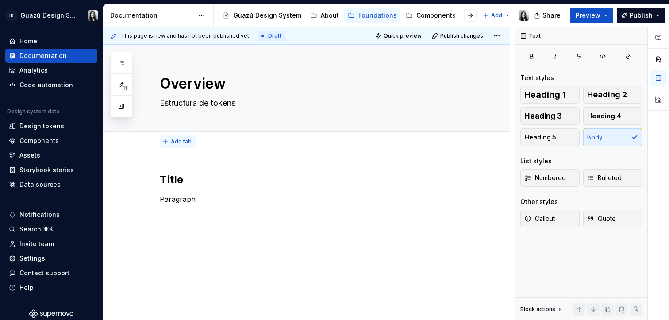
click at [182, 139] on span "Add tab" at bounding box center [181, 141] width 21 height 7
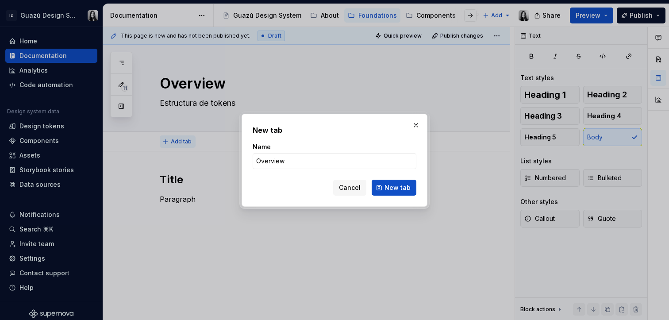
click button "New tab" at bounding box center [394, 188] width 45 height 16
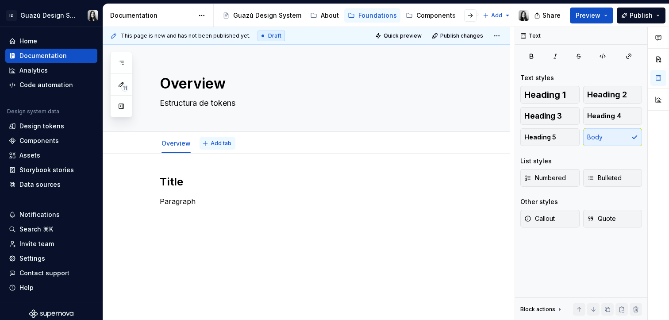
click at [220, 145] on span "Add tab" at bounding box center [221, 143] width 21 height 7
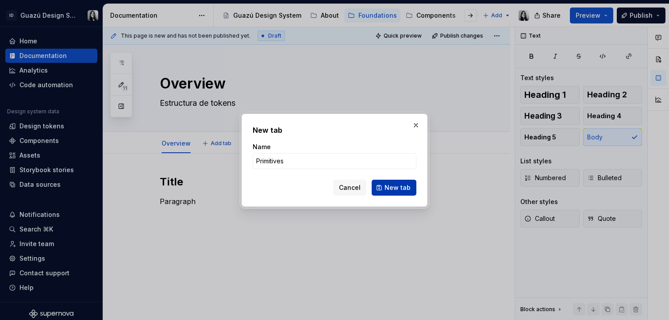
click at [400, 190] on span "New tab" at bounding box center [398, 187] width 26 height 9
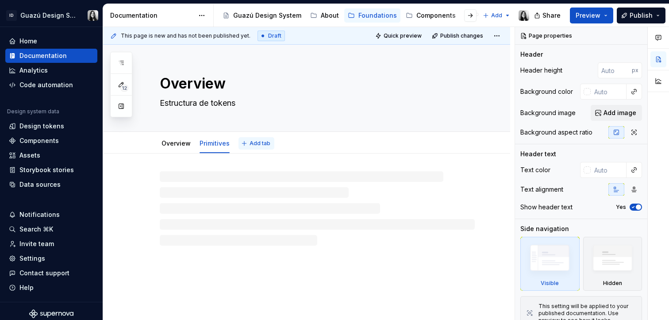
click at [249, 138] on button "Add tab" at bounding box center [257, 143] width 36 height 12
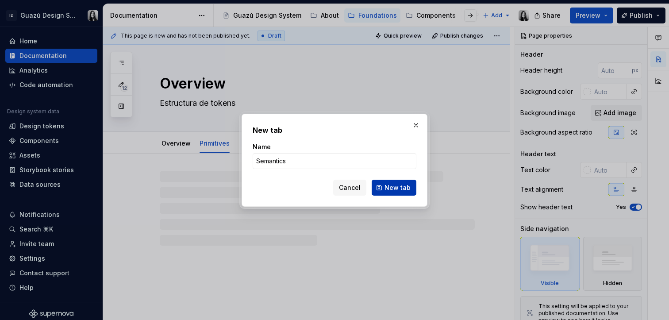
click at [398, 195] on button "New tab" at bounding box center [394, 188] width 45 height 16
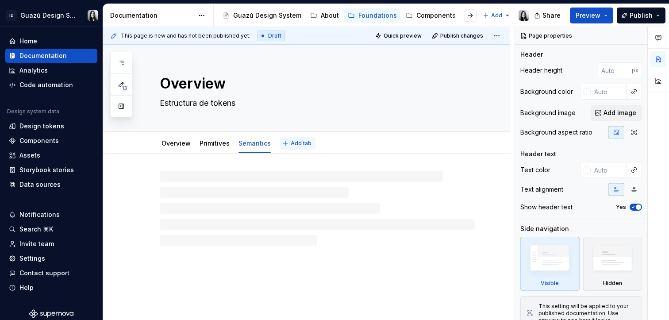
click at [303, 137] on button "Add tab" at bounding box center [298, 143] width 36 height 12
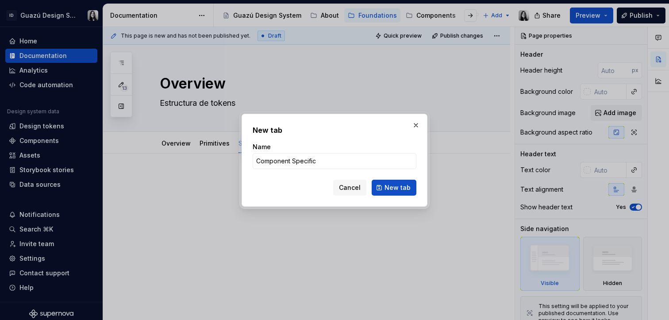
click at [385, 193] on button "New tab" at bounding box center [394, 188] width 45 height 16
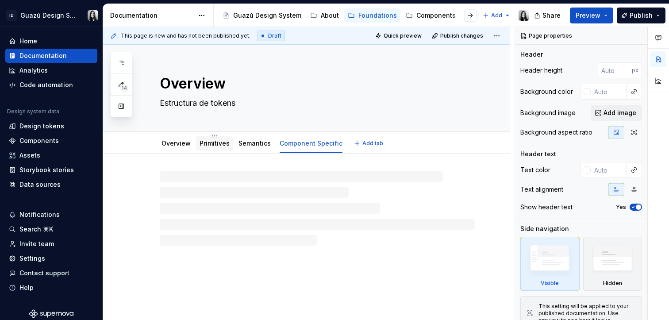
click at [211, 145] on link "Primitives" at bounding box center [215, 143] width 30 height 8
click at [211, 177] on p at bounding box center [317, 180] width 315 height 11
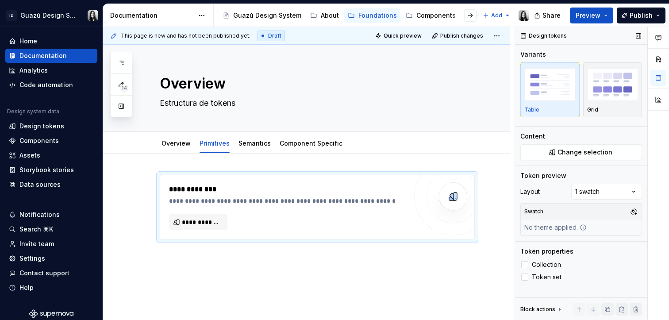
click at [545, 89] on img "button" at bounding box center [550, 84] width 51 height 32
click at [585, 154] on span "Change selection" at bounding box center [585, 152] width 55 height 9
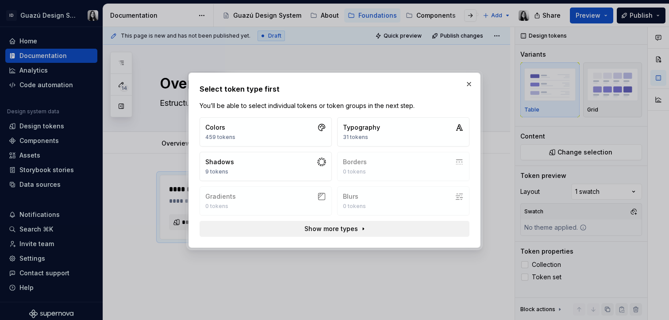
click at [347, 229] on span "Show more types" at bounding box center [332, 228] width 54 height 9
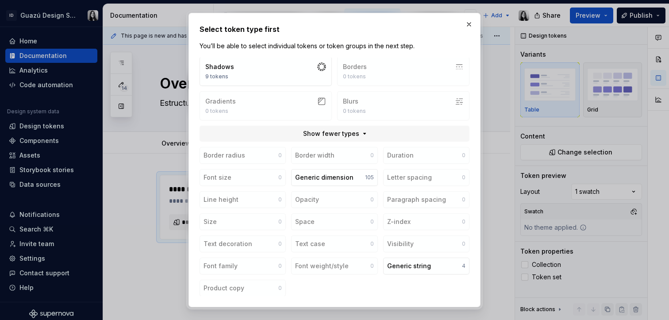
scroll to position [36, 0]
click at [446, 288] on div "Border radius 0 Border width 0 Duration 0 Font size 0 Generic dimension 105 Let…" at bounding box center [335, 222] width 270 height 150
click at [469, 24] on button "button" at bounding box center [469, 24] width 12 height 12
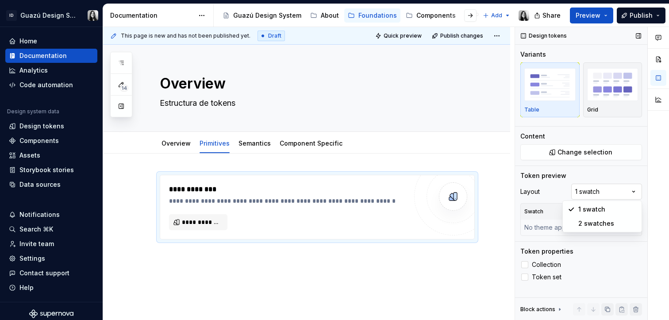
click at [602, 192] on div "Comments Open comments No comments yet Select ‘Comment’ from the block context …" at bounding box center [592, 174] width 154 height 294
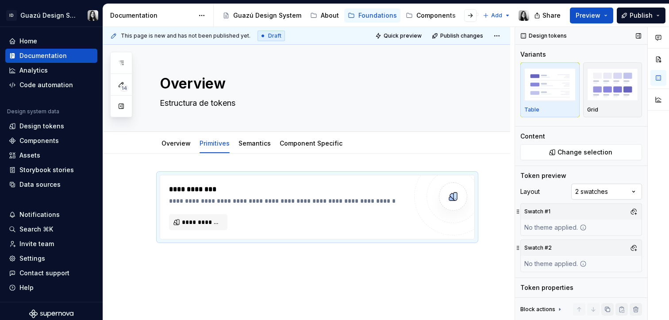
click at [599, 195] on div "Comments Open comments No comments yet Select ‘Comment’ from the block context …" at bounding box center [592, 174] width 154 height 294
click at [549, 263] on span "Collection" at bounding box center [546, 264] width 29 height 7
click at [211, 220] on span "**********" at bounding box center [202, 222] width 40 height 9
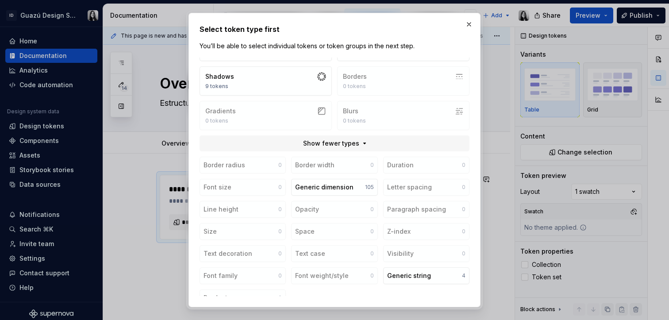
scroll to position [0, 0]
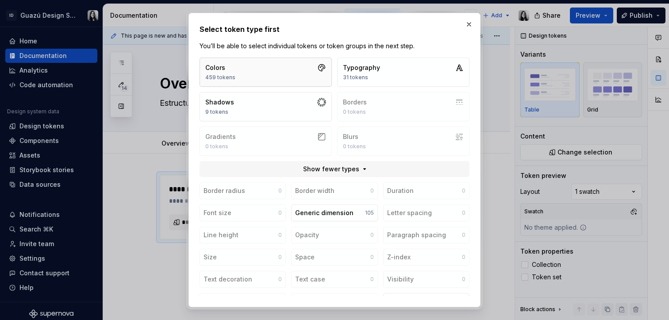
click at [271, 73] on button "Colors 459 tokens" at bounding box center [266, 72] width 132 height 29
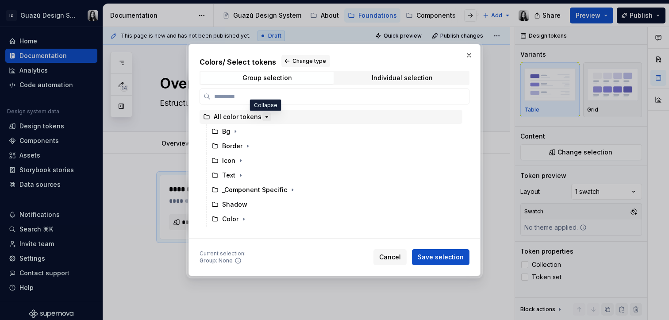
click at [266, 117] on icon "button" at bounding box center [267, 117] width 2 height 1
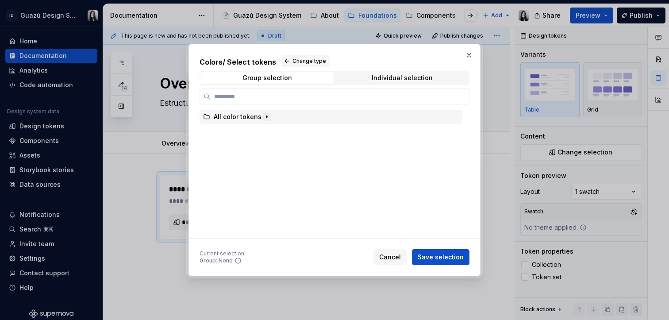
click at [264, 116] on icon "button" at bounding box center [266, 116] width 7 height 7
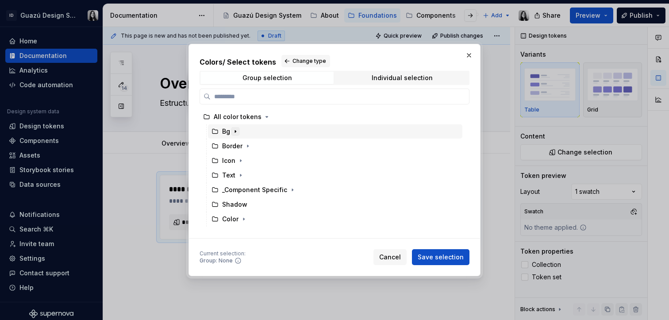
click at [233, 131] on icon "button" at bounding box center [235, 131] width 7 height 7
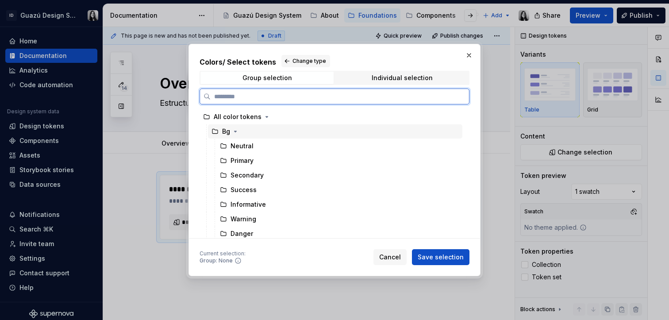
click at [229, 133] on div "Bg" at bounding box center [226, 131] width 8 height 9
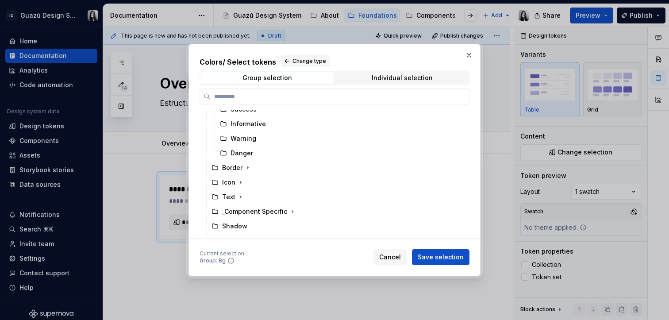
scroll to position [91, 0]
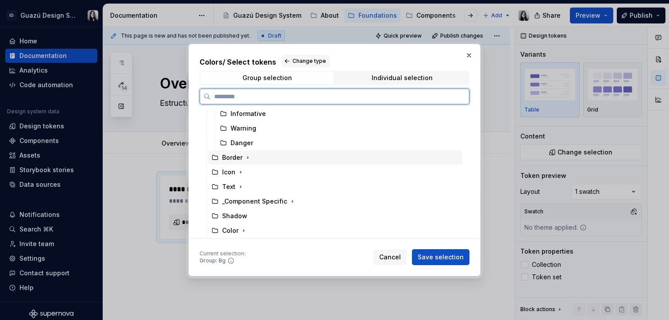
click at [460, 157] on div "Border" at bounding box center [335, 158] width 255 height 14
click at [454, 175] on div at bounding box center [455, 172] width 7 height 7
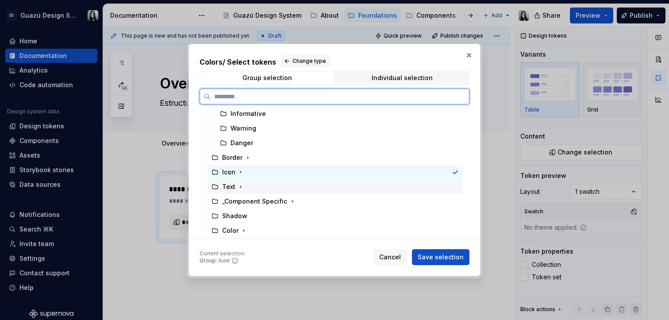
click at [452, 188] on div at bounding box center [455, 186] width 7 height 7
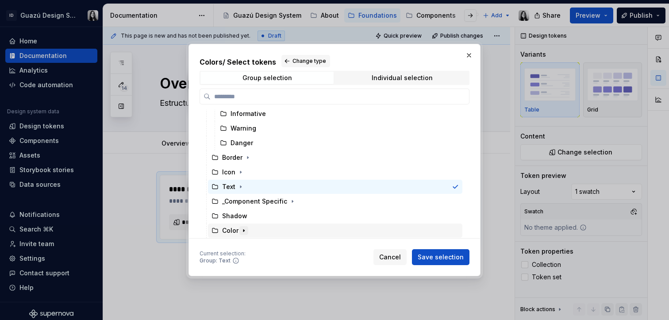
click at [243, 231] on icon "button" at bounding box center [243, 231] width 1 height 2
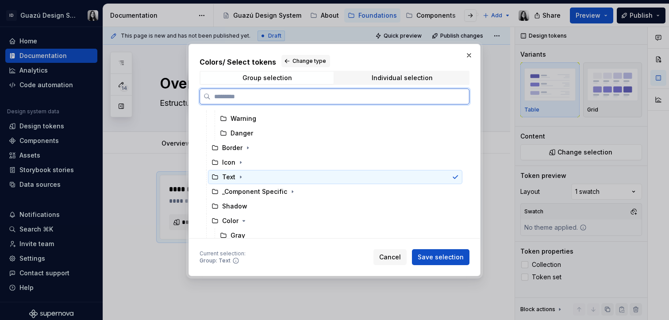
scroll to position [107, 0]
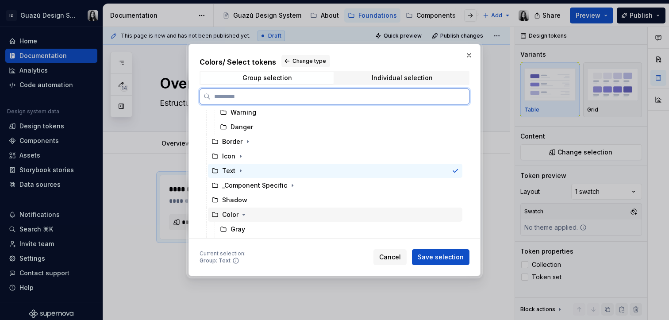
click at [406, 214] on div "Color" at bounding box center [335, 215] width 255 height 14
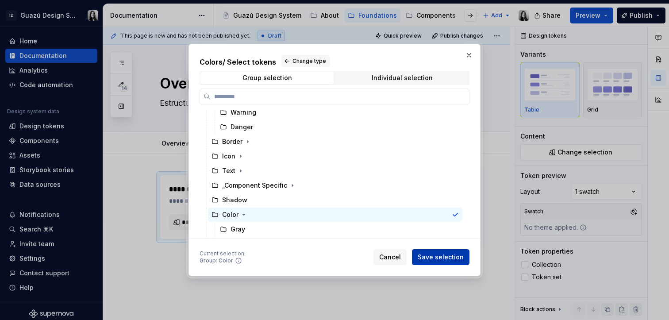
click at [435, 259] on span "Save selection" at bounding box center [441, 257] width 46 height 9
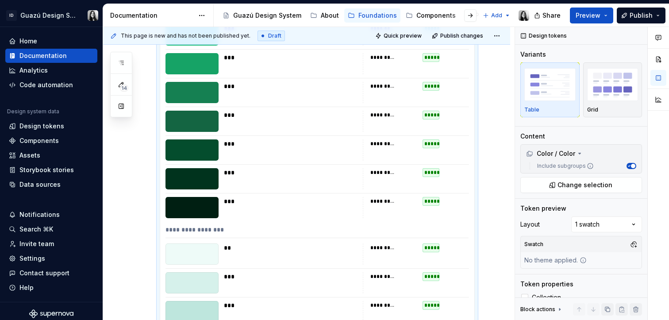
scroll to position [0, 0]
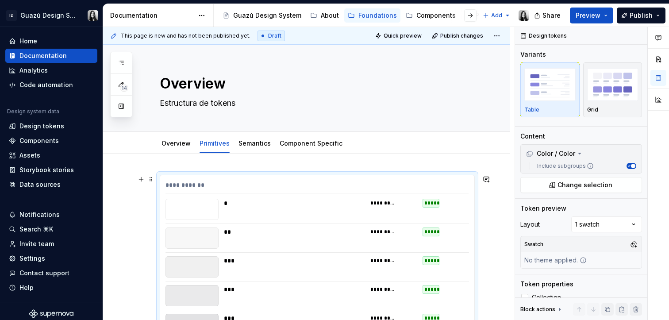
click at [425, 184] on div "**********" at bounding box center [317, 187] width 303 height 13
drag, startPoint x: 229, startPoint y: 208, endPoint x: 220, endPoint y: 208, distance: 8.9
click at [229, 208] on div "*" at bounding box center [291, 209] width 134 height 21
click at [199, 207] on div at bounding box center [192, 209] width 53 height 21
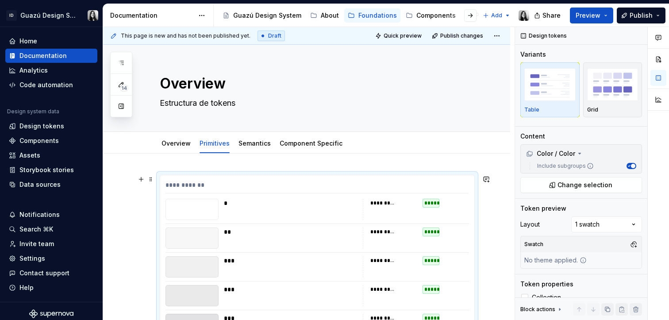
click at [375, 205] on div "**********" at bounding box center [384, 203] width 26 height 7
click at [430, 216] on div "**********" at bounding box center [416, 209] width 106 height 21
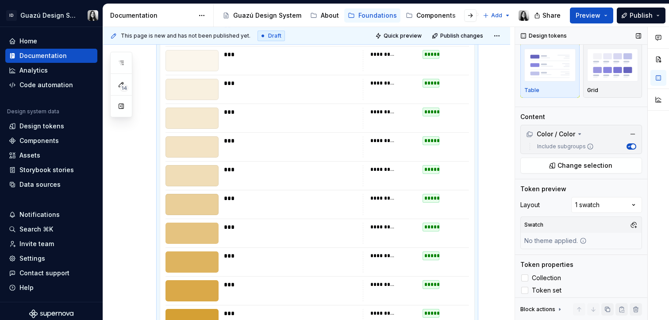
scroll to position [23, 0]
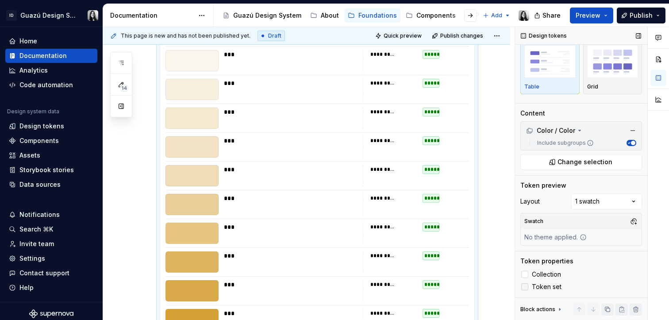
click at [524, 287] on div at bounding box center [524, 286] width 7 height 7
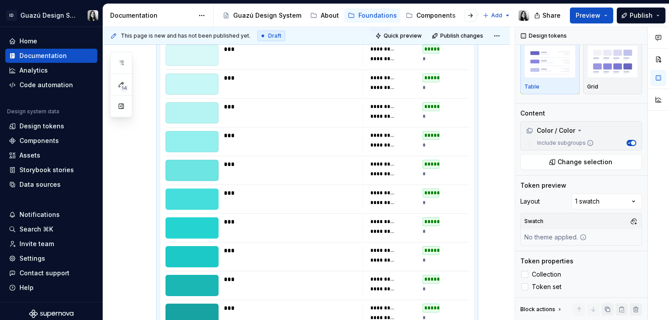
scroll to position [6671, 0]
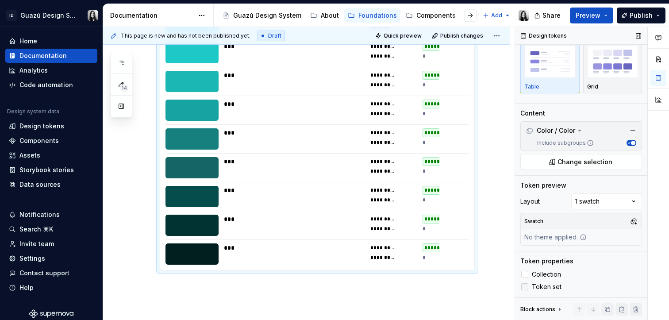
click at [525, 287] on icon at bounding box center [525, 287] width 0 height 0
click at [575, 232] on div "No theme applied." at bounding box center [556, 237] width 70 height 16
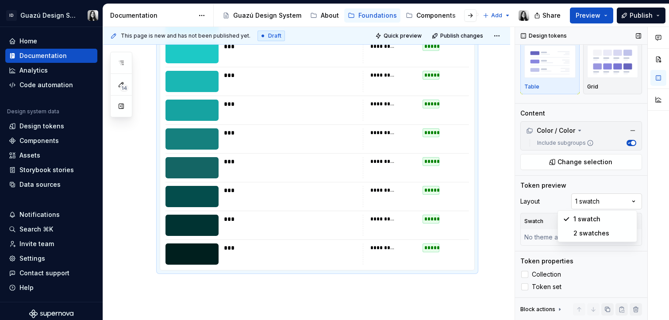
click at [602, 204] on div "Comments Open comments No comments yet Select ‘Comment’ from the block context …" at bounding box center [592, 174] width 154 height 294
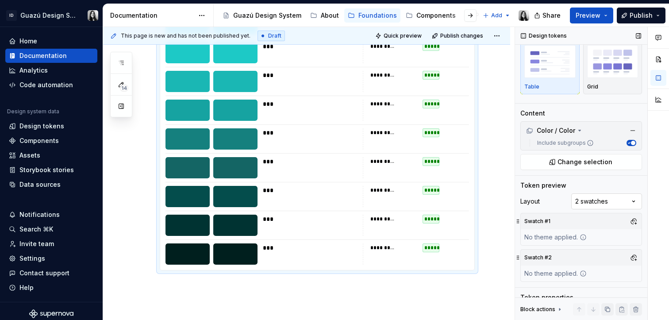
click at [589, 204] on div "Comments Open comments No comments yet Select ‘Comment’ from the block context …" at bounding box center [592, 174] width 154 height 294
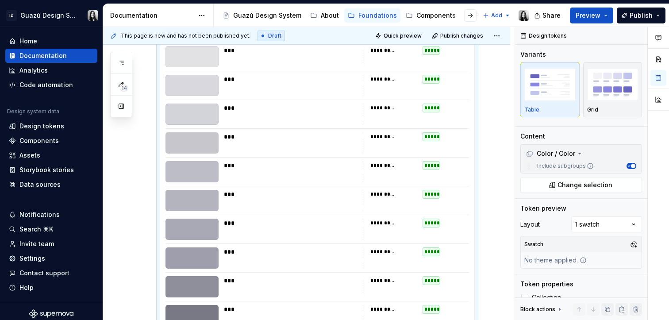
scroll to position [0, 0]
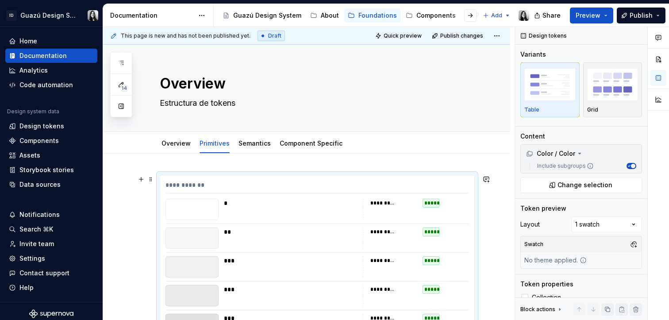
click at [296, 188] on div "**********" at bounding box center [317, 187] width 303 height 13
click at [252, 145] on link "Semantics" at bounding box center [255, 143] width 32 height 8
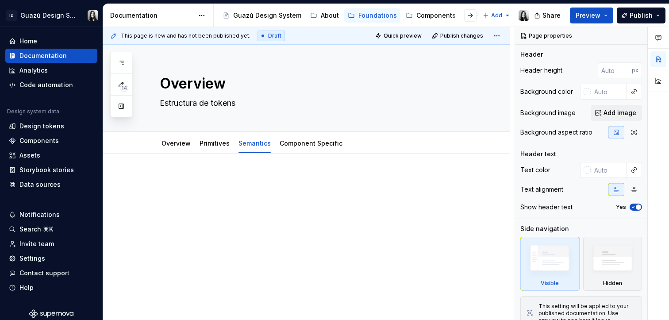
click at [292, 182] on p at bounding box center [317, 180] width 315 height 11
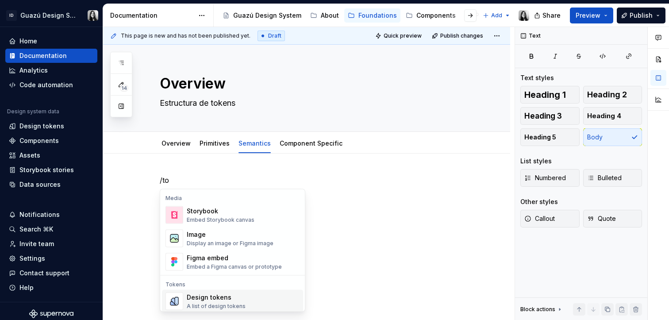
click at [211, 297] on div "Design tokens" at bounding box center [216, 297] width 59 height 9
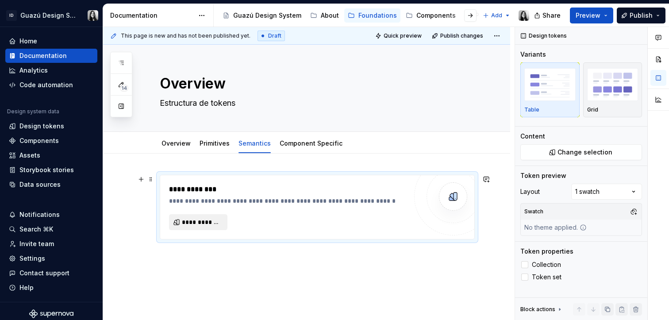
click at [211, 224] on span "**********" at bounding box center [202, 222] width 40 height 9
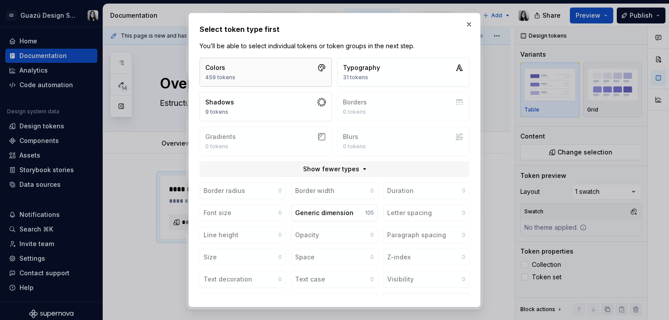
click at [278, 73] on button "Colors 459 tokens" at bounding box center [266, 72] width 132 height 29
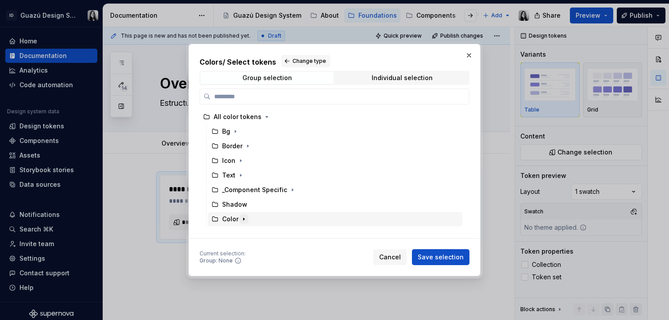
click at [243, 220] on icon "button" at bounding box center [243, 219] width 7 height 7
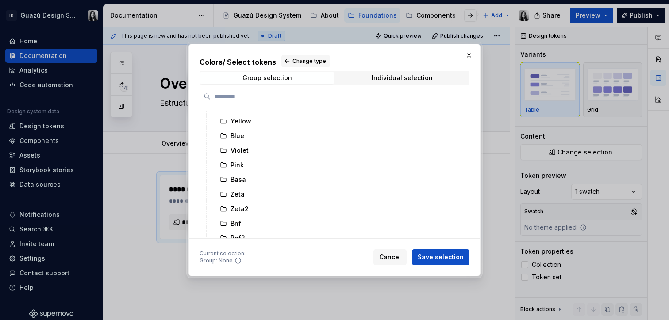
scroll to position [82, 0]
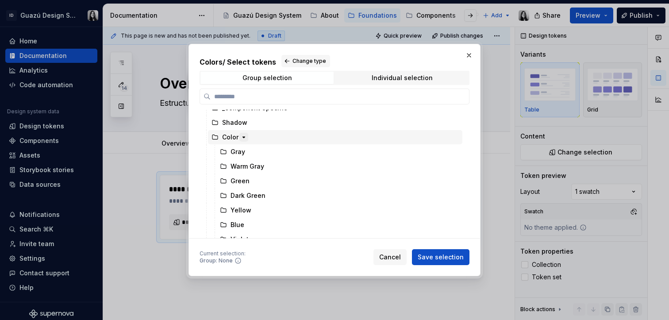
click at [241, 138] on icon "button" at bounding box center [243, 137] width 7 height 7
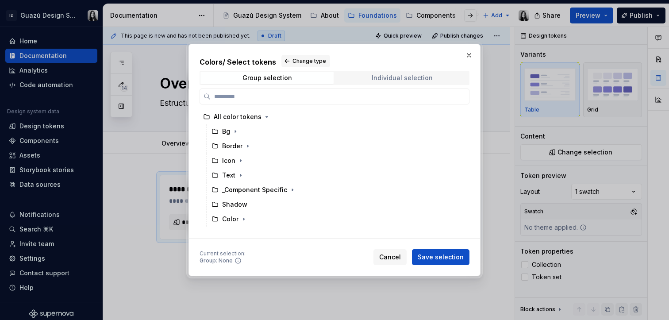
click at [378, 79] on div "Individual selection" at bounding box center [402, 77] width 61 height 7
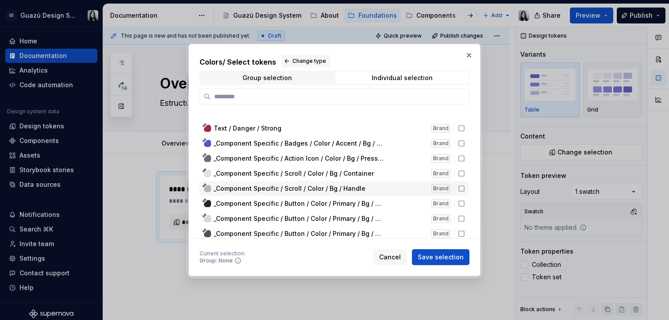
scroll to position [6581, 0]
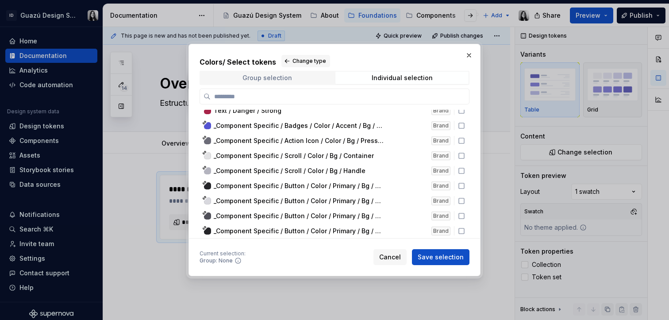
click at [290, 77] on div "Group selection" at bounding box center [268, 77] width 50 height 7
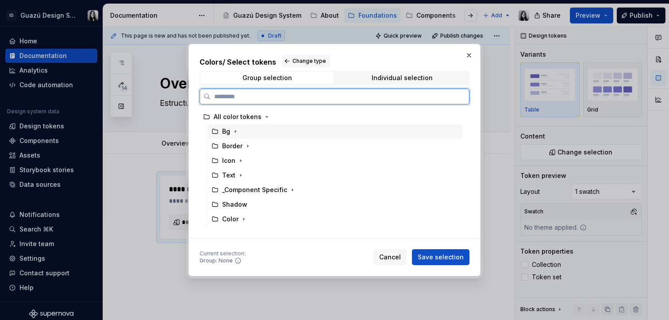
click at [251, 132] on div "Bg" at bounding box center [335, 131] width 255 height 14
click at [276, 145] on div "Border" at bounding box center [335, 146] width 255 height 14
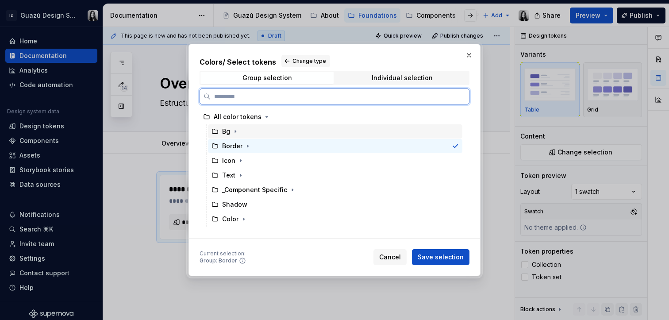
click at [278, 130] on div "Bg" at bounding box center [335, 131] width 255 height 14
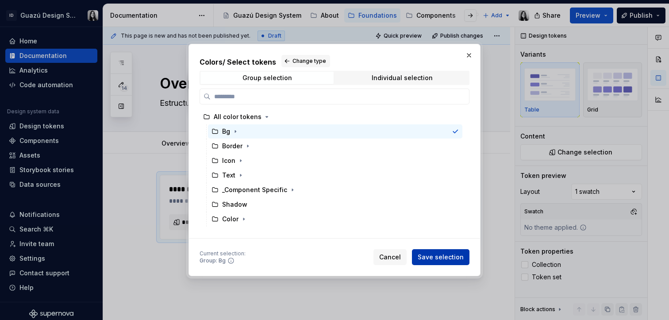
click at [440, 257] on span "Save selection" at bounding box center [441, 257] width 46 height 9
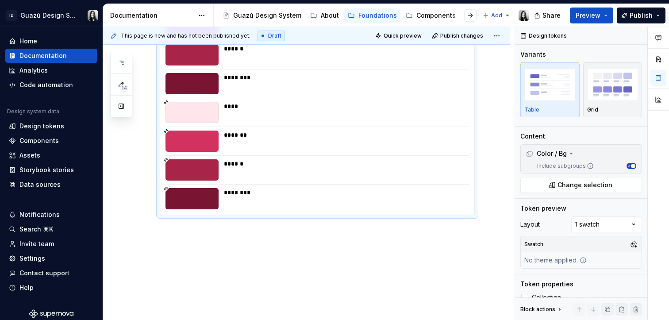
scroll to position [1845, 0]
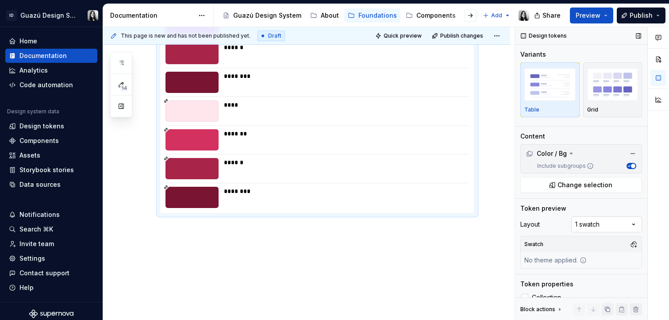
click at [603, 224] on div "Comments Open comments No comments yet Select ‘Comment’ from the block context …" at bounding box center [592, 174] width 154 height 294
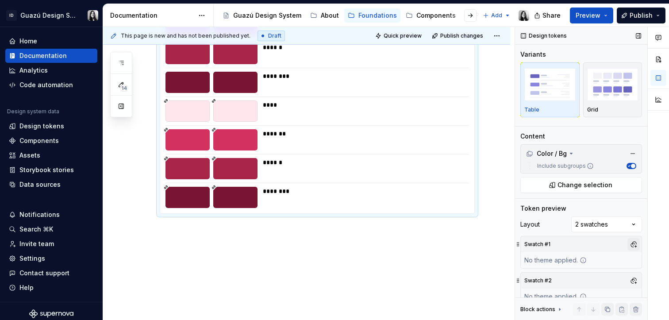
click at [631, 246] on button "button" at bounding box center [634, 244] width 12 height 12
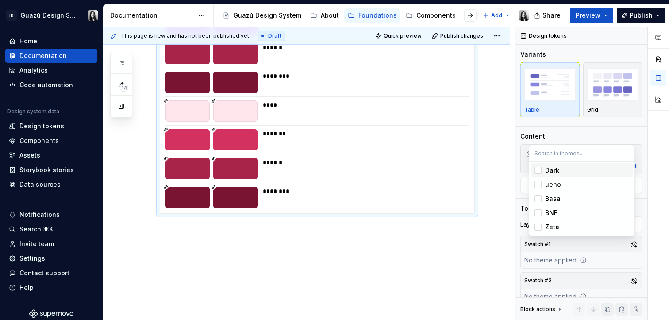
click at [556, 170] on div "Dark" at bounding box center [552, 170] width 14 height 9
click at [641, 259] on div "Comments Open comments No comments yet Select ‘Comment’ from the block context …" at bounding box center [592, 174] width 154 height 294
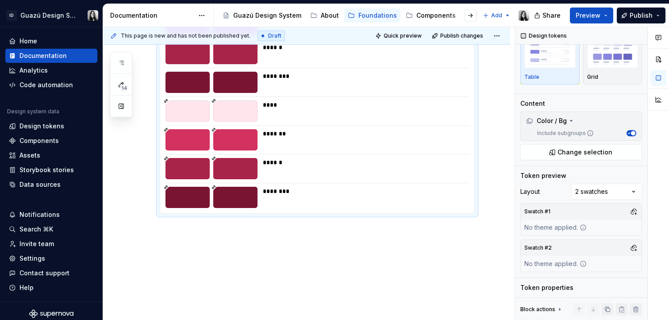
scroll to position [59, 0]
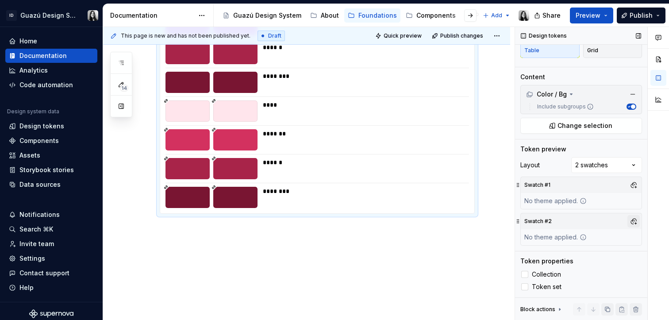
click at [631, 221] on button "button" at bounding box center [634, 221] width 12 height 12
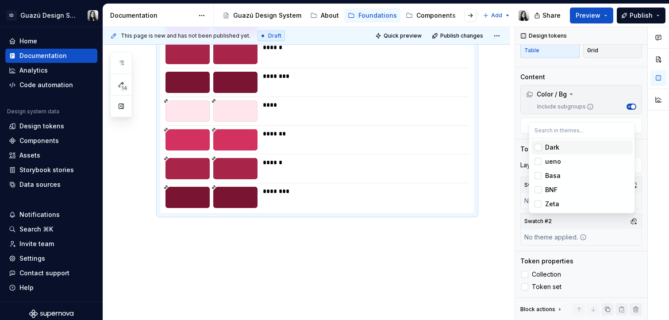
click at [561, 147] on div "Dark" at bounding box center [587, 147] width 84 height 9
click at [549, 147] on div "Dark" at bounding box center [552, 147] width 14 height 9
click at [548, 174] on div "Basa" at bounding box center [552, 175] width 15 height 9
click at [553, 189] on div "BNF" at bounding box center [551, 189] width 12 height 9
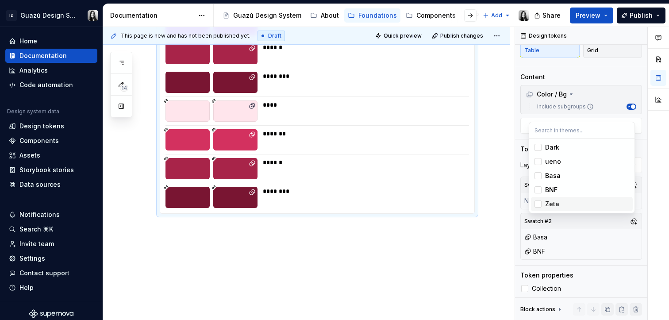
click at [552, 200] on div "Zeta" at bounding box center [552, 204] width 14 height 9
click at [552, 202] on div "Zeta" at bounding box center [552, 204] width 14 height 9
drag, startPoint x: 549, startPoint y: 191, endPoint x: 550, endPoint y: 185, distance: 6.2
click at [549, 191] on div "BNF" at bounding box center [551, 189] width 12 height 9
click at [327, 232] on html "ID Guazú Design System Home Documentation Analytics Code automation Design syst…" at bounding box center [334, 160] width 669 height 320
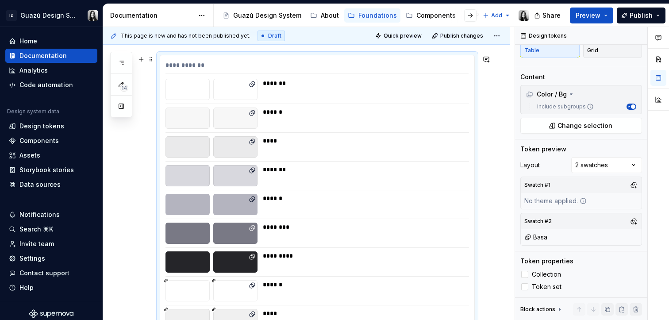
scroll to position [0, 0]
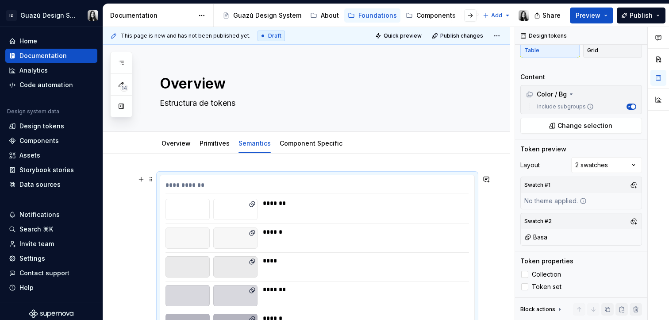
click at [241, 211] on div at bounding box center [235, 209] width 44 height 21
click at [252, 204] on icon at bounding box center [252, 204] width 7 height 7
click at [528, 274] on div at bounding box center [524, 274] width 7 height 7
click at [525, 288] on div at bounding box center [524, 286] width 7 height 7
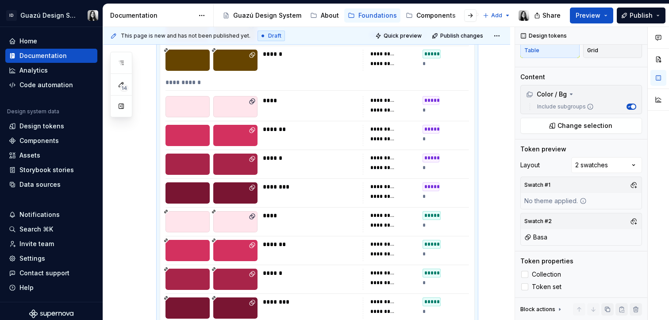
scroll to position [1731, 0]
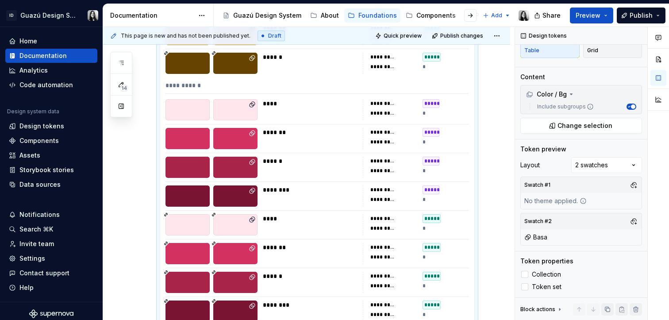
click at [433, 189] on div "*****" at bounding box center [431, 189] width 17 height 9
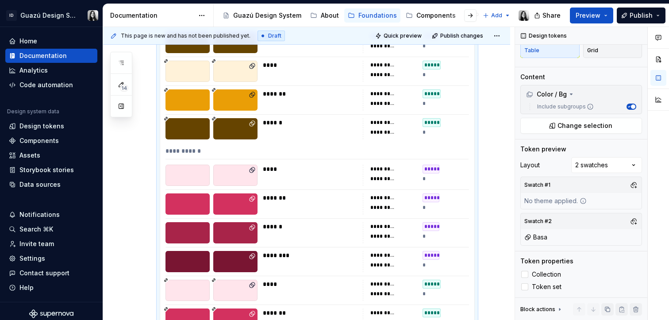
scroll to position [1845, 0]
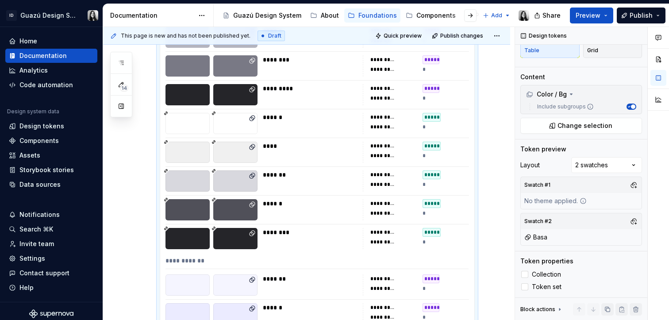
scroll to position [0, 0]
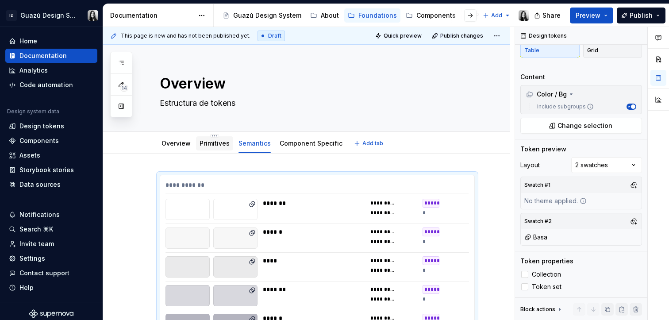
click at [200, 143] on link "Primitives" at bounding box center [215, 143] width 30 height 8
